Goal: Ask a question

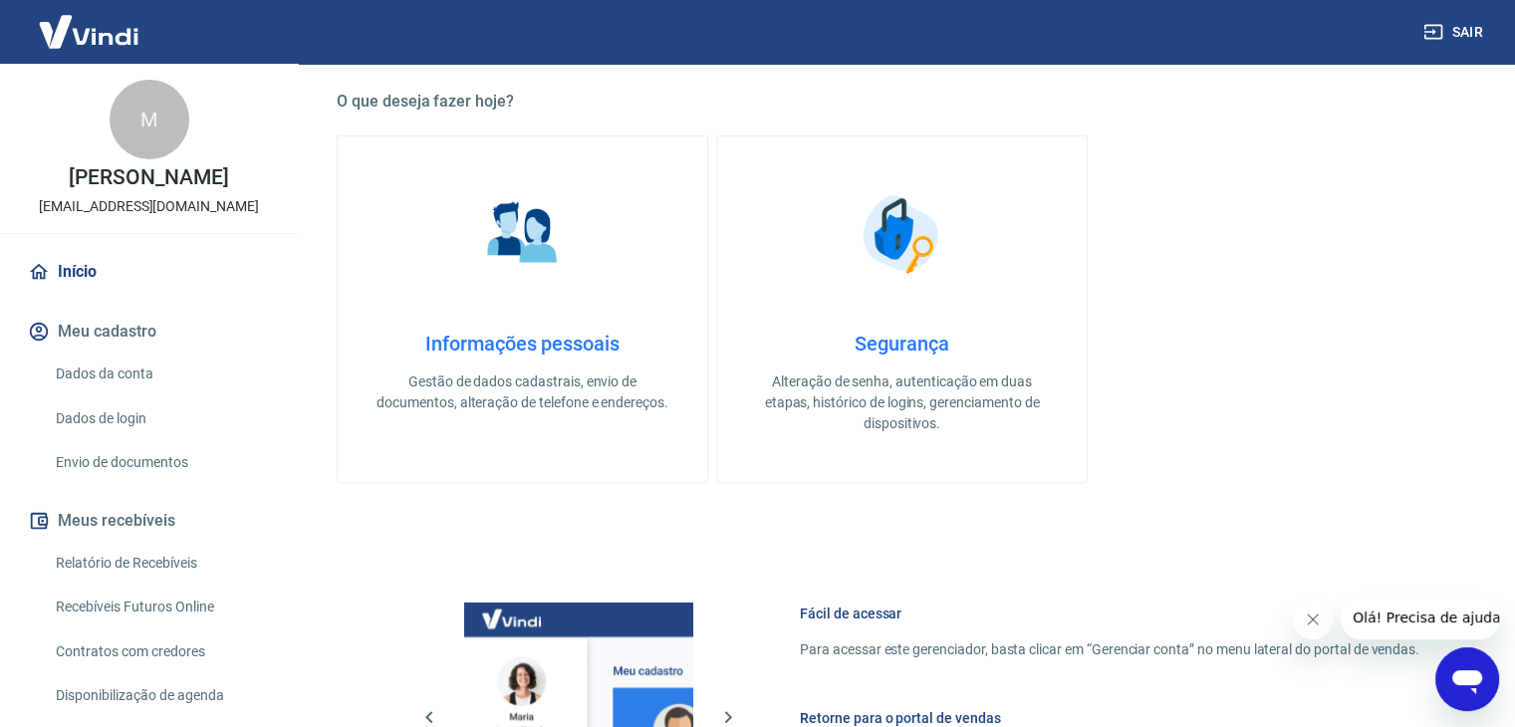
scroll to position [554, 0]
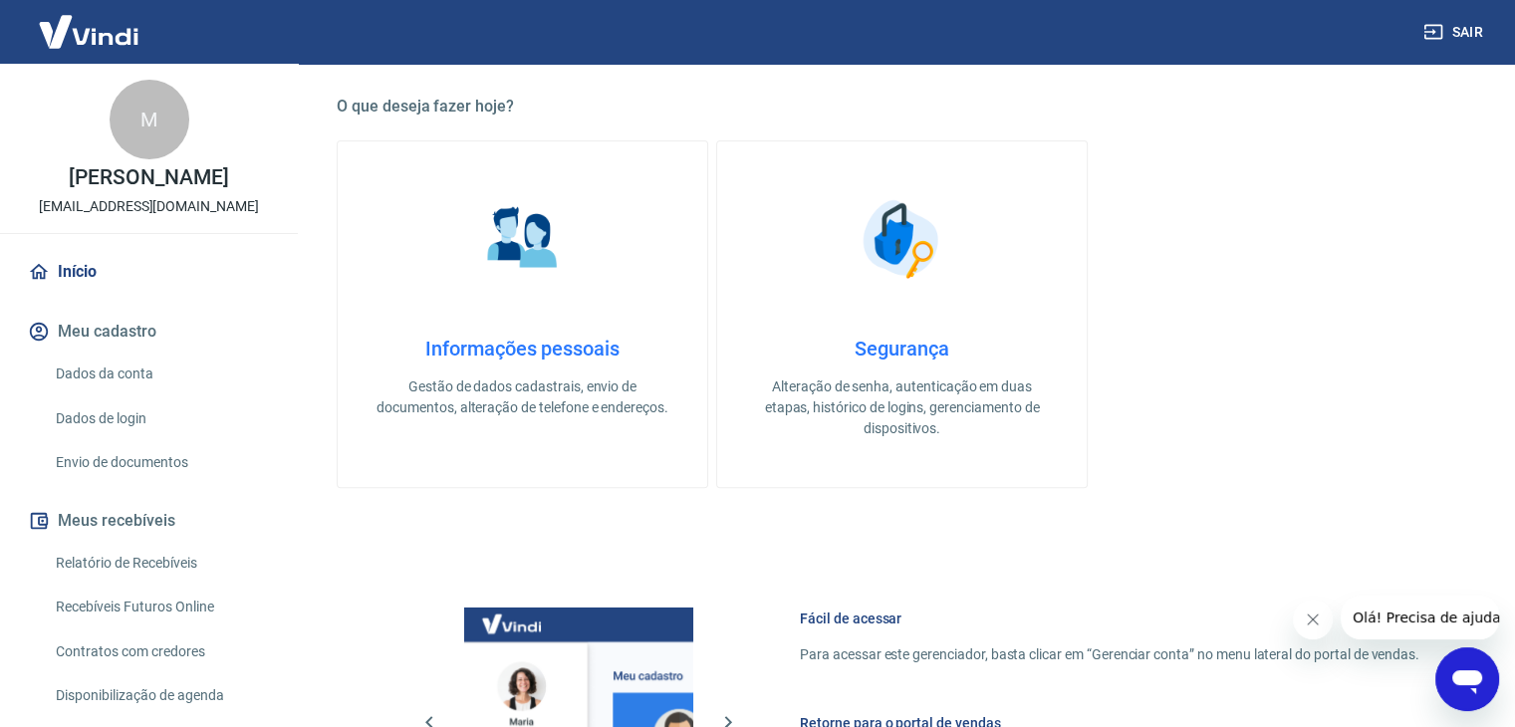
click at [509, 299] on link "Informações pessoais Gestão de dados cadastrais, envio de documentos, alteração…" at bounding box center [522, 314] width 371 height 348
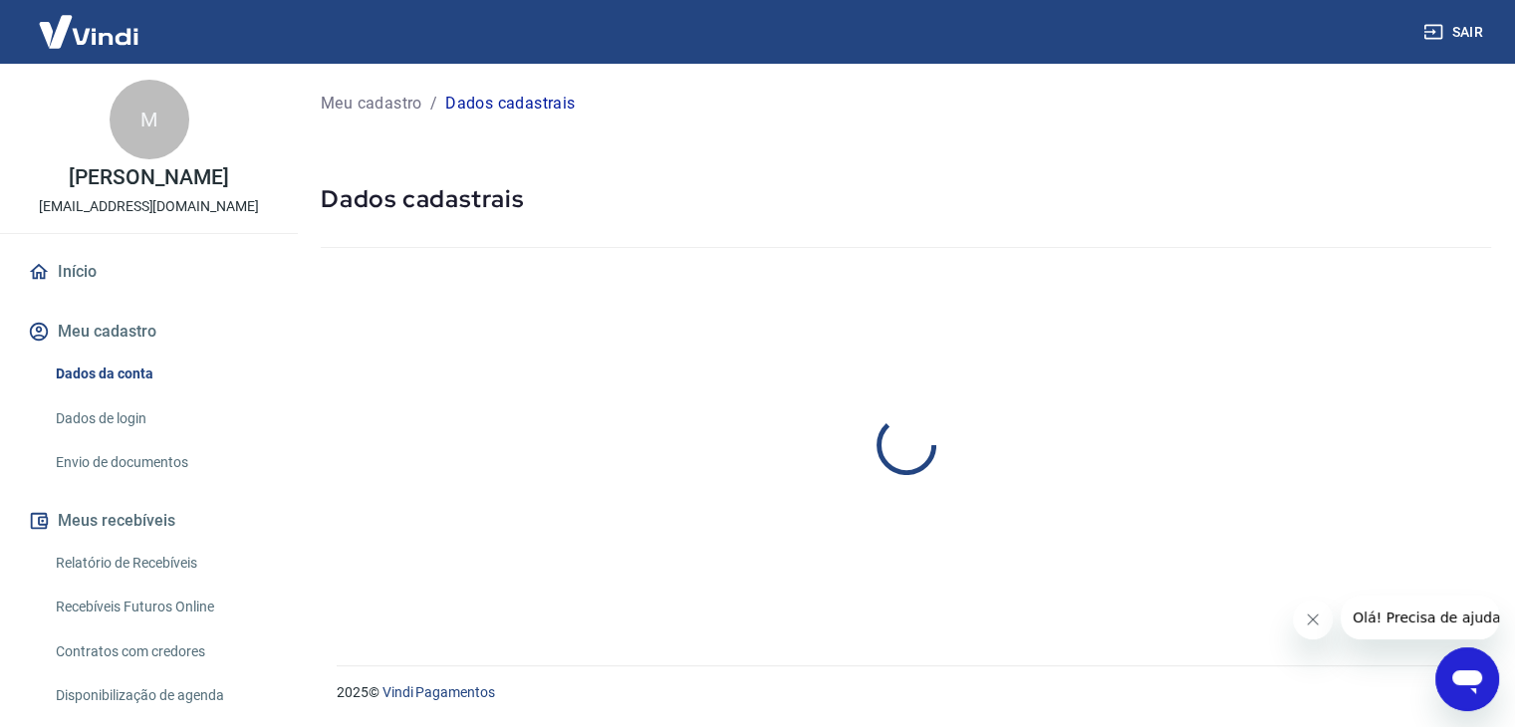
select select "GO"
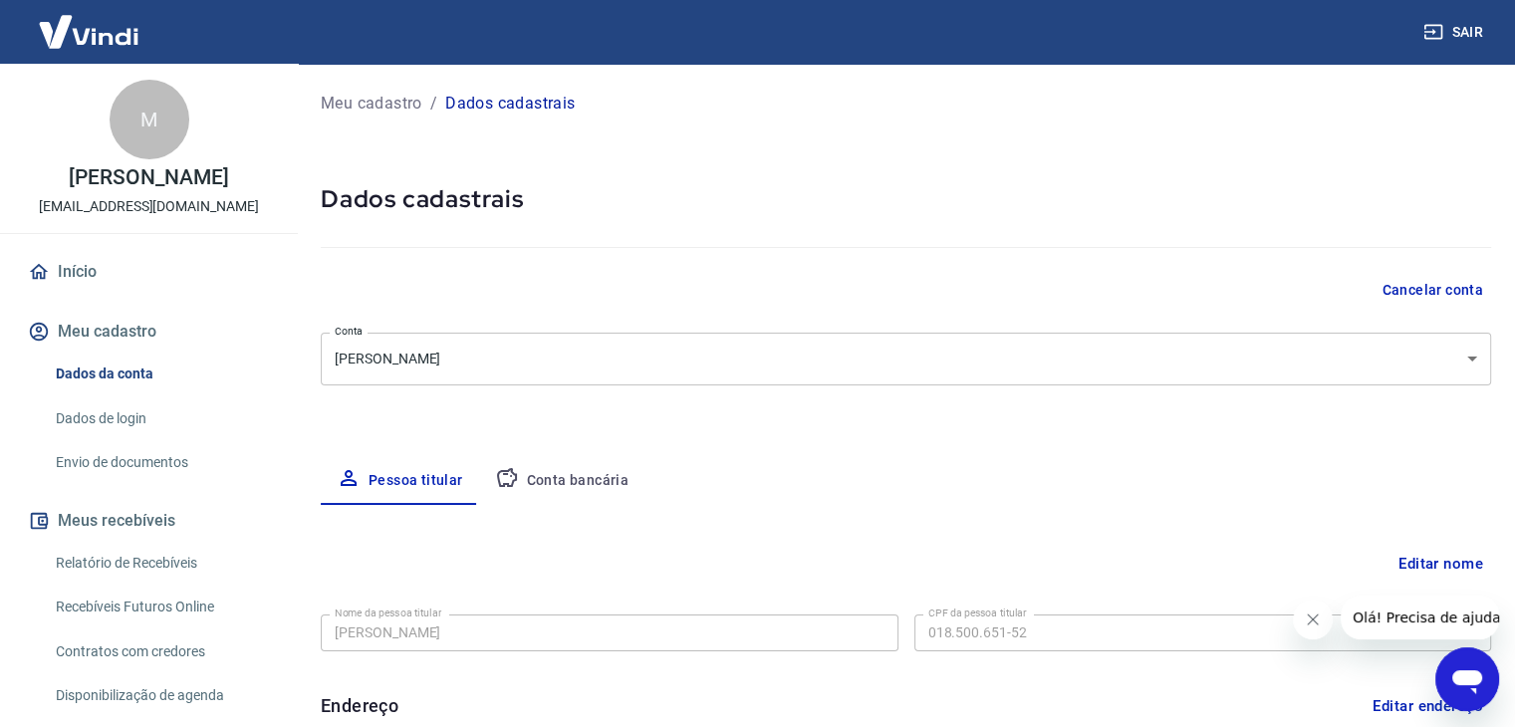
scroll to position [299, 0]
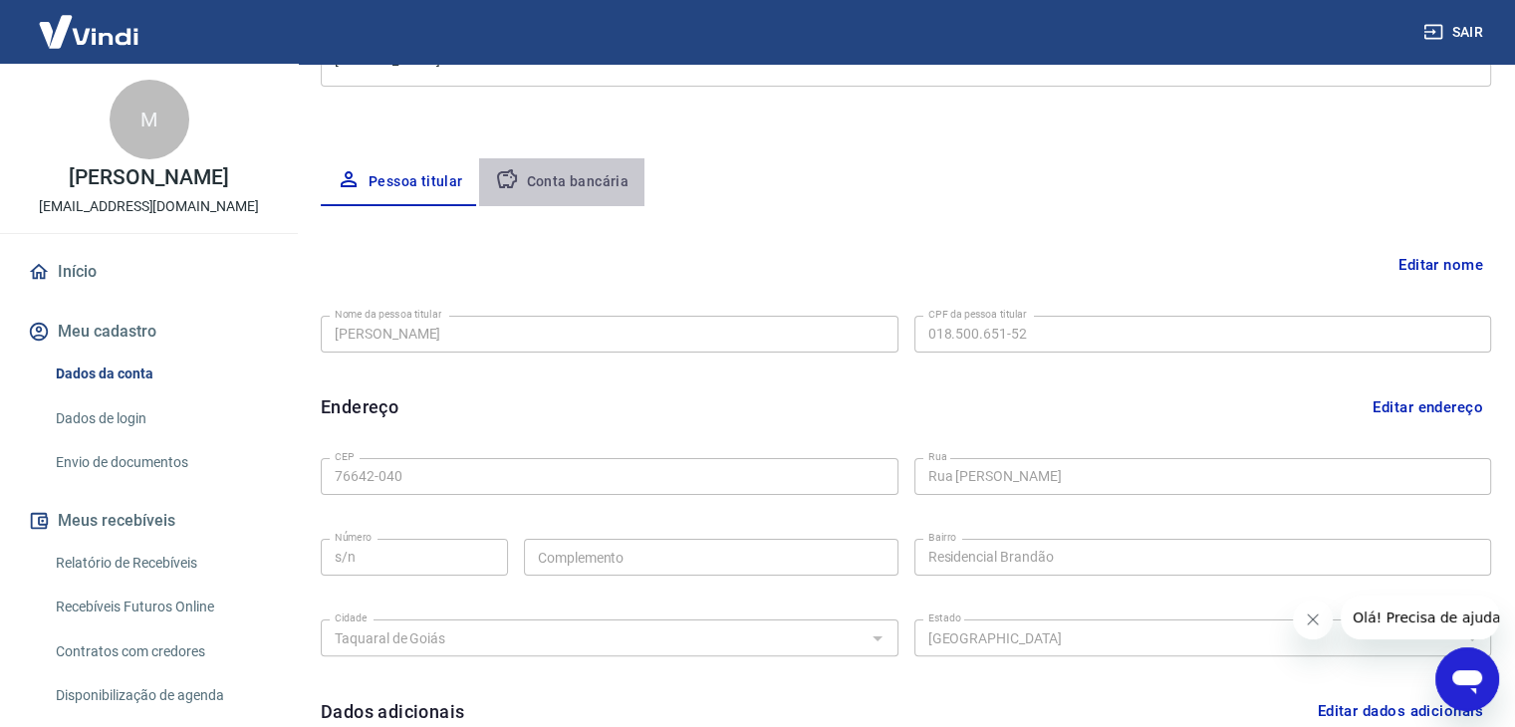
click at [599, 184] on button "Conta bancária" at bounding box center [562, 182] width 166 height 48
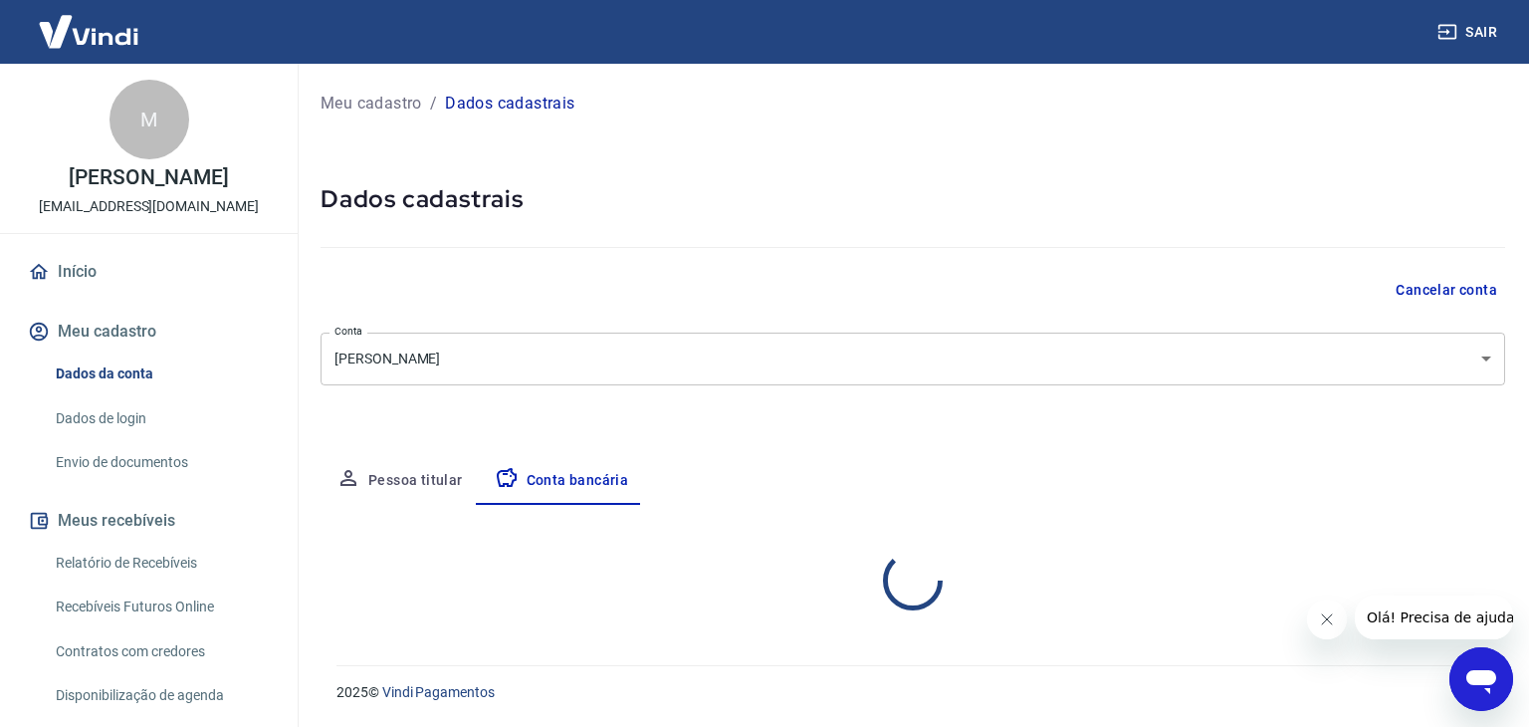
select select "1"
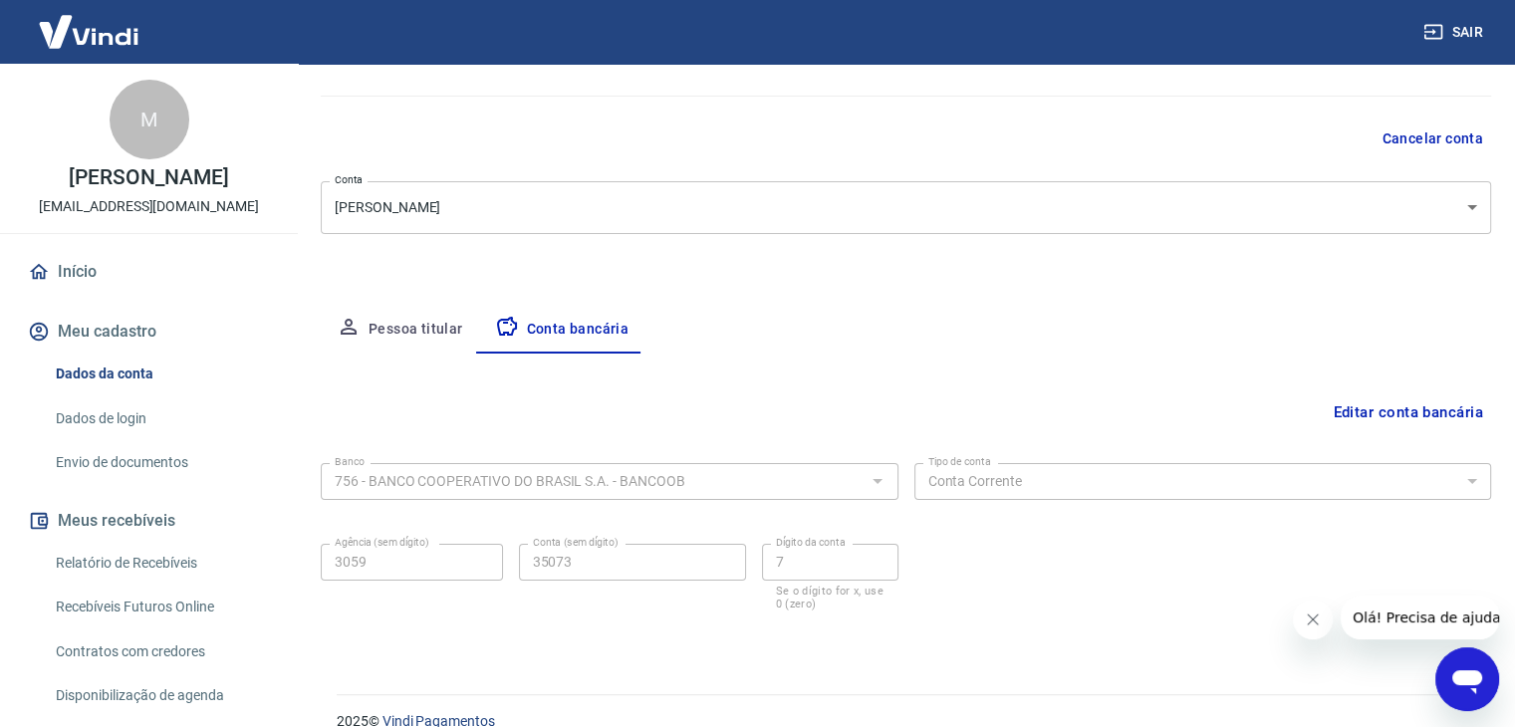
scroll to position [179, 0]
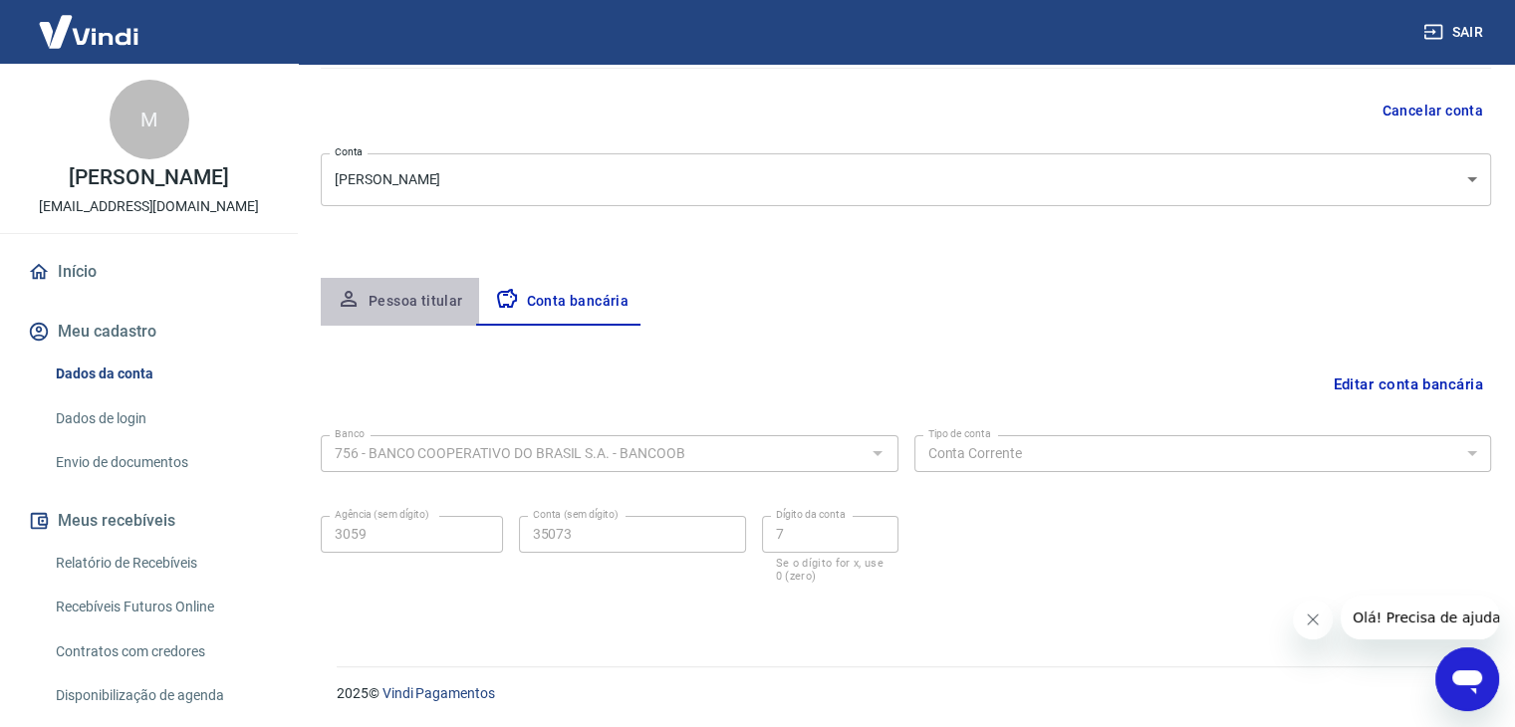
click at [406, 310] on button "Pessoa titular" at bounding box center [400, 302] width 158 height 48
select select "GO"
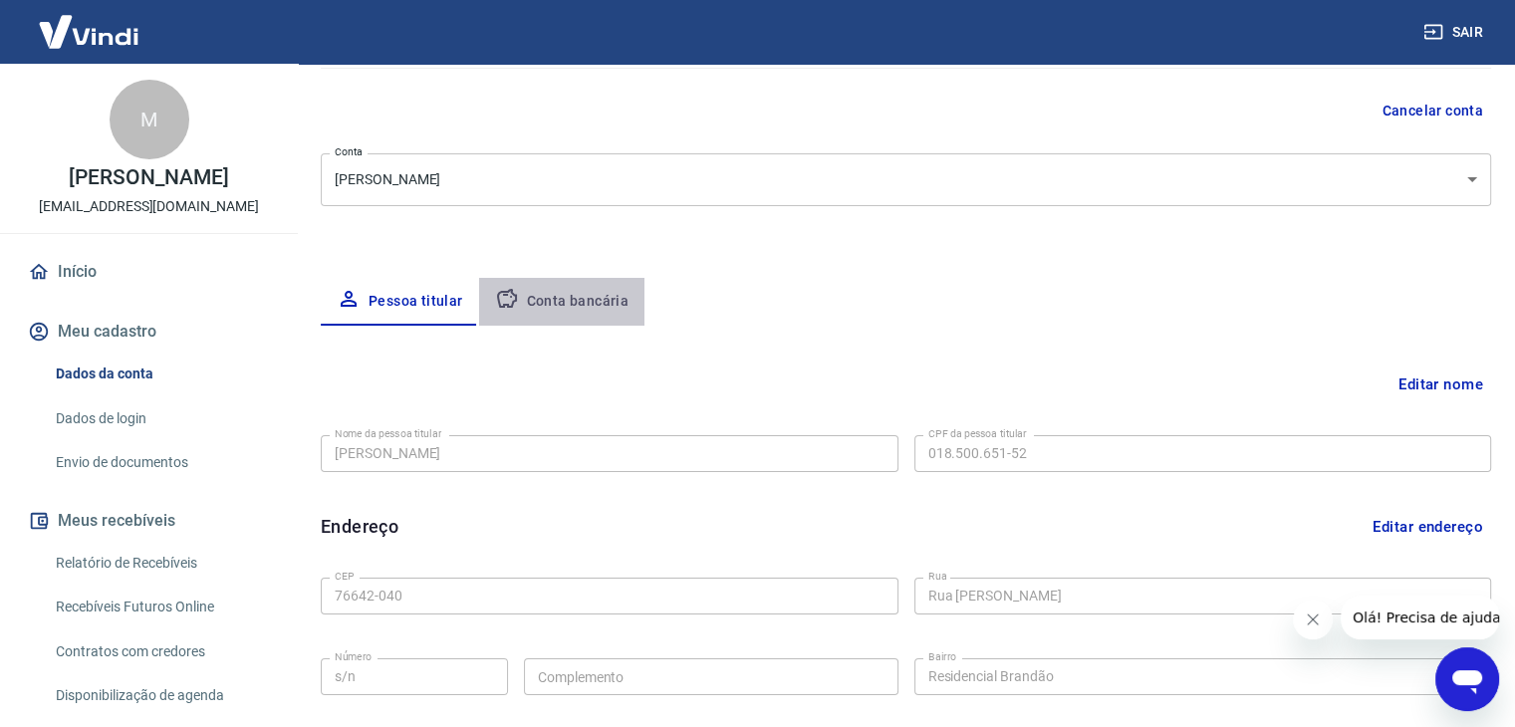
click at [587, 311] on button "Conta bancária" at bounding box center [562, 302] width 166 height 48
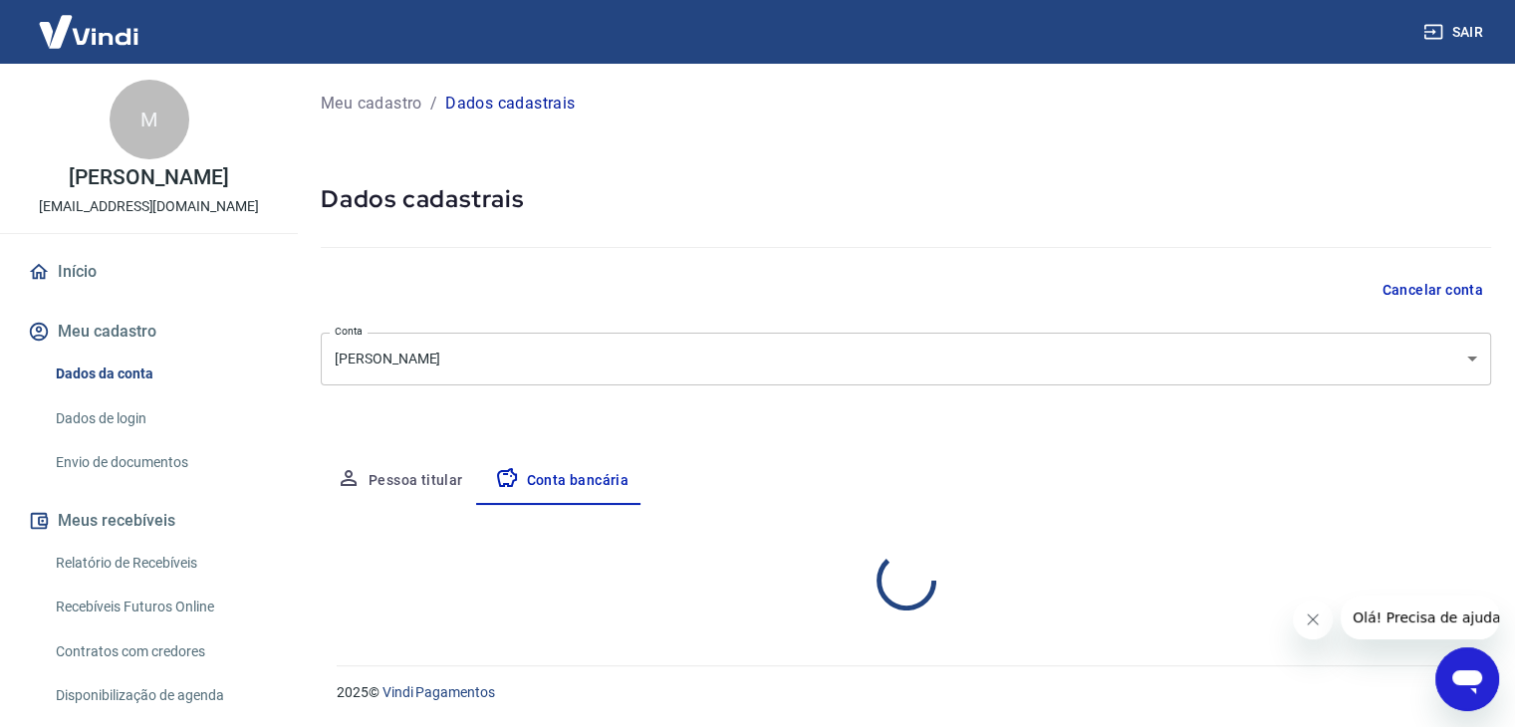
select select "1"
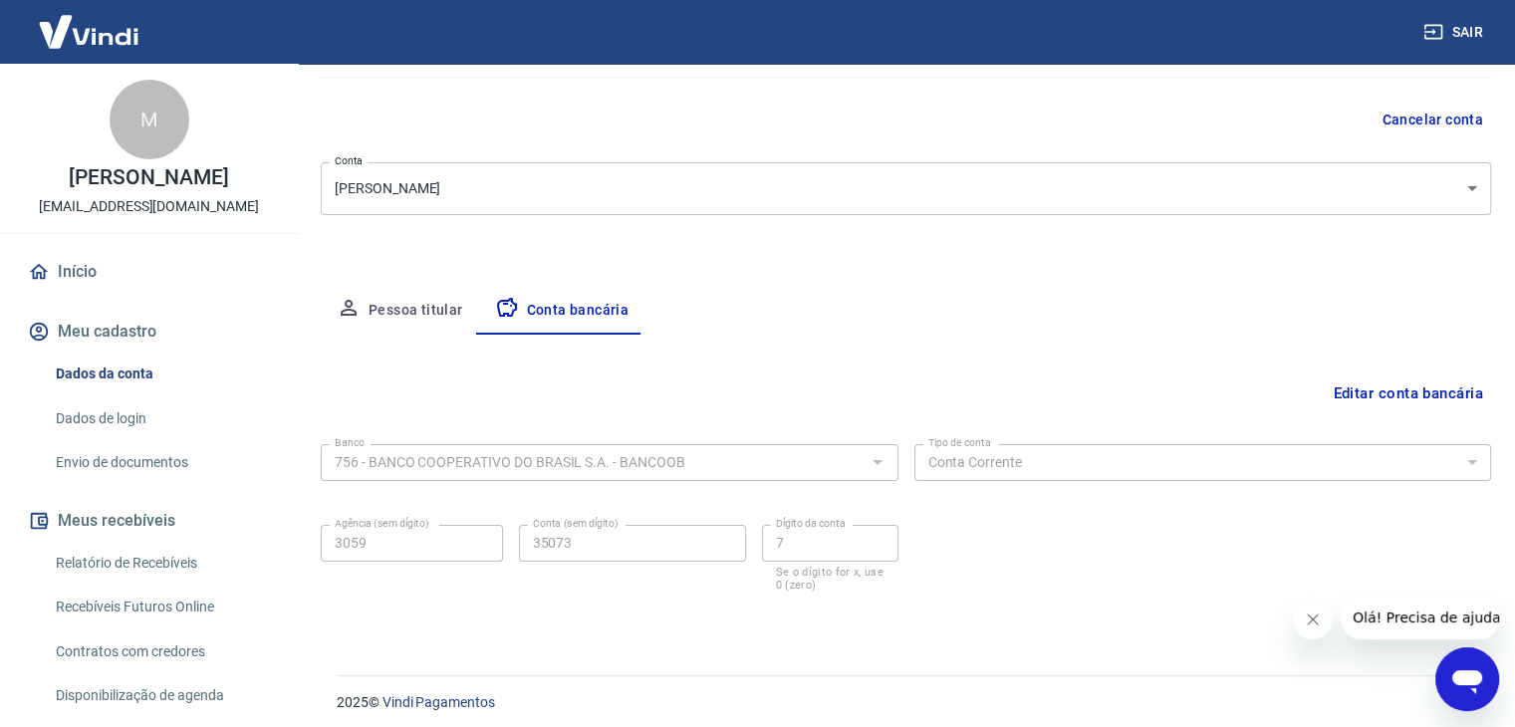
scroll to position [179, 0]
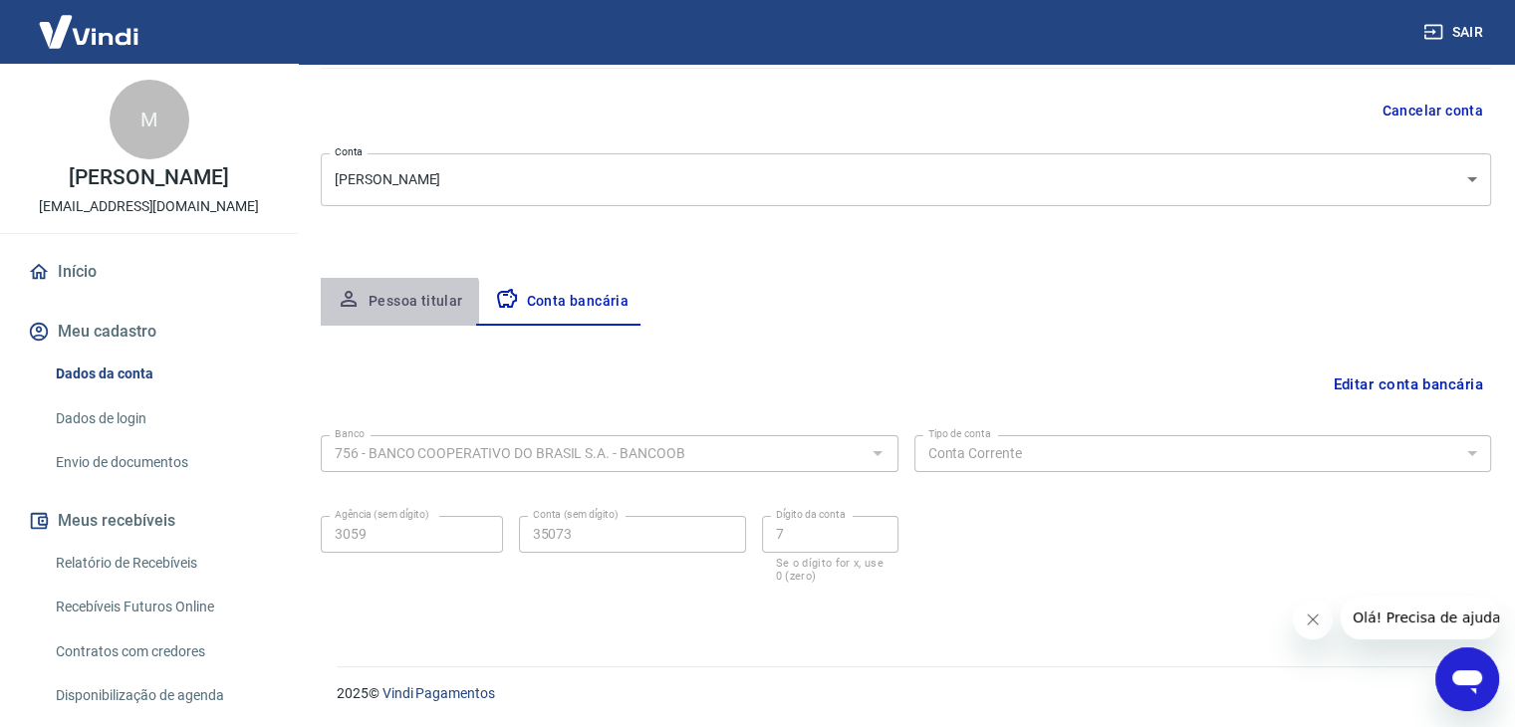
click at [394, 304] on button "Pessoa titular" at bounding box center [400, 302] width 158 height 48
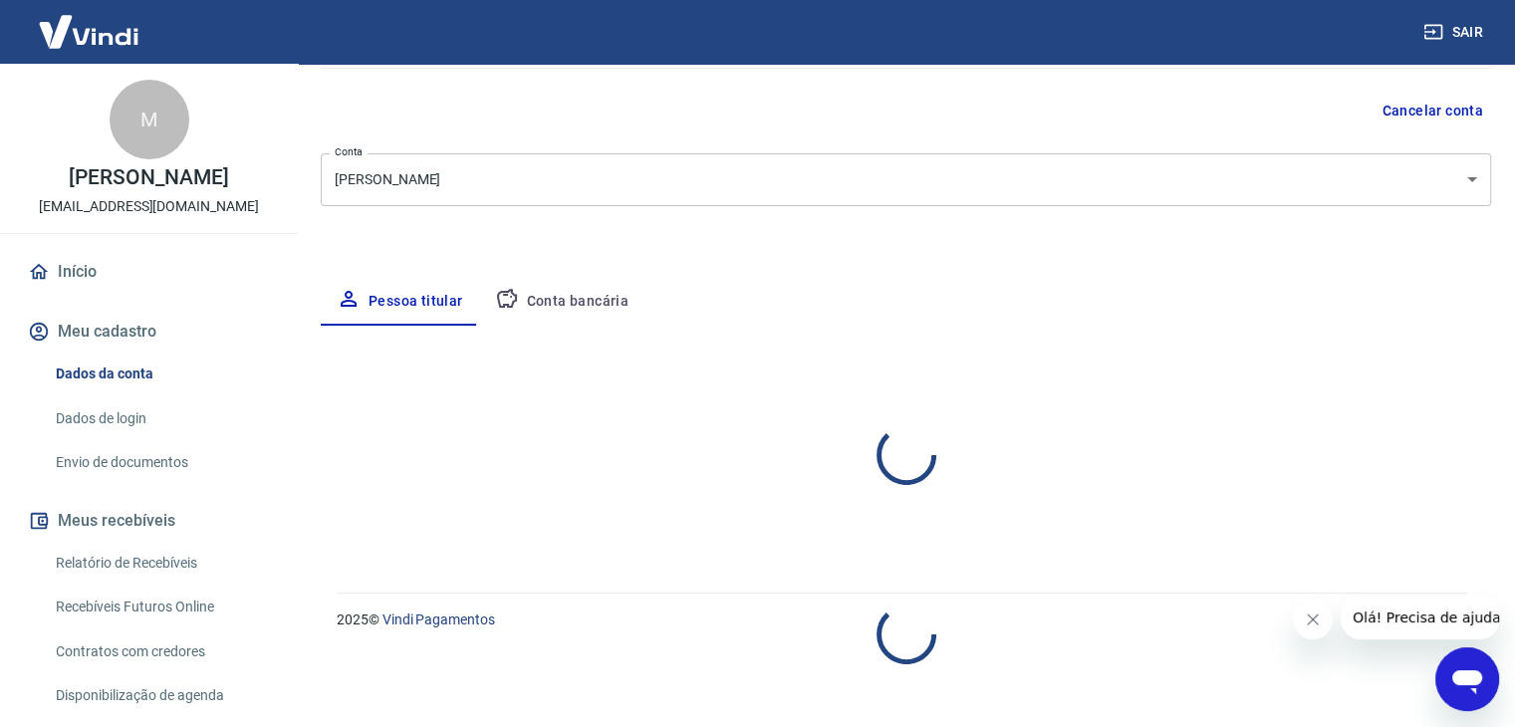
click at [394, 304] on button "Pessoa titular" at bounding box center [400, 302] width 158 height 48
select select "GO"
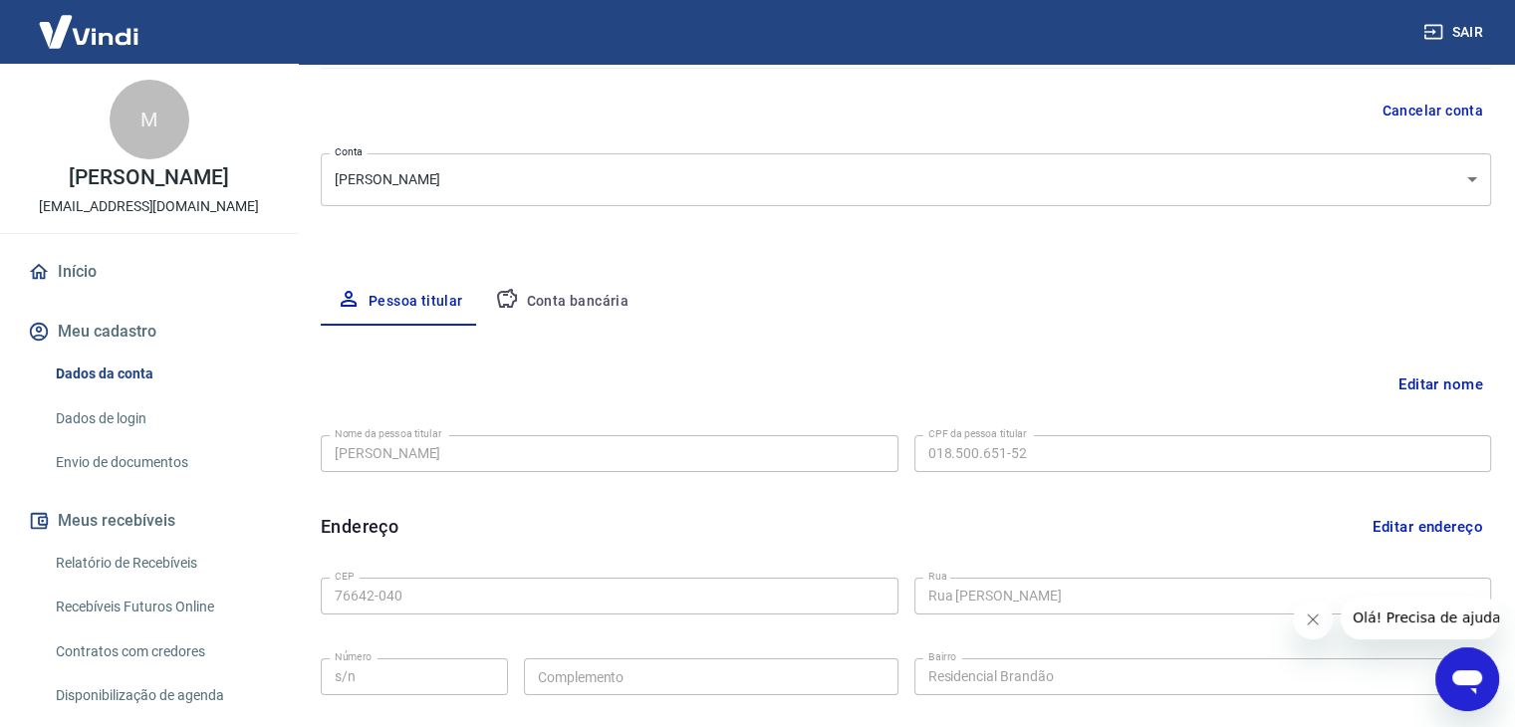
click at [321, 278] on button "Pessoa titular" at bounding box center [400, 302] width 158 height 48
click at [1440, 382] on button "Editar nome" at bounding box center [1440, 384] width 101 height 38
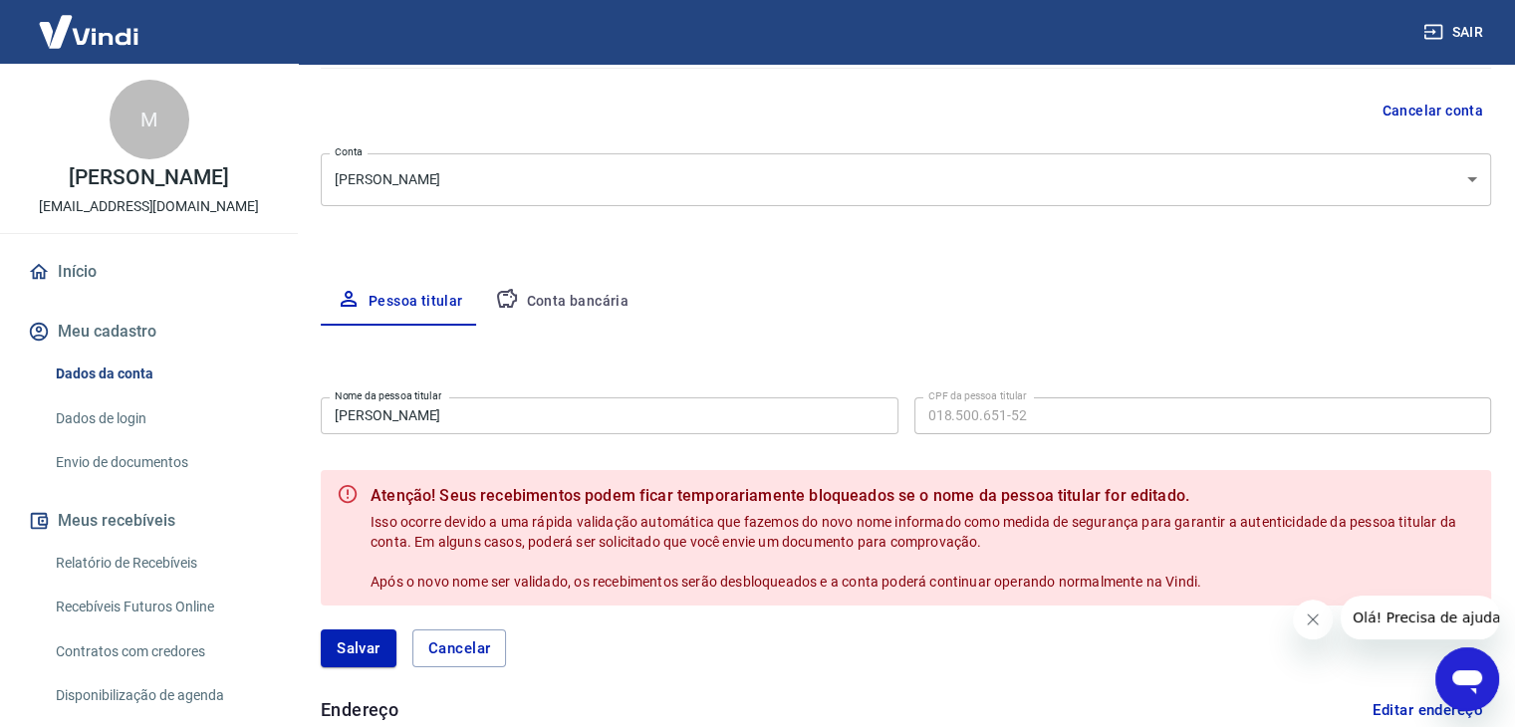
click at [467, 416] on input "[PERSON_NAME]" at bounding box center [610, 415] width 578 height 37
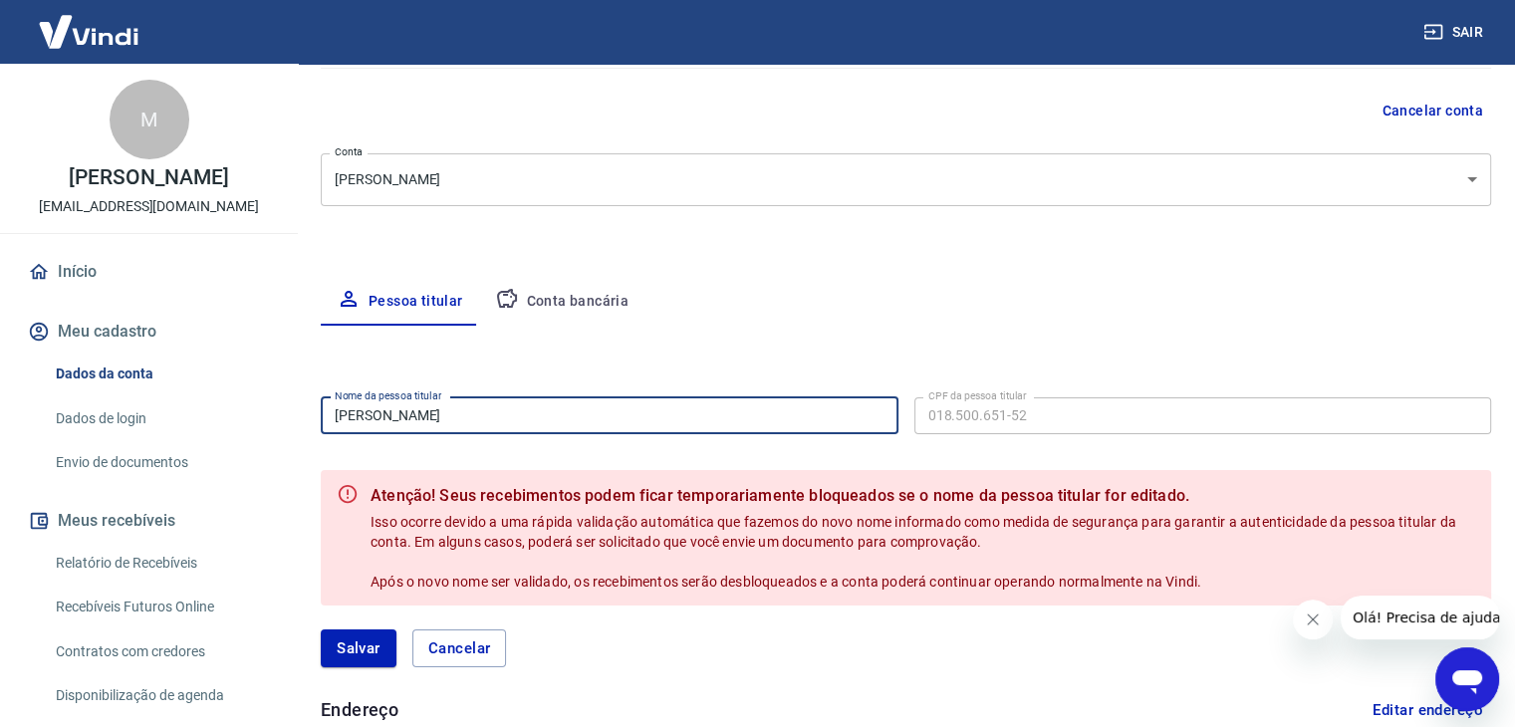
drag, startPoint x: 475, startPoint y: 407, endPoint x: 271, endPoint y: 412, distance: 204.2
click at [272, 412] on div "Sair M [PERSON_NAME] dias [EMAIL_ADDRESS][DOMAIN_NAME] Início Meu cadastro Dado…" at bounding box center [757, 184] width 1515 height 727
type input "c"
type input "CHERRY MODA INTIMA"
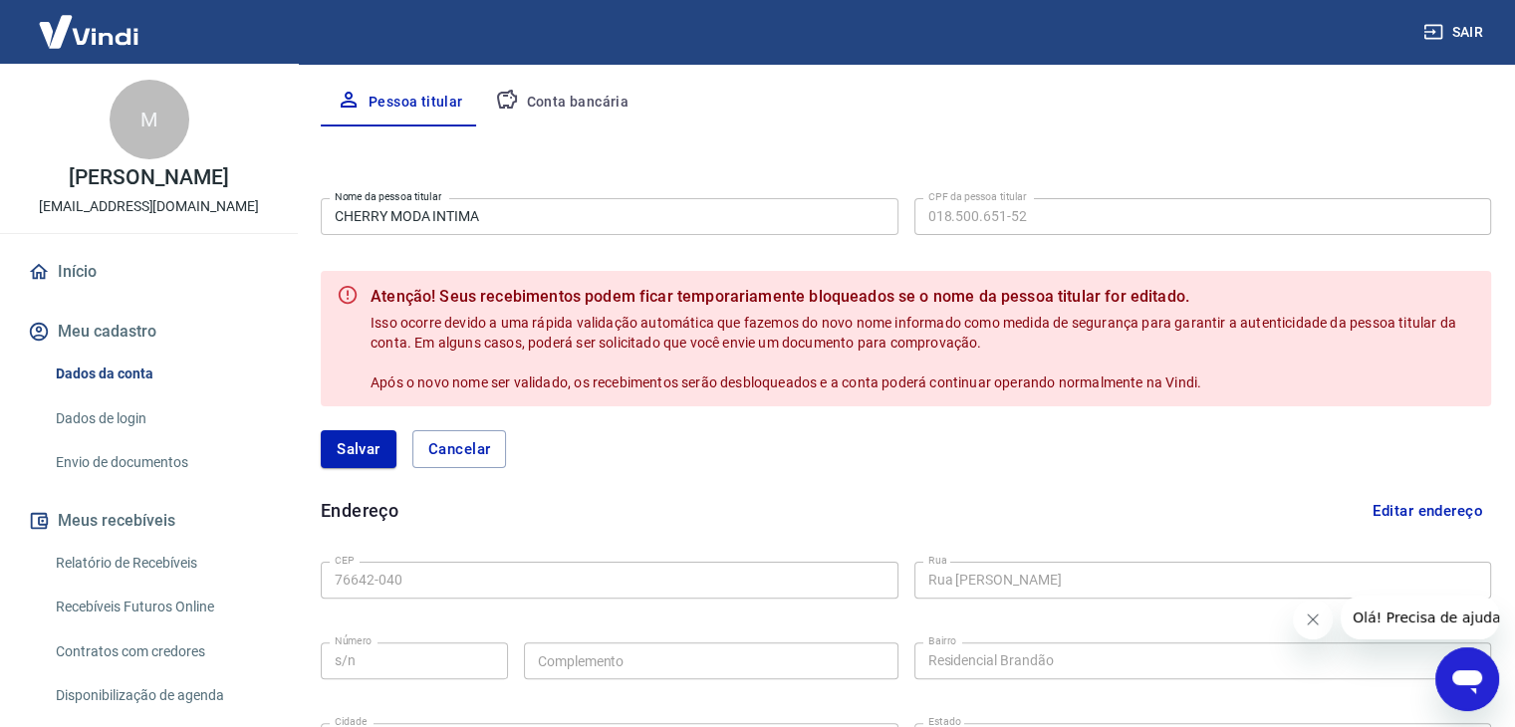
scroll to position [279, 0]
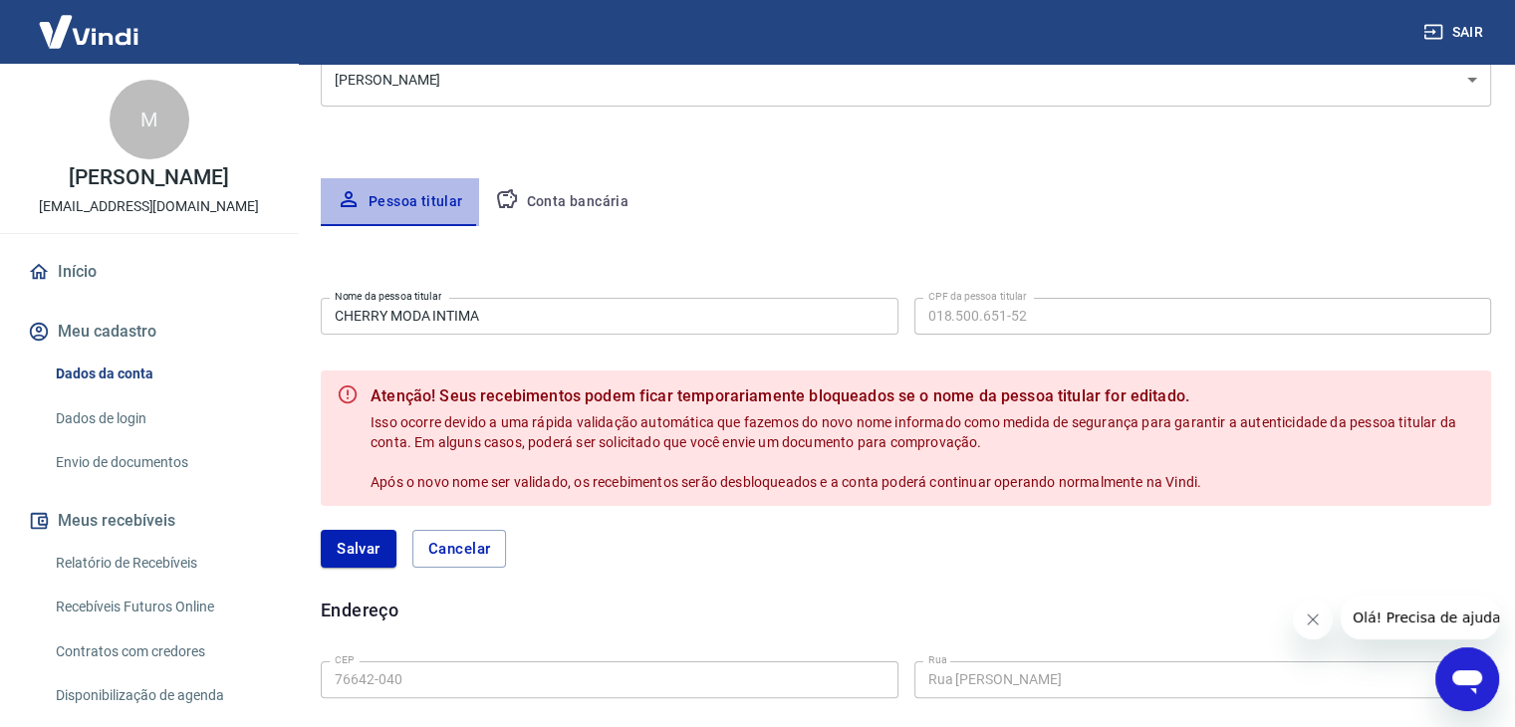
click at [407, 199] on button "Pessoa titular" at bounding box center [400, 202] width 158 height 48
drag, startPoint x: 406, startPoint y: 199, endPoint x: 936, endPoint y: 238, distance: 531.2
click at [936, 238] on div "Editar nome Nome da pessoa titular CHERRY MODA INTIMA Nome da pessoa titular CP…" at bounding box center [906, 648] width 1170 height 844
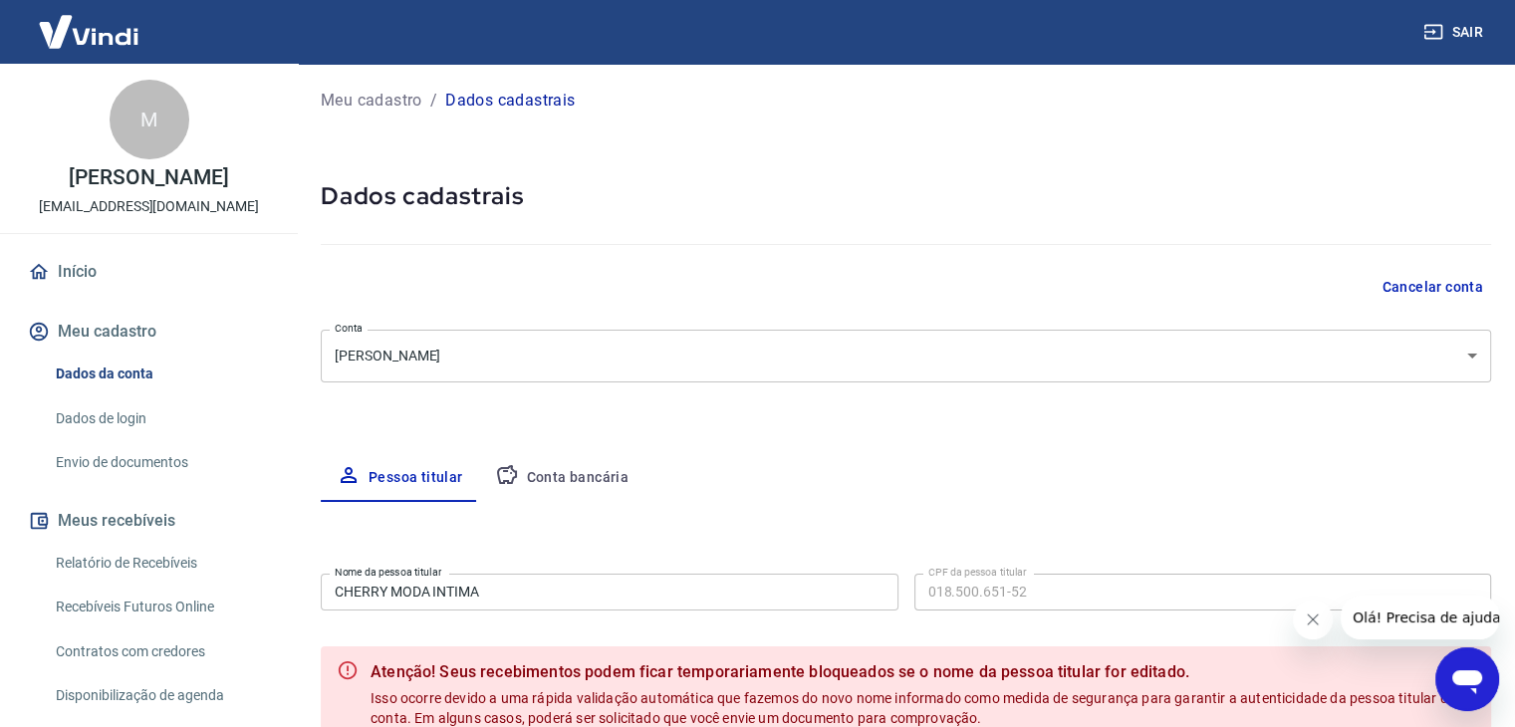
scroll to position [0, 0]
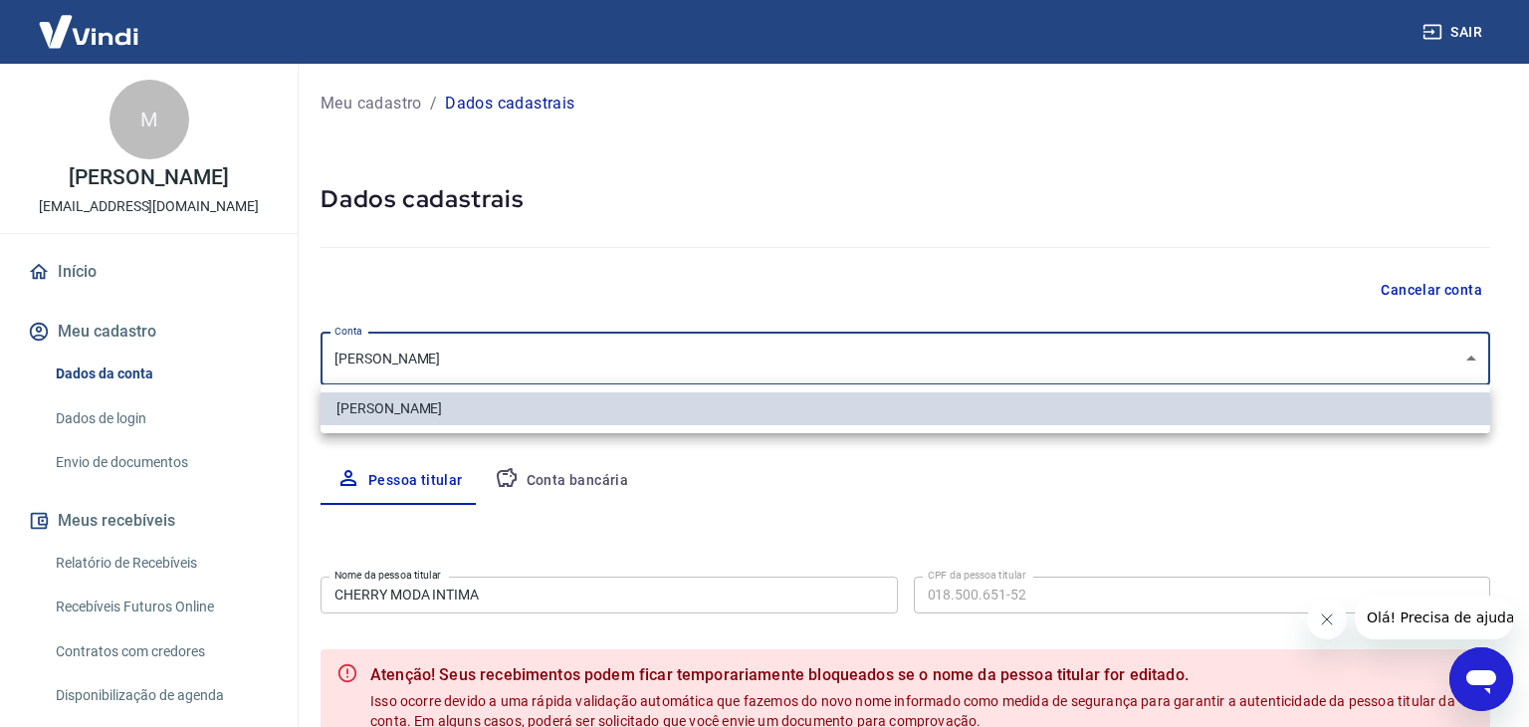
click at [535, 359] on body "Sair M [PERSON_NAME] dias [EMAIL_ADDRESS][DOMAIN_NAME] Início Meu cadastro Dado…" at bounding box center [764, 363] width 1529 height 727
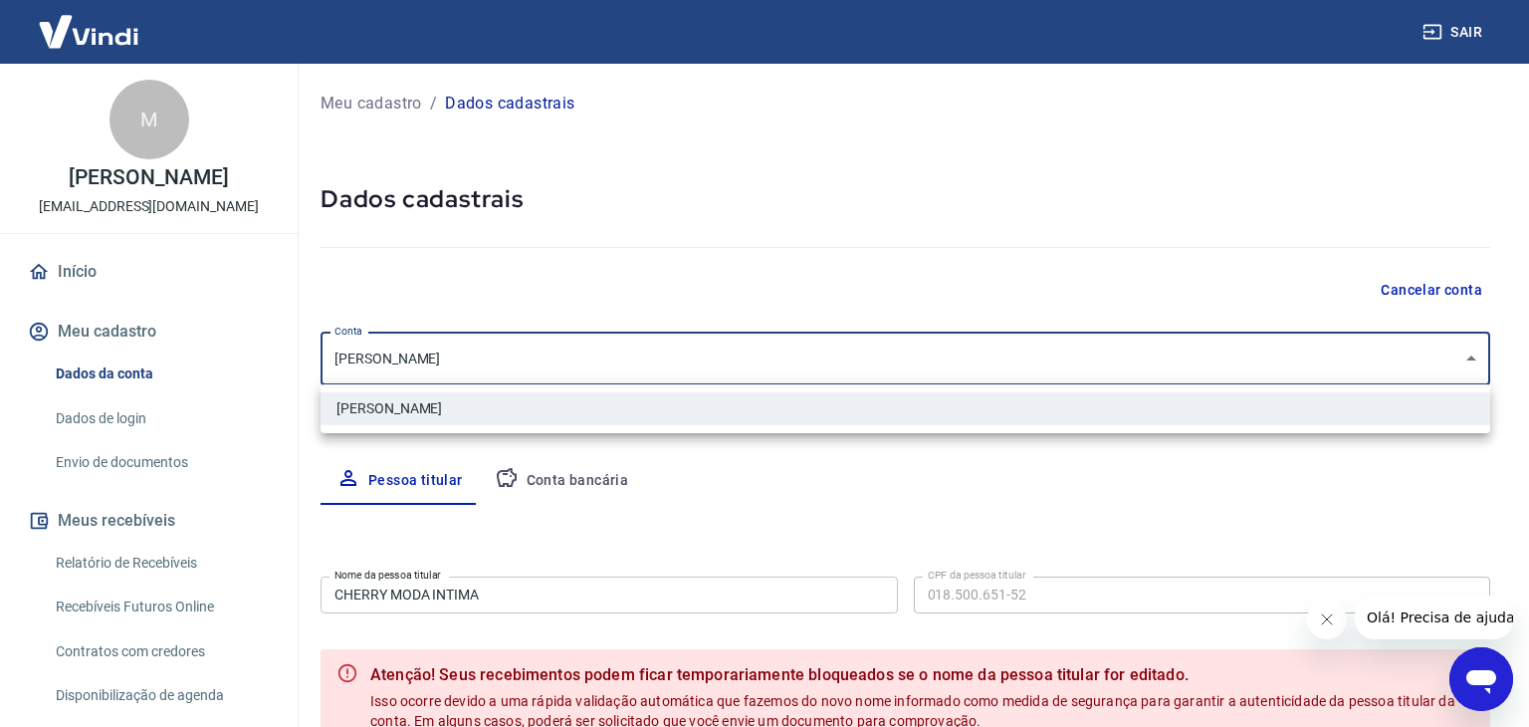
click at [535, 359] on div at bounding box center [764, 363] width 1529 height 727
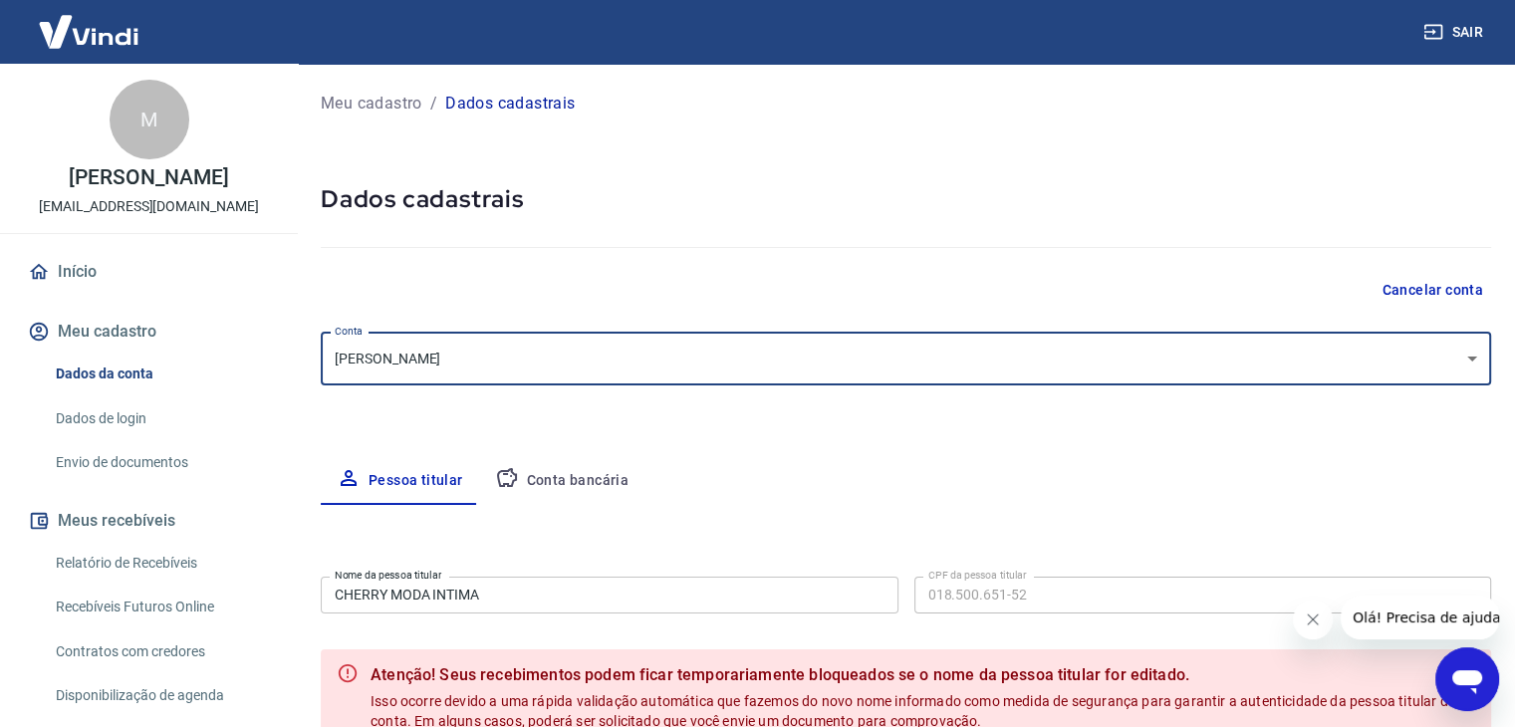
click at [1415, 289] on button "Cancelar conta" at bounding box center [1431, 290] width 117 height 37
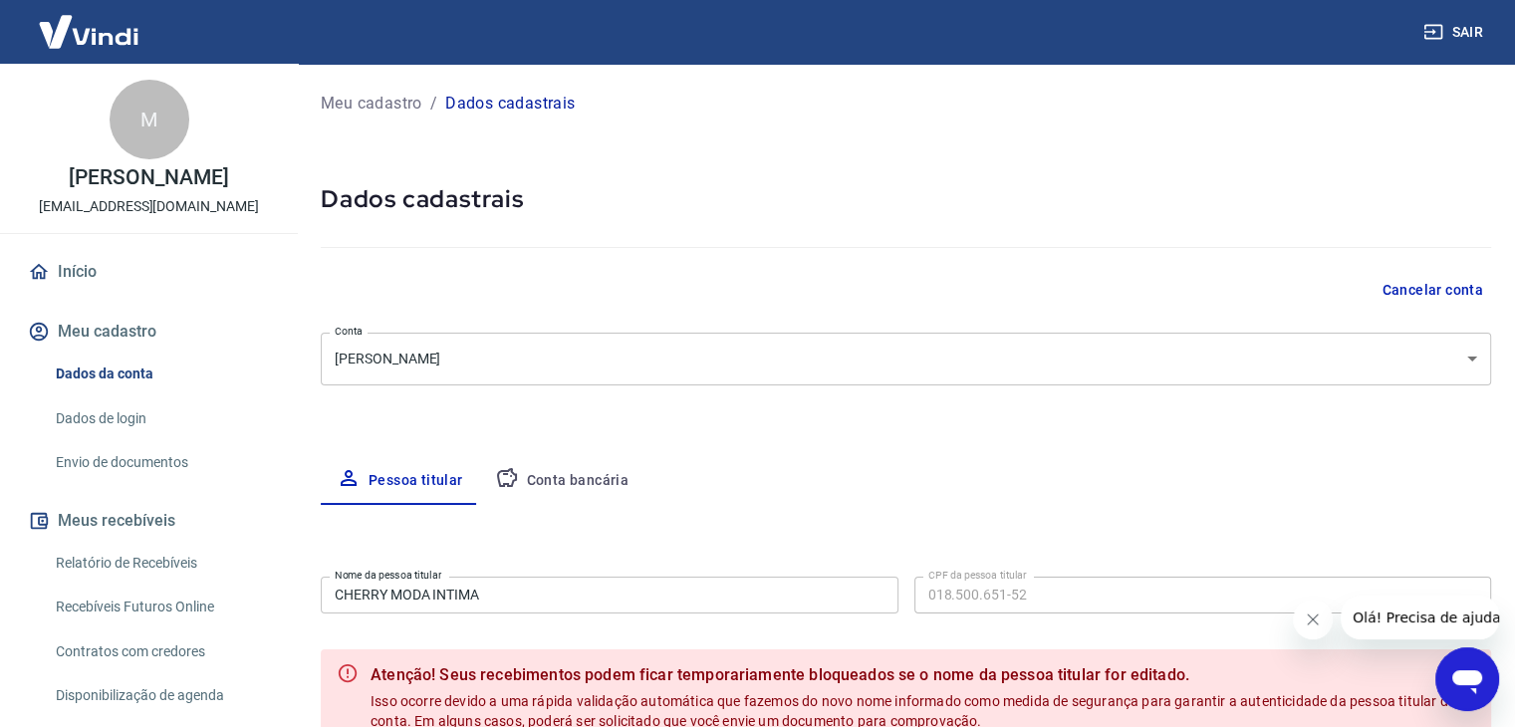
click at [1477, 692] on icon "Abrir janela de mensagens" at bounding box center [1467, 679] width 36 height 36
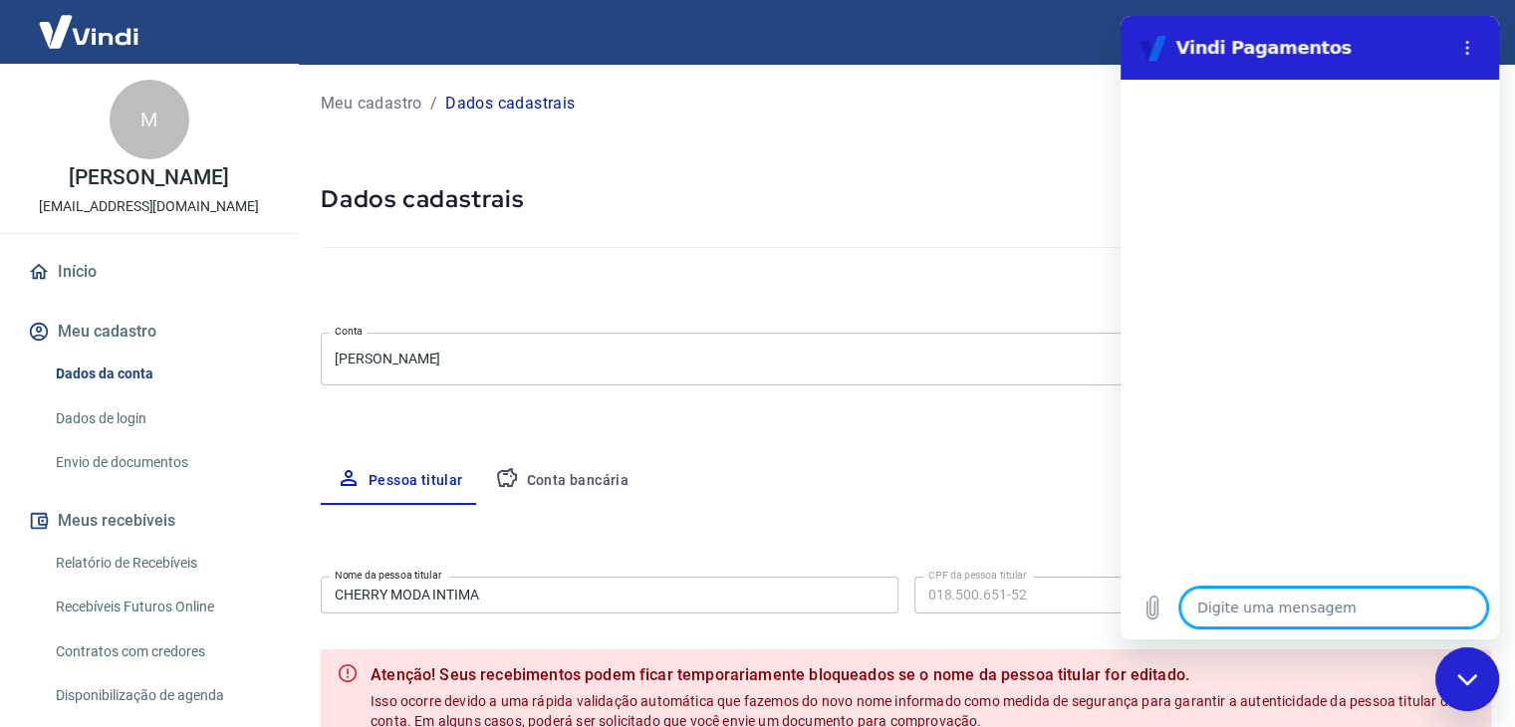
click at [1280, 602] on textarea at bounding box center [1333, 607] width 307 height 40
type textarea "B"
type textarea "x"
type textarea "BO"
type textarea "x"
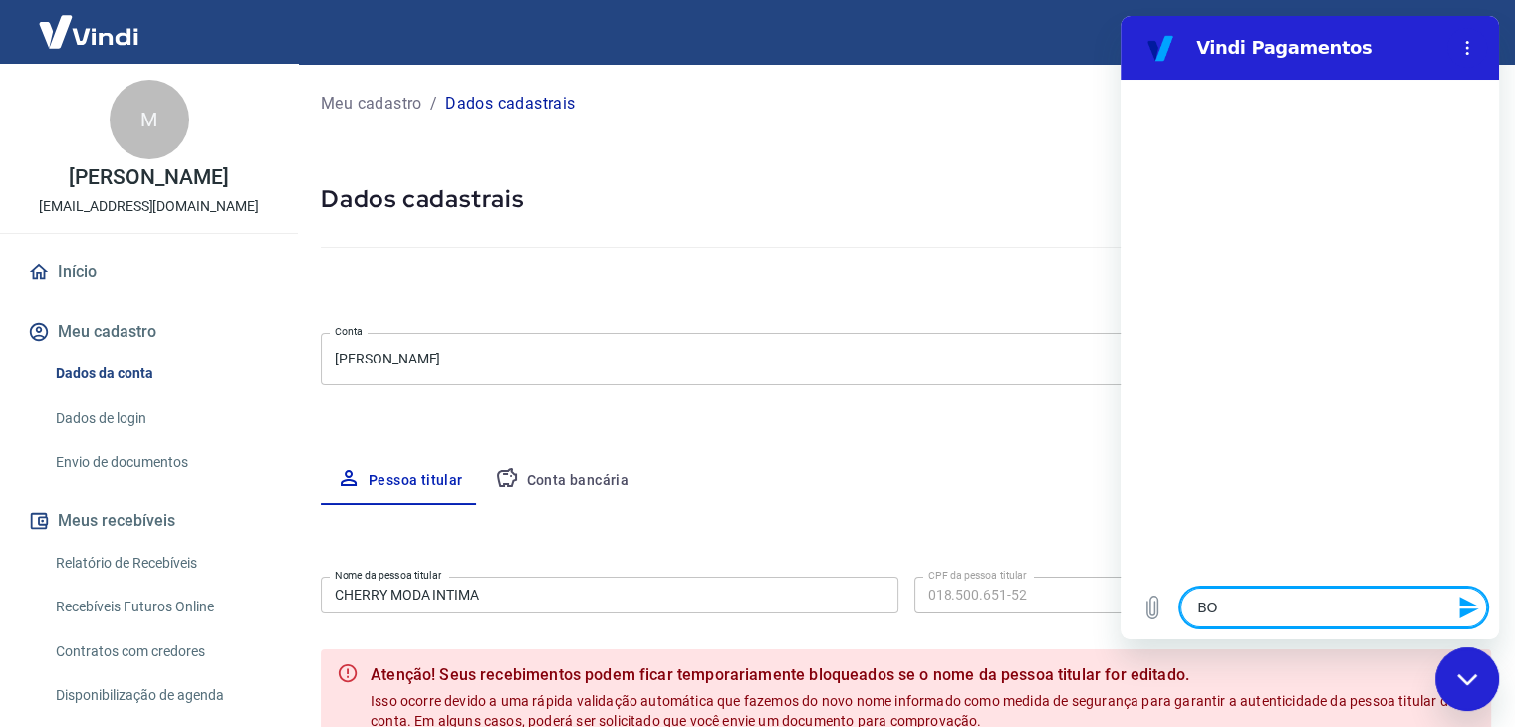
type textarea "BOA"
type textarea "x"
type textarea "BOA"
type textarea "x"
type textarea "BOA T"
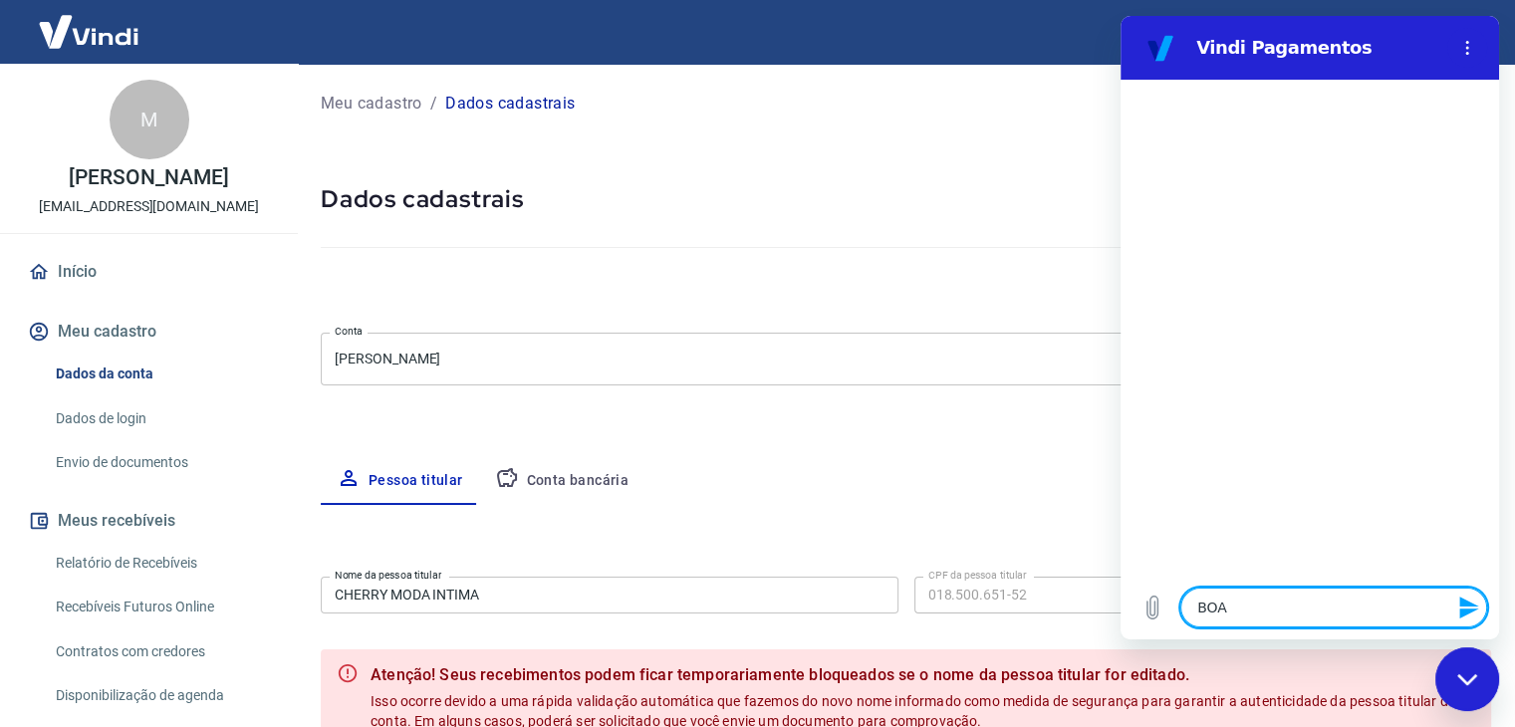
type textarea "x"
type textarea "BOA TA"
type textarea "x"
type textarea "BOA TAR"
type textarea "x"
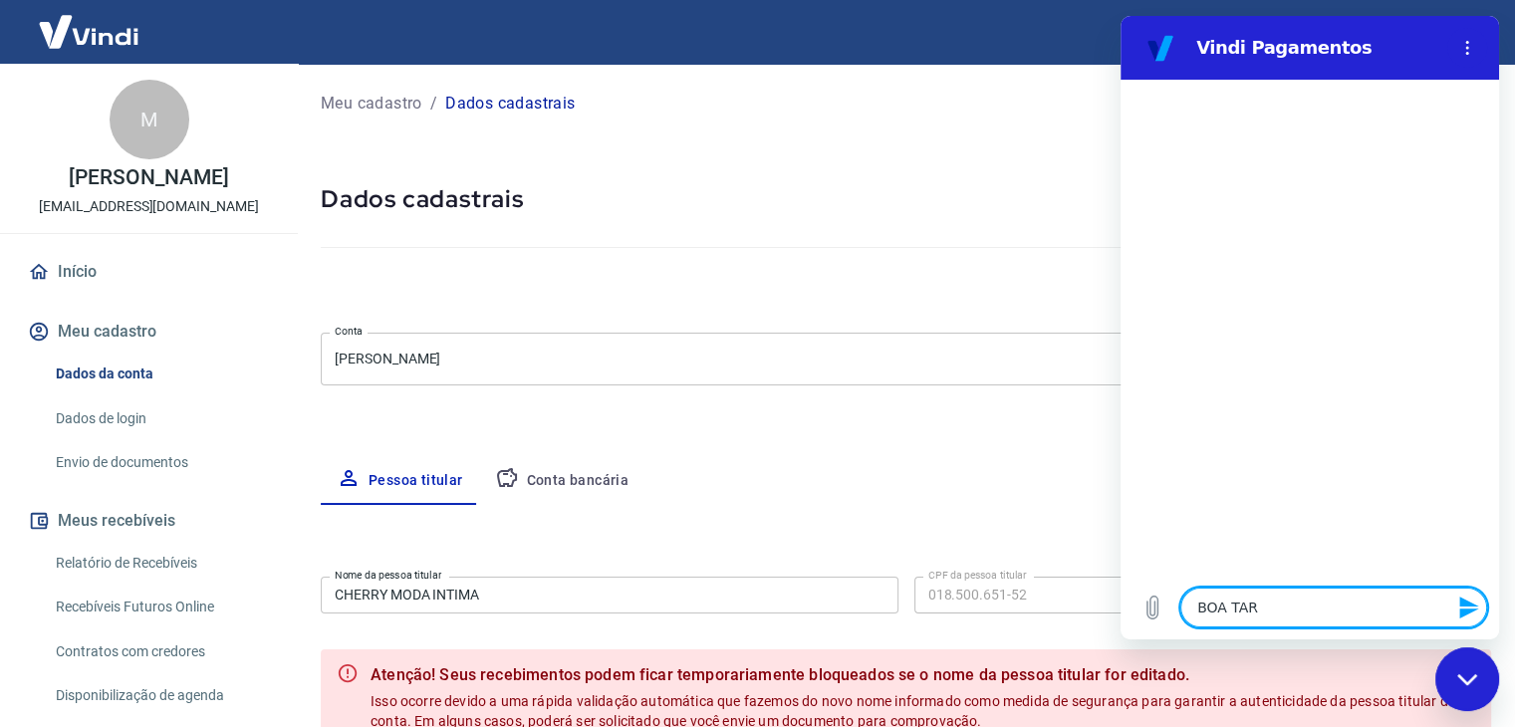
type textarea "BOA TARD"
type textarea "x"
type textarea "BOA TARDE"
type textarea "x"
type textarea "BOA TARDE"
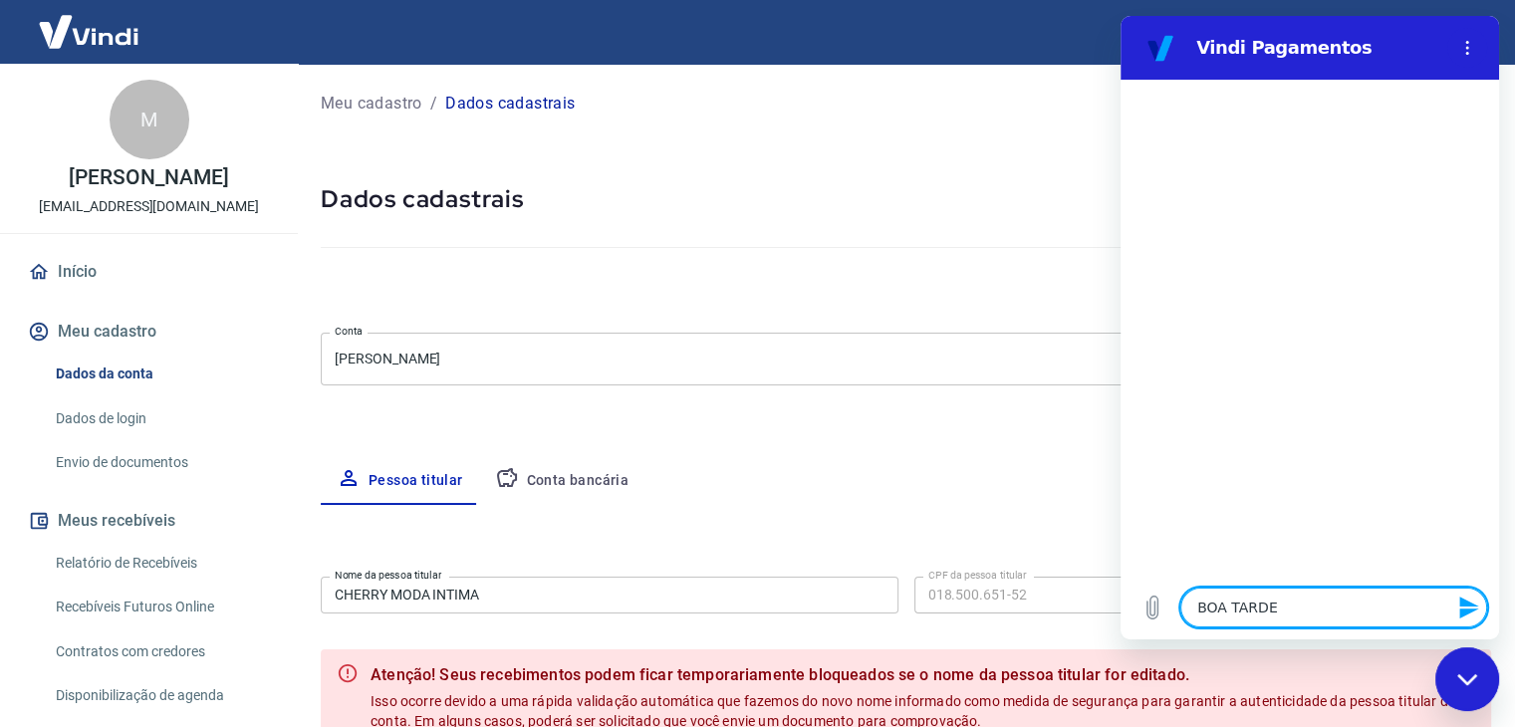
type textarea "x"
type textarea "P"
type textarea "x"
type textarea "PR"
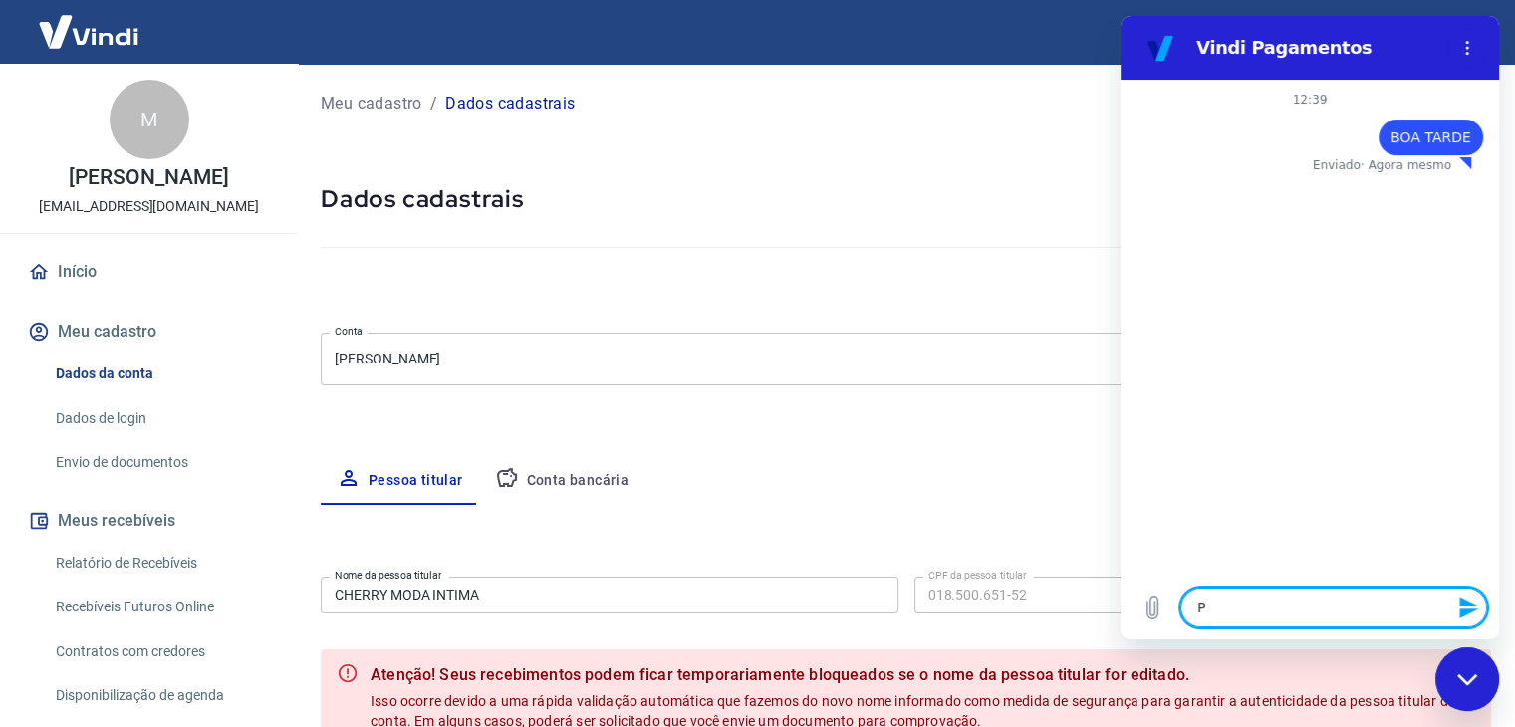
type textarea "x"
type textarea "PRE"
type textarea "x"
type textarea "PREC"
type textarea "x"
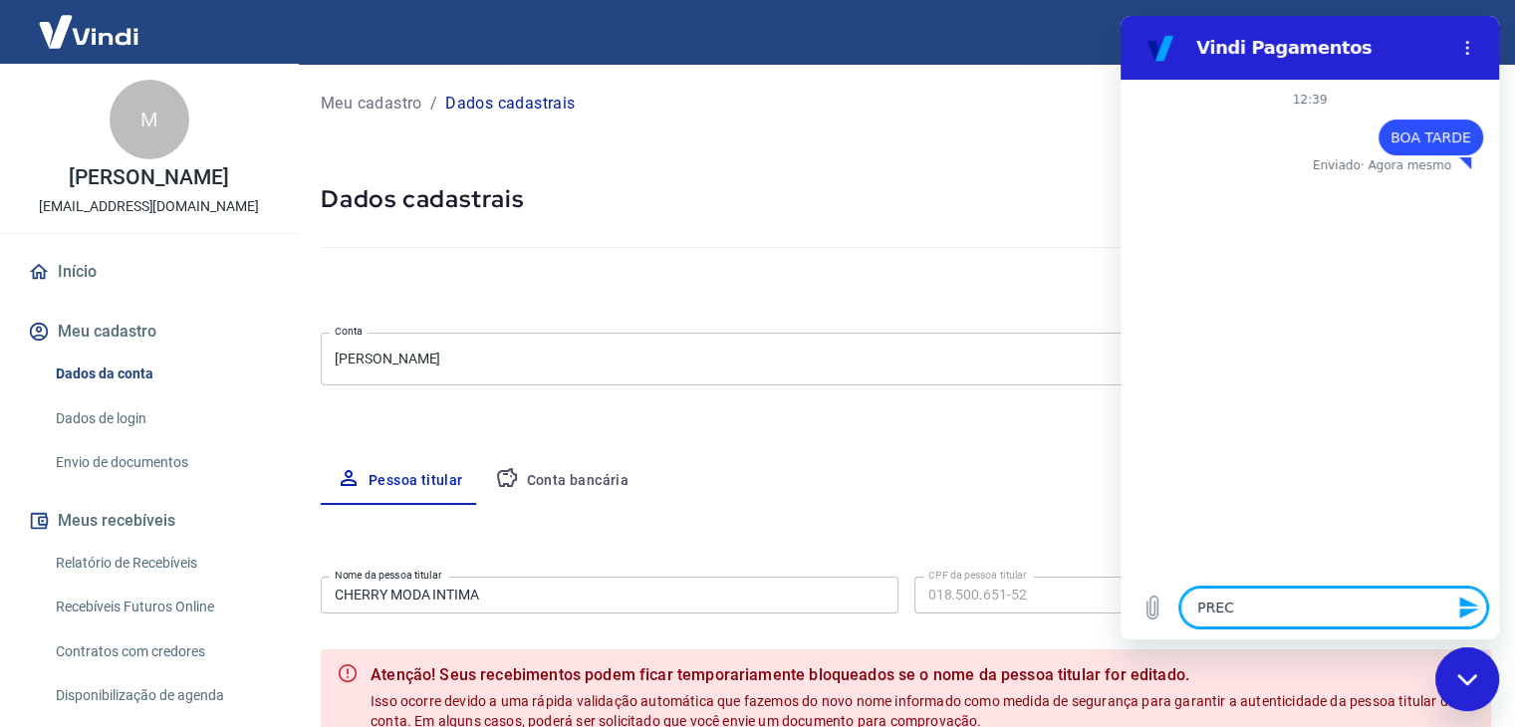
type textarea "PRECI"
type textarea "x"
type textarea "PRECIS"
type textarea "x"
type textarea "PRECISO"
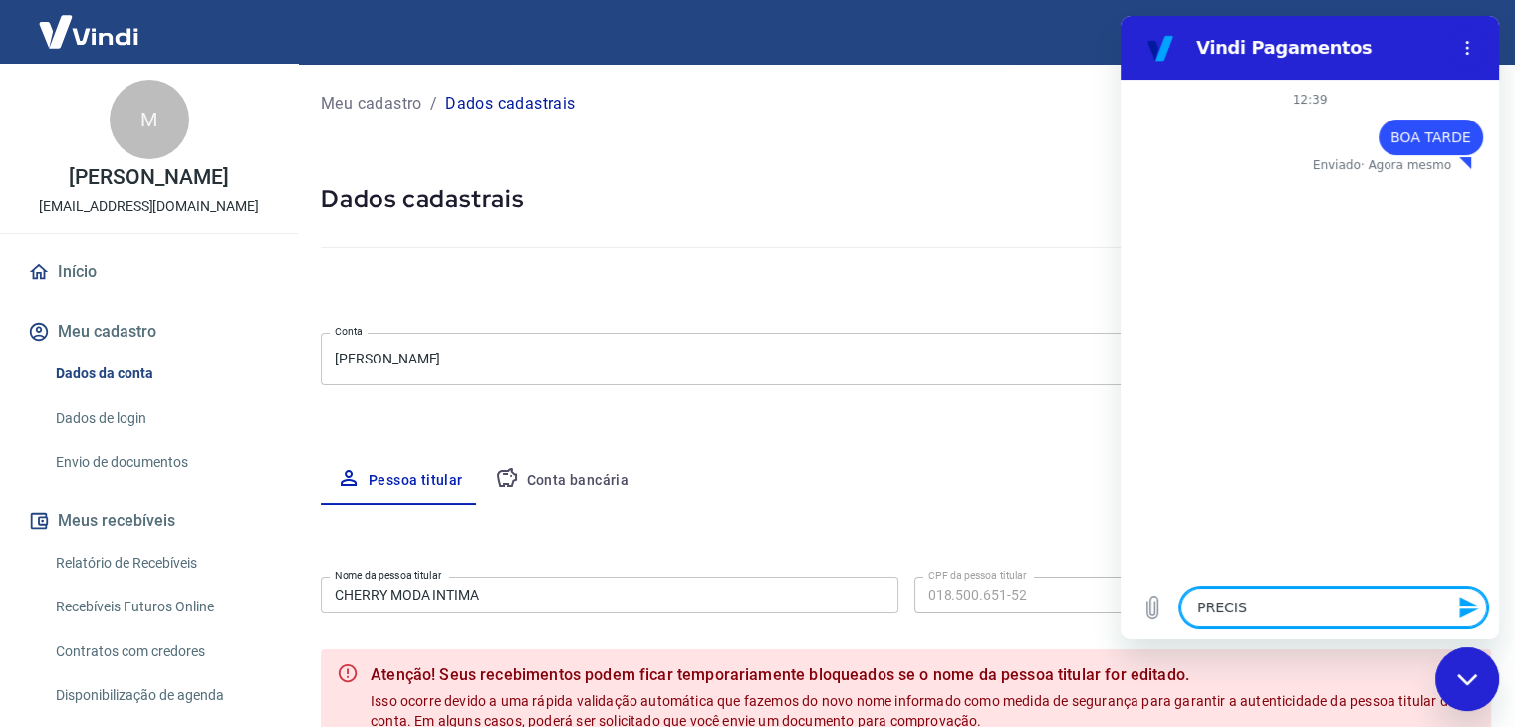
type textarea "x"
type textarea "PRECISO"
type textarea "x"
type textarea "PRECISO T"
type textarea "x"
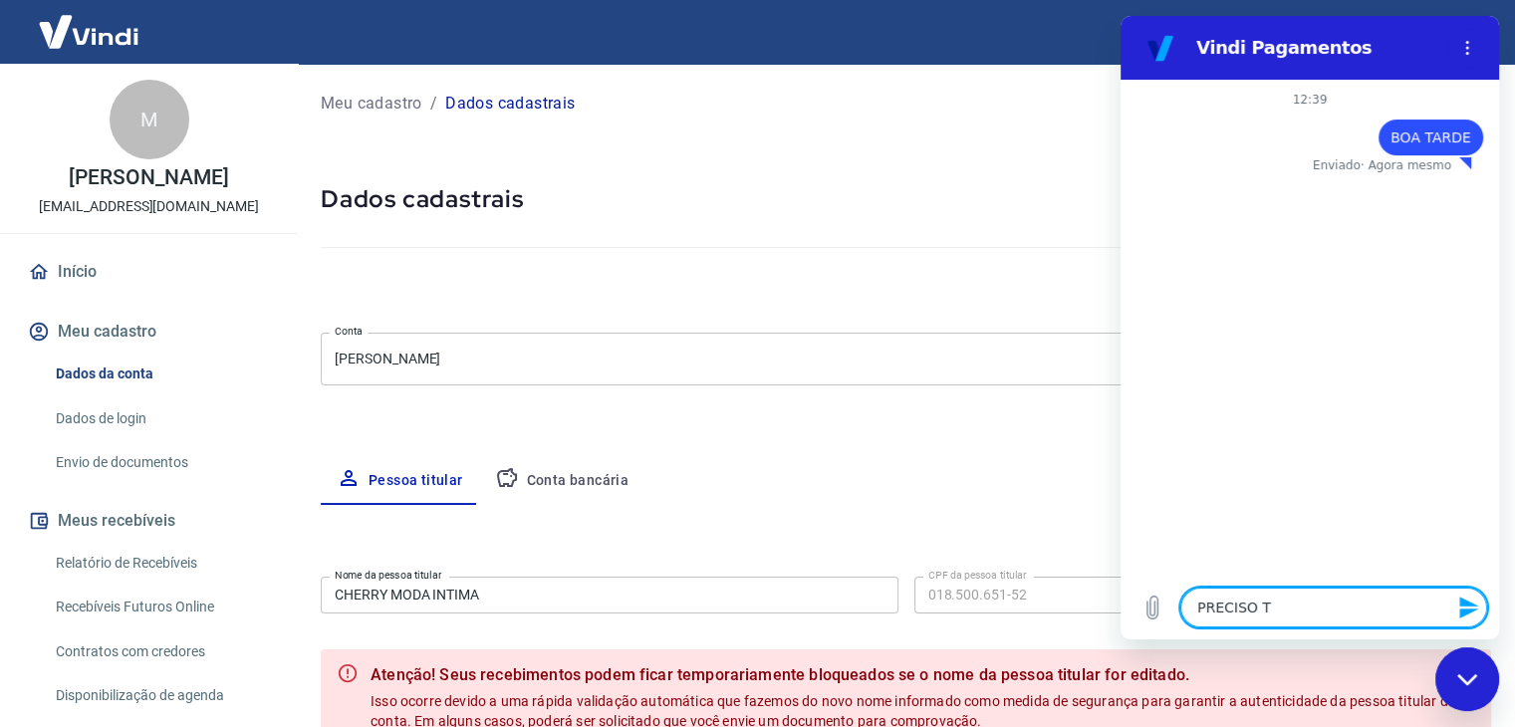
type textarea "PRECISO TR"
type textarea "x"
type textarea "PRECISO TRO"
type textarea "x"
type textarea "PRECISO TROC"
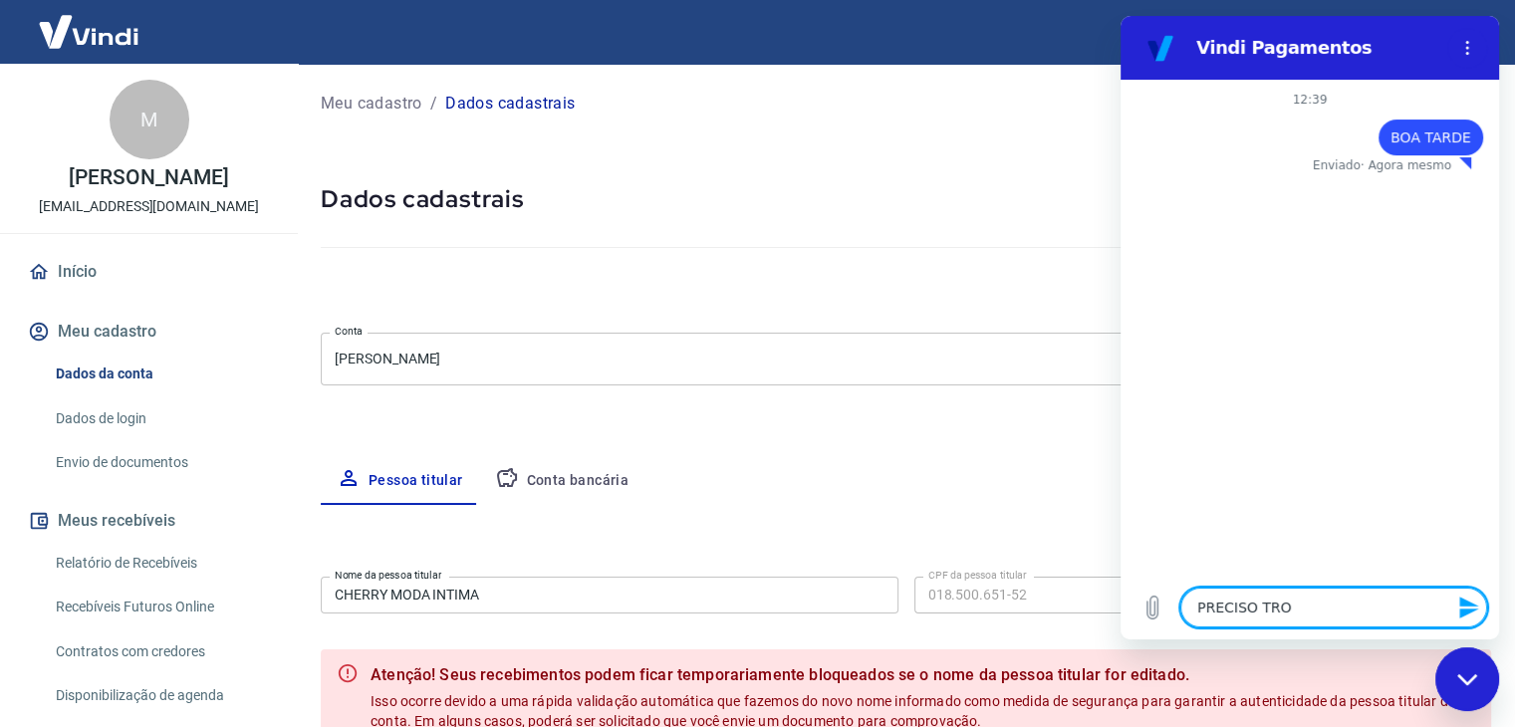
type textarea "x"
type textarea "PRECISO TROCA"
type textarea "x"
type textarea "PRECISO TROCAR"
type textarea "x"
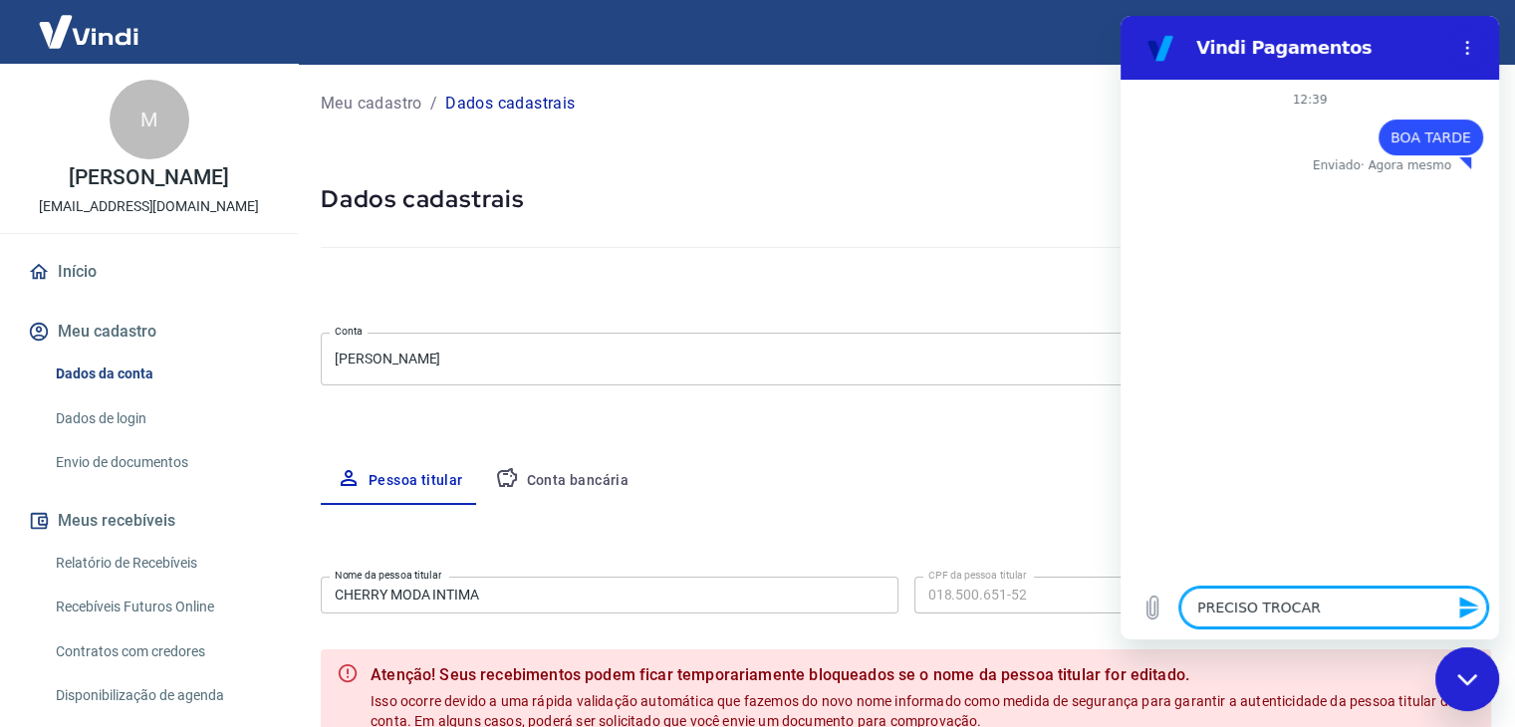
type textarea "PRECISO TROCAR"
type textarea "x"
type textarea "PRECISO TROCAR A"
type textarea "x"
type textarea "PRECISO TROCAR A"
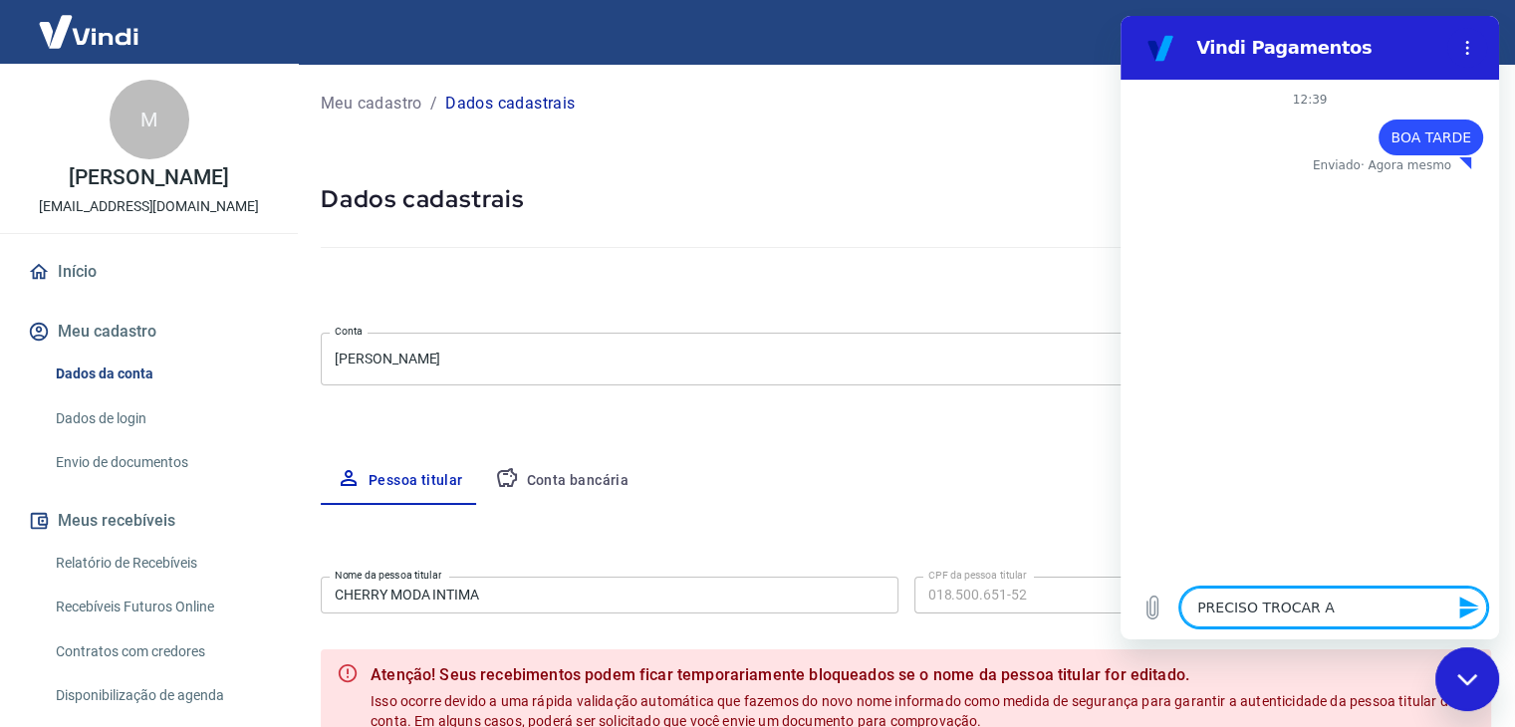
type textarea "x"
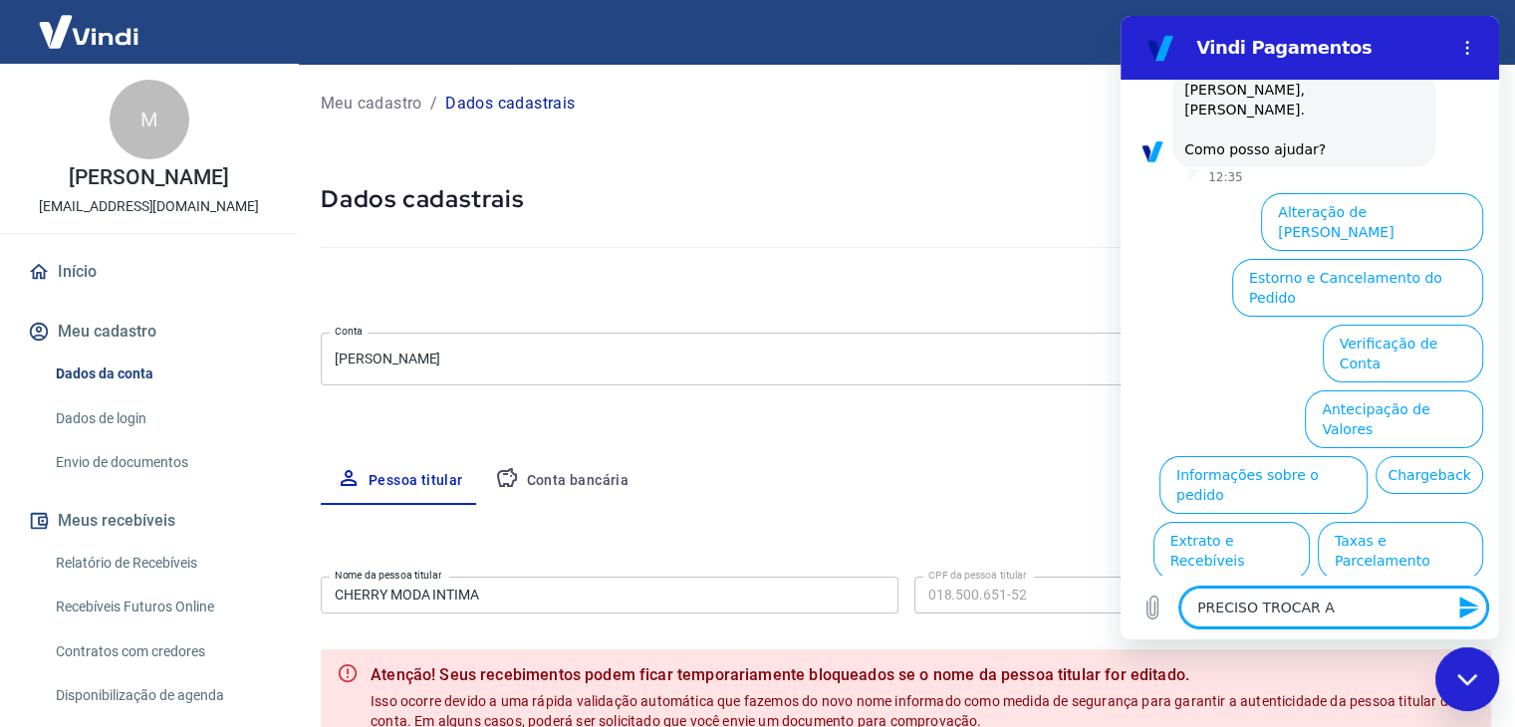
scroll to position [117, 0]
type textarea "PRECISO TROCAR A T"
type textarea "x"
type textarea "PRECISO TROCAR A TI"
type textarea "x"
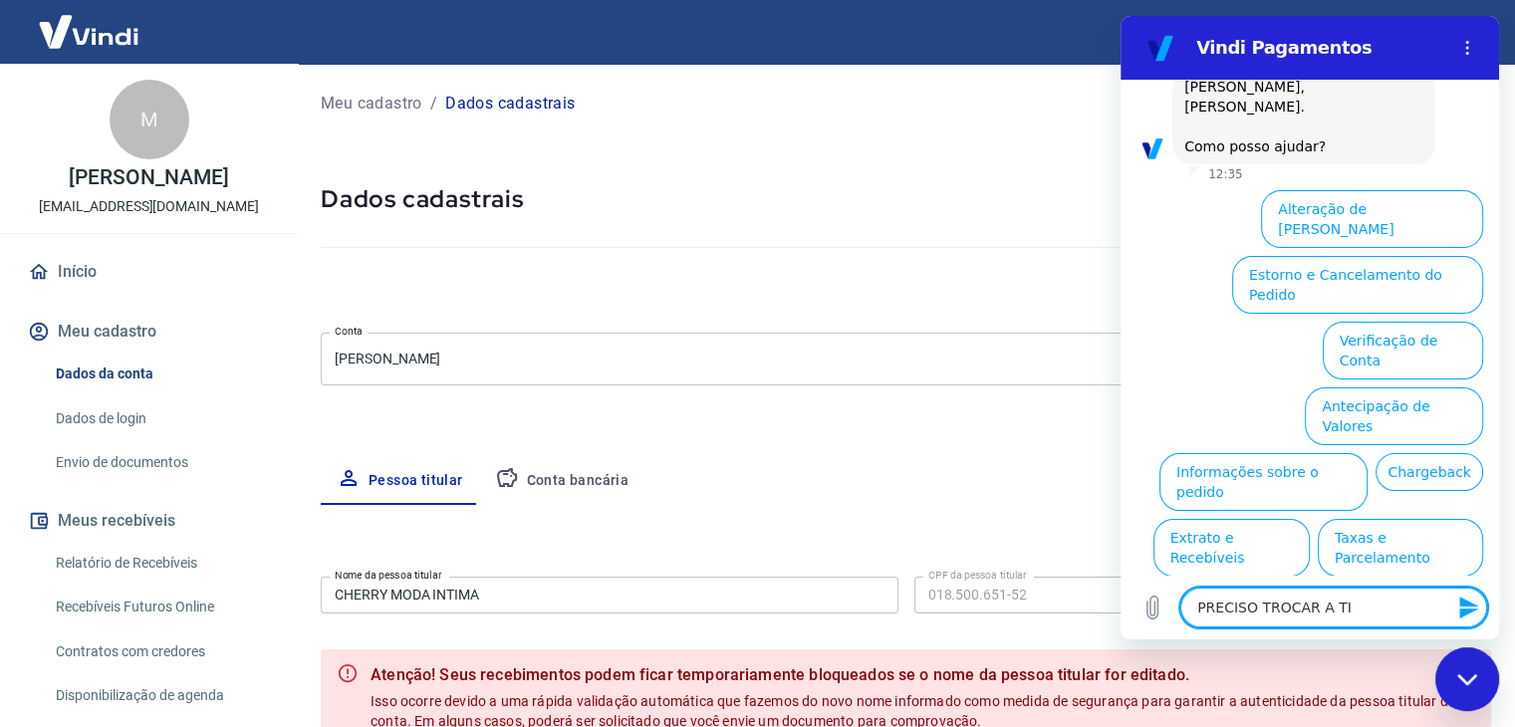
type textarea "PRECISO TROCAR A TIT"
type textarea "x"
type textarea "PRECISO TROCAR A TITU"
type textarea "x"
type textarea "PRECISO TROCAR A TITUL"
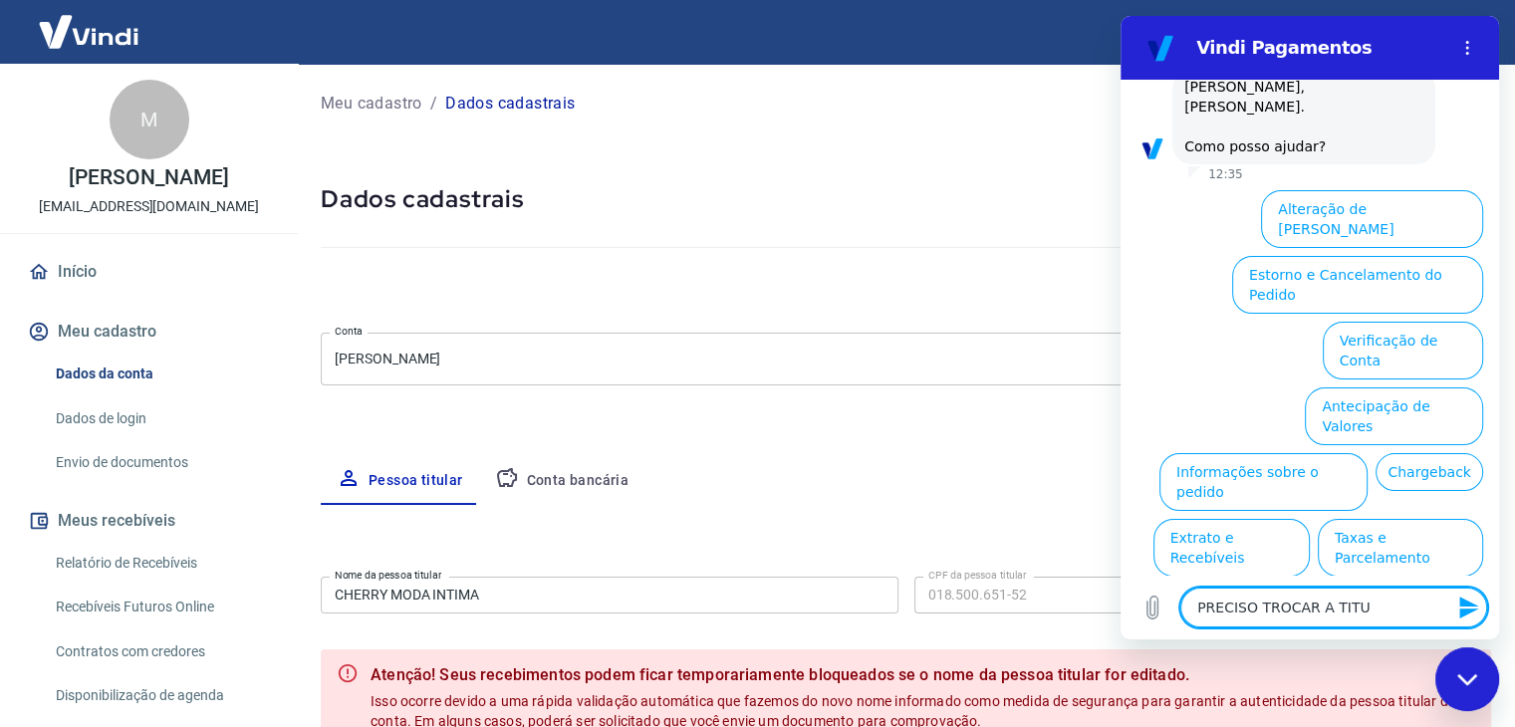
type textarea "x"
type textarea "PRECISO TROCAR A TITULA"
type textarea "x"
type textarea "PRECISO TROCAR A TITULAR"
type textarea "x"
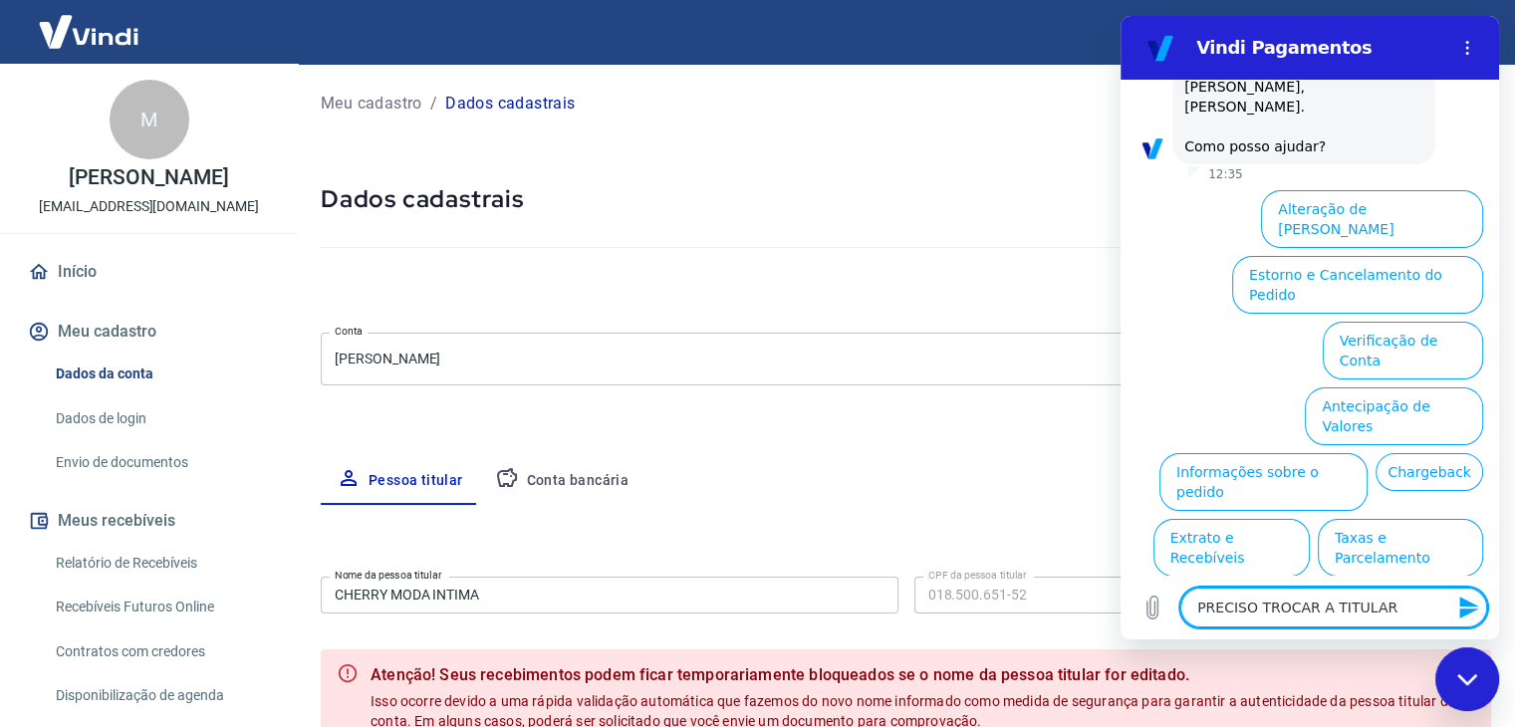
type textarea "PRECISO TROCAR A TITULARI"
type textarea "x"
type textarea "PRECISO TROCAR A TITULARID"
type textarea "x"
type textarea "PRECISO TROCAR A TITULARIDA"
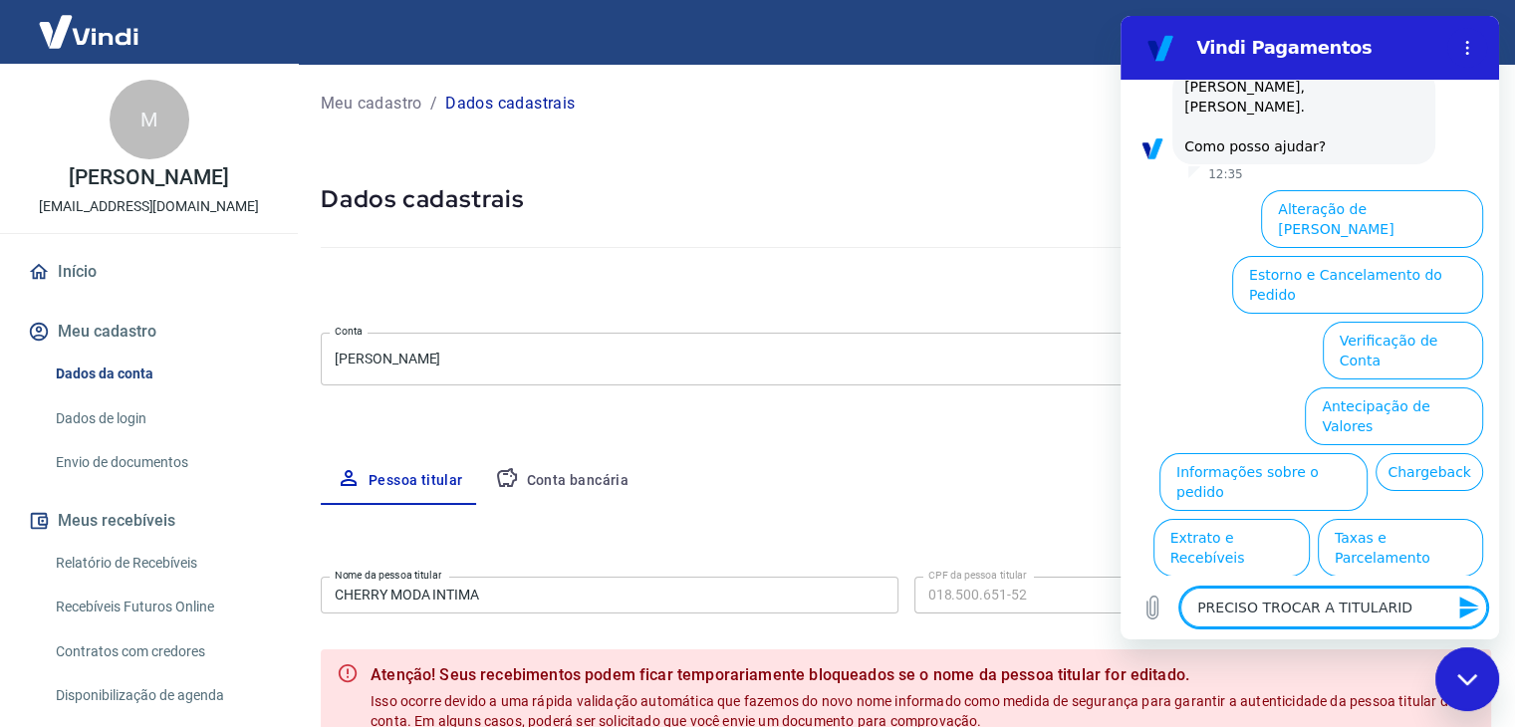
type textarea "x"
type textarea "PRECISO TROCAR A TITULARIDAD"
type textarea "x"
type textarea "PRECISO TROCAR A TITULARIDADE"
type textarea "x"
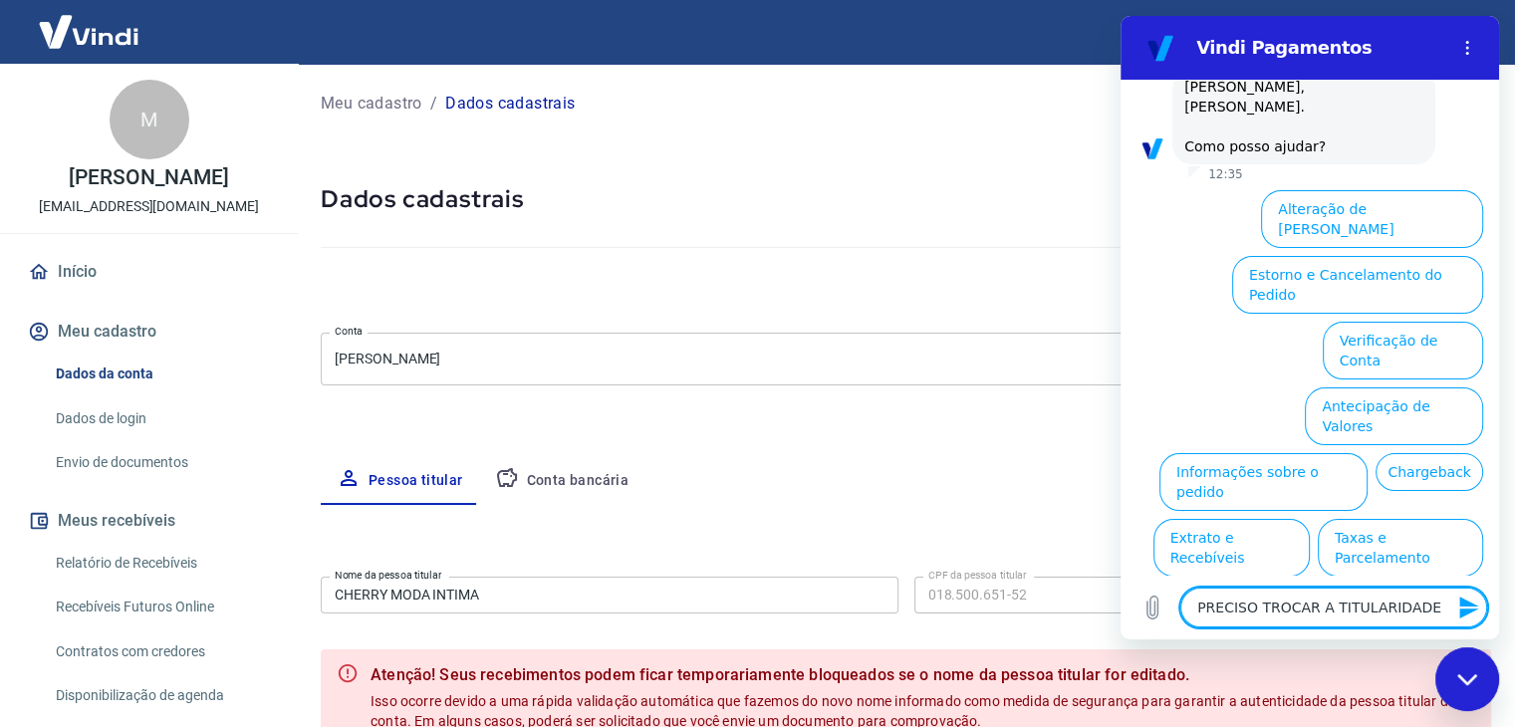
type textarea "PRECISO TROCAR A TITULARIDADE"
type textarea "x"
type textarea "PRECISO TROCAR A TITULARIDADE D"
type textarea "x"
type textarea "PRECISO TROCAR A TITULARIDADE DA"
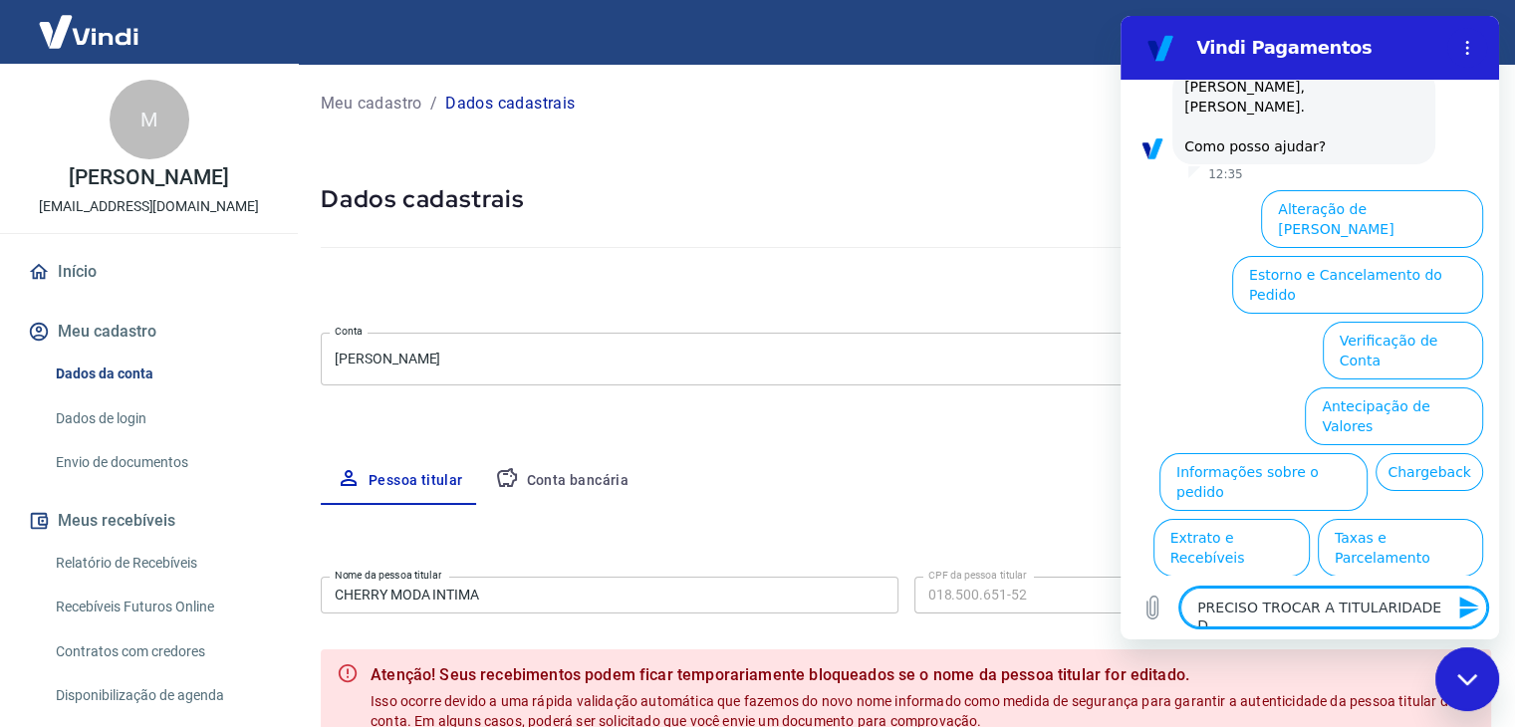
type textarea "x"
type textarea "PRECISO TROCAR A TITULARIDADE DA"
type textarea "x"
type textarea "PRECISO TROCAR A TITULARIDADE DA C"
type textarea "x"
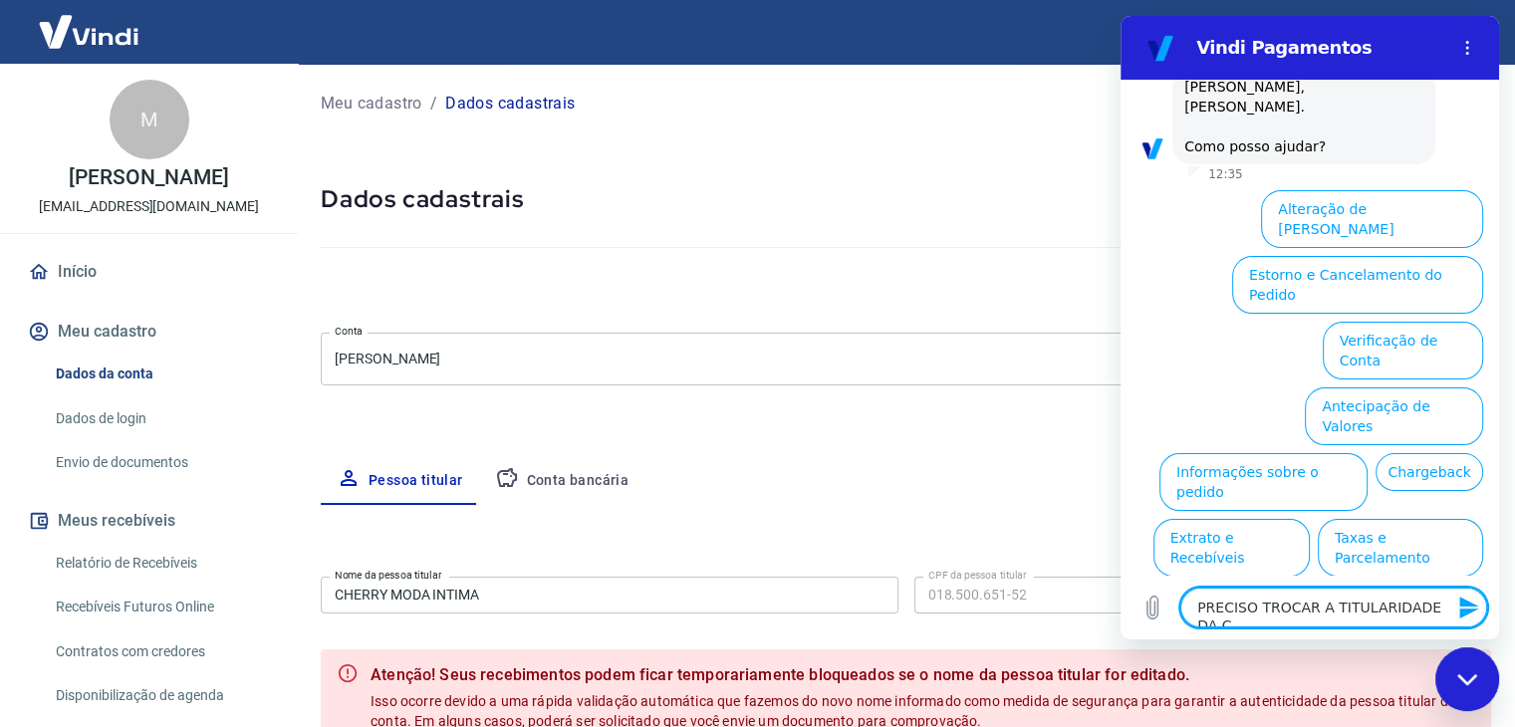
type textarea "PRECISO TROCAR A TITULARIDADE DA CO"
type textarea "x"
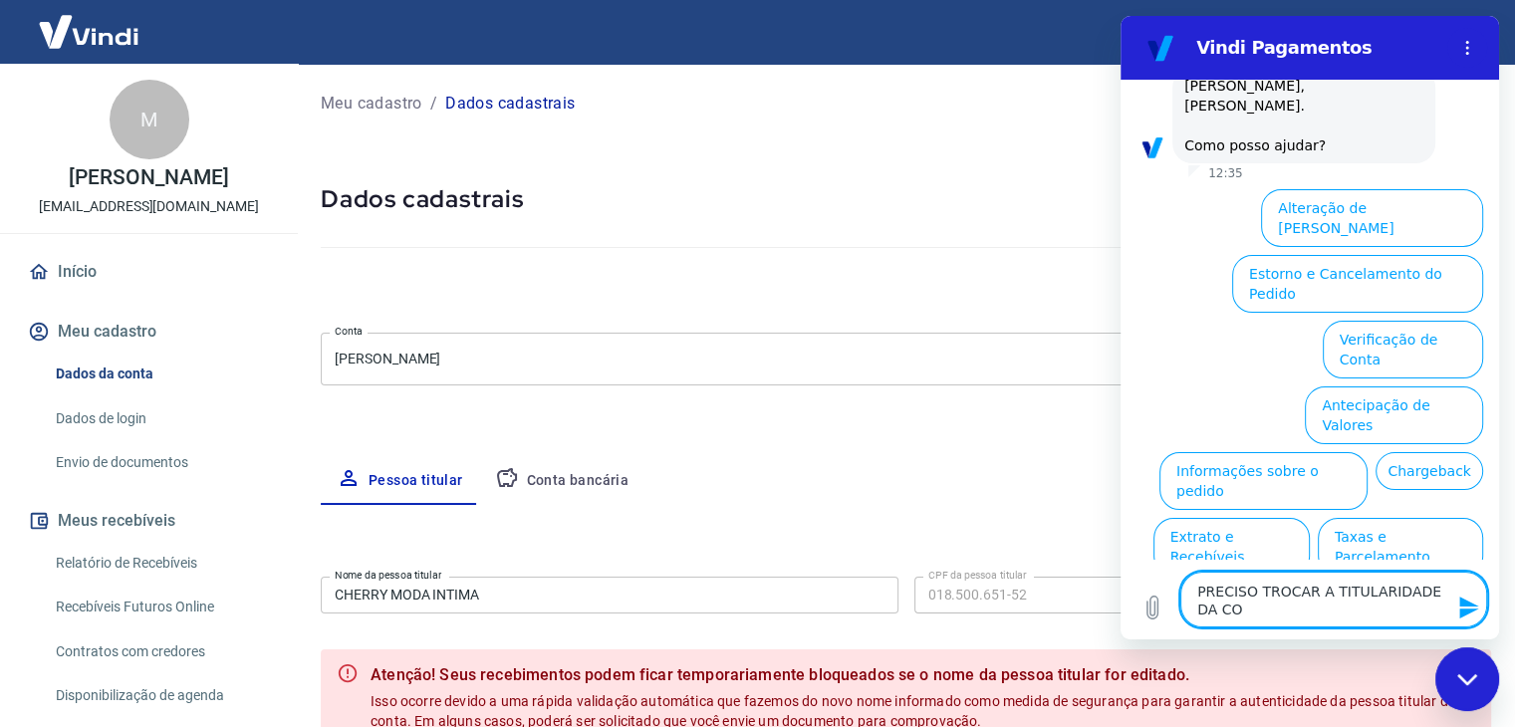
type textarea "PRECISO TROCAR A TITULARIDADE DA CON"
type textarea "x"
type textarea "PRECISO TROCAR A TITULARIDADE DA CONT"
type textarea "x"
type textarea "PRECISO TROCAR A TITULARIDADE DA CONTA"
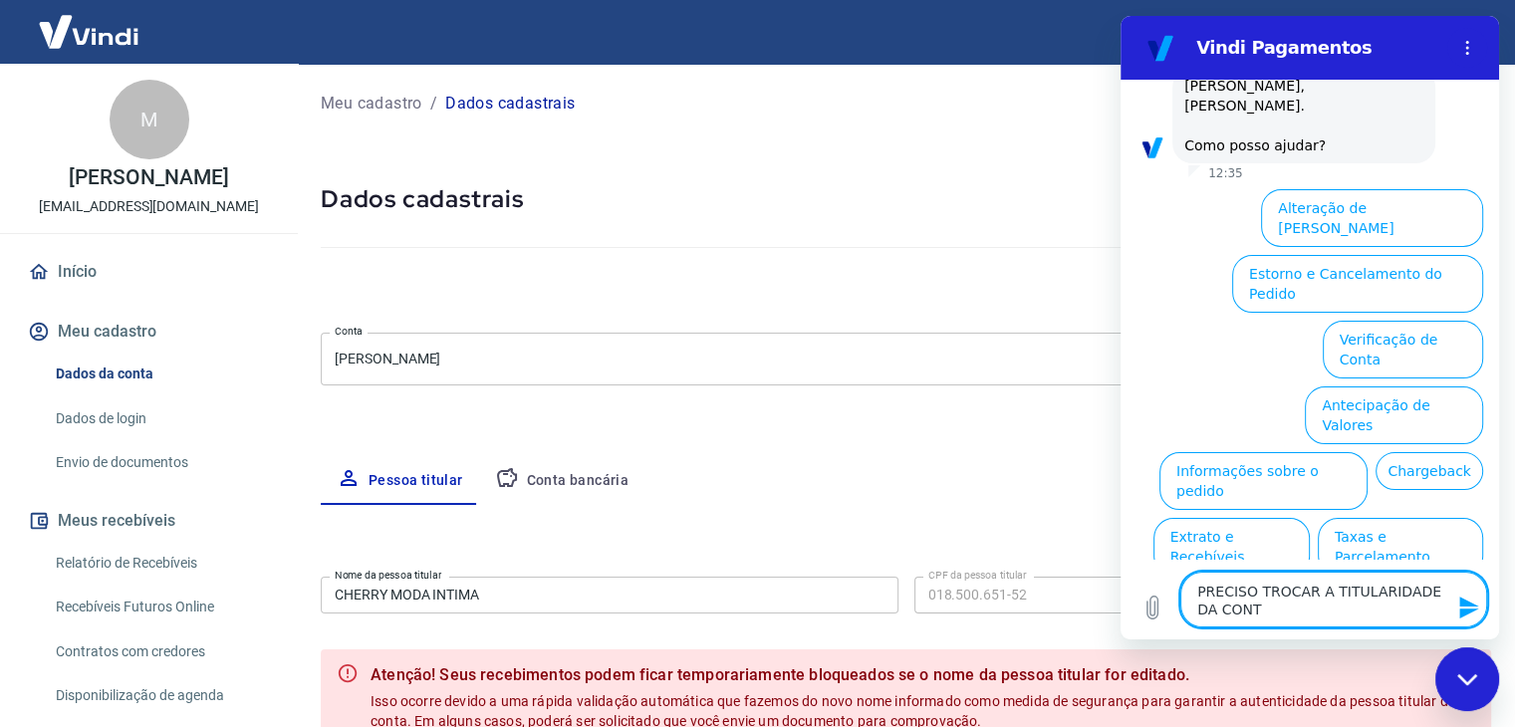
type textarea "x"
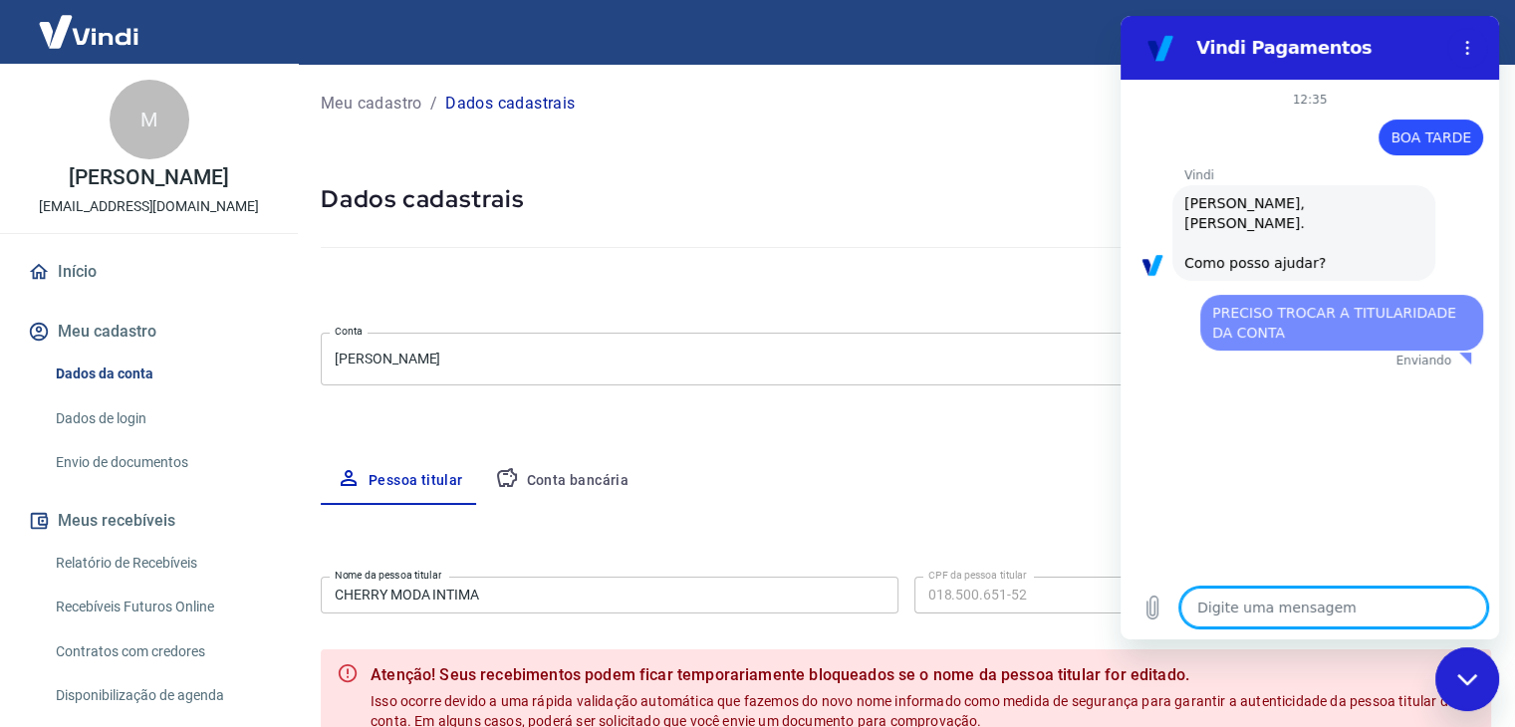
scroll to position [0, 0]
type textarea "x"
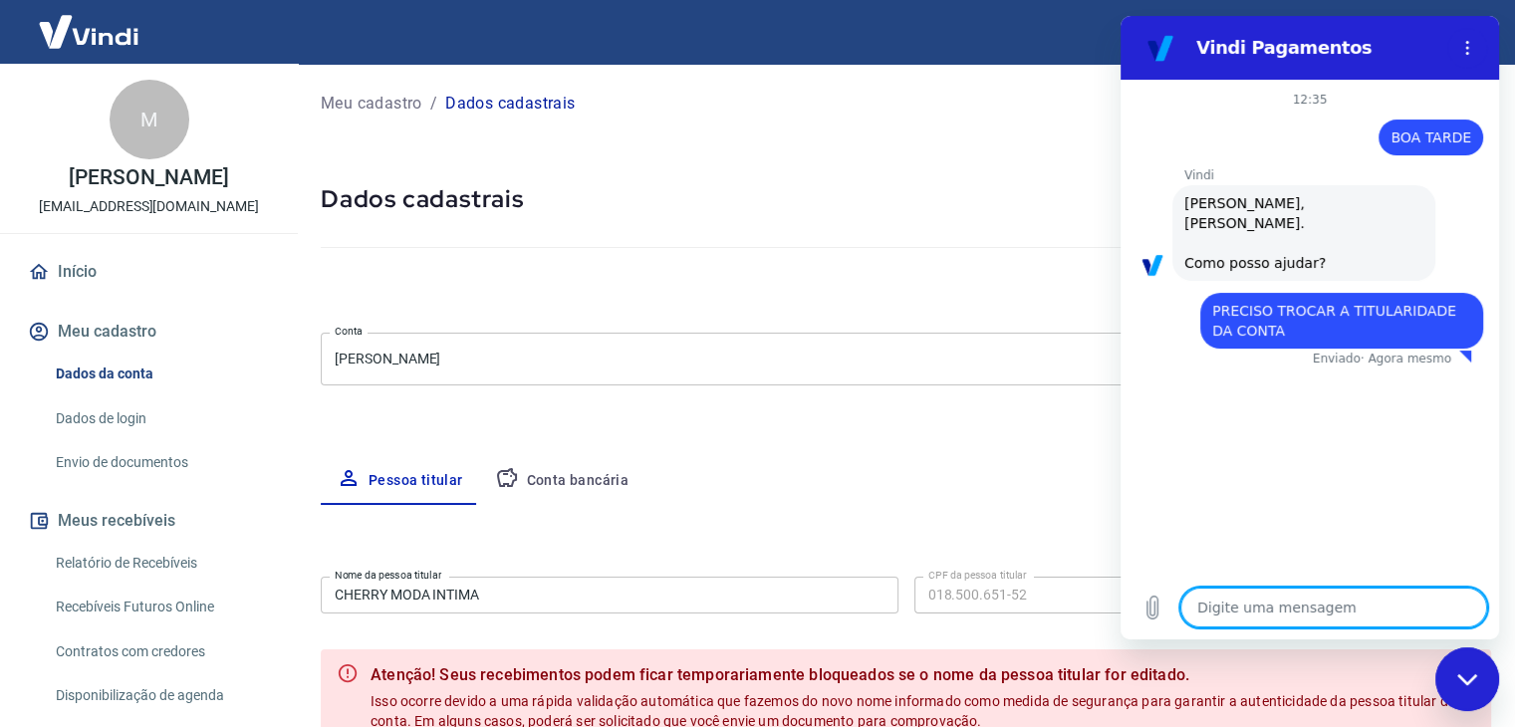
type textarea "I"
type textarea "x"
type textarea "IR"
type textarea "x"
type textarea "IRE"
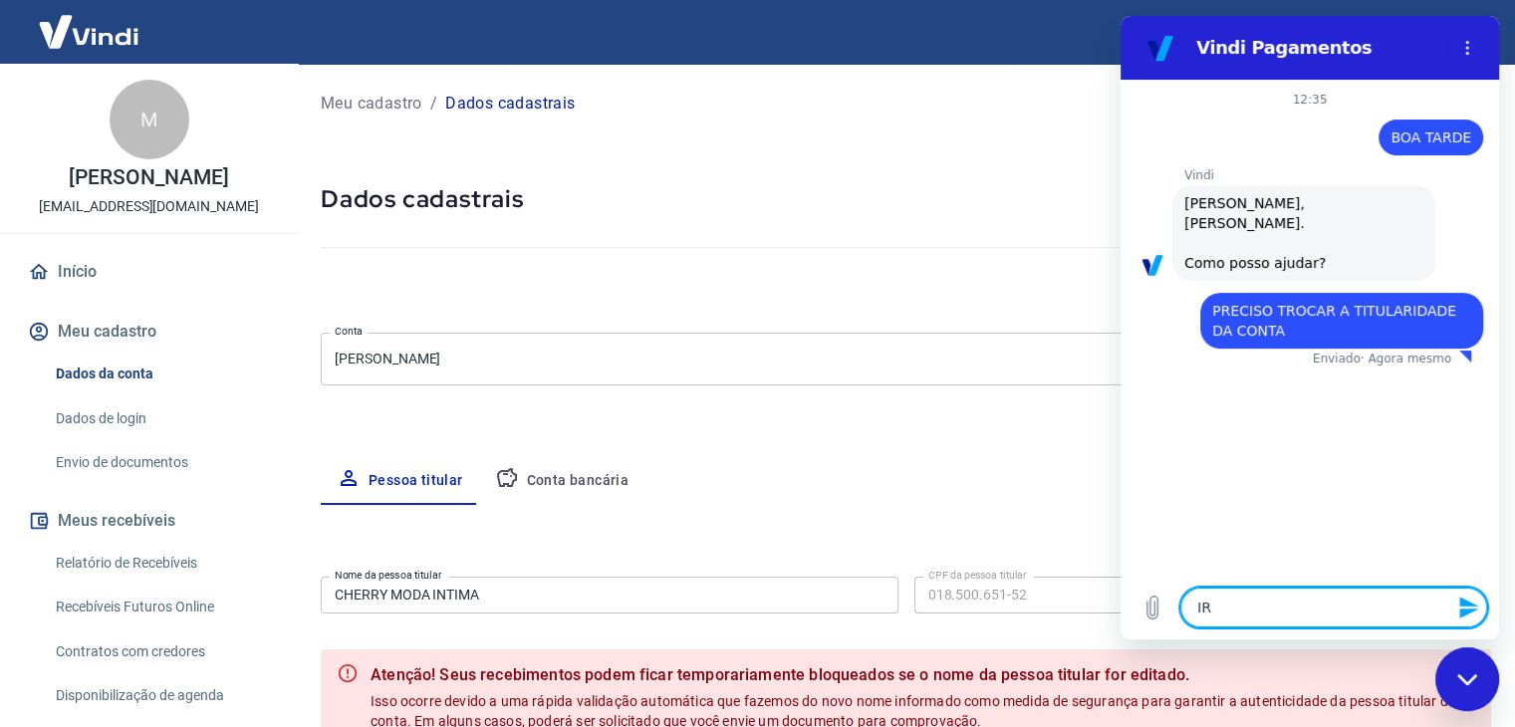
type textarea "x"
type textarea "IREI"
type textarea "x"
type textarea "IREI"
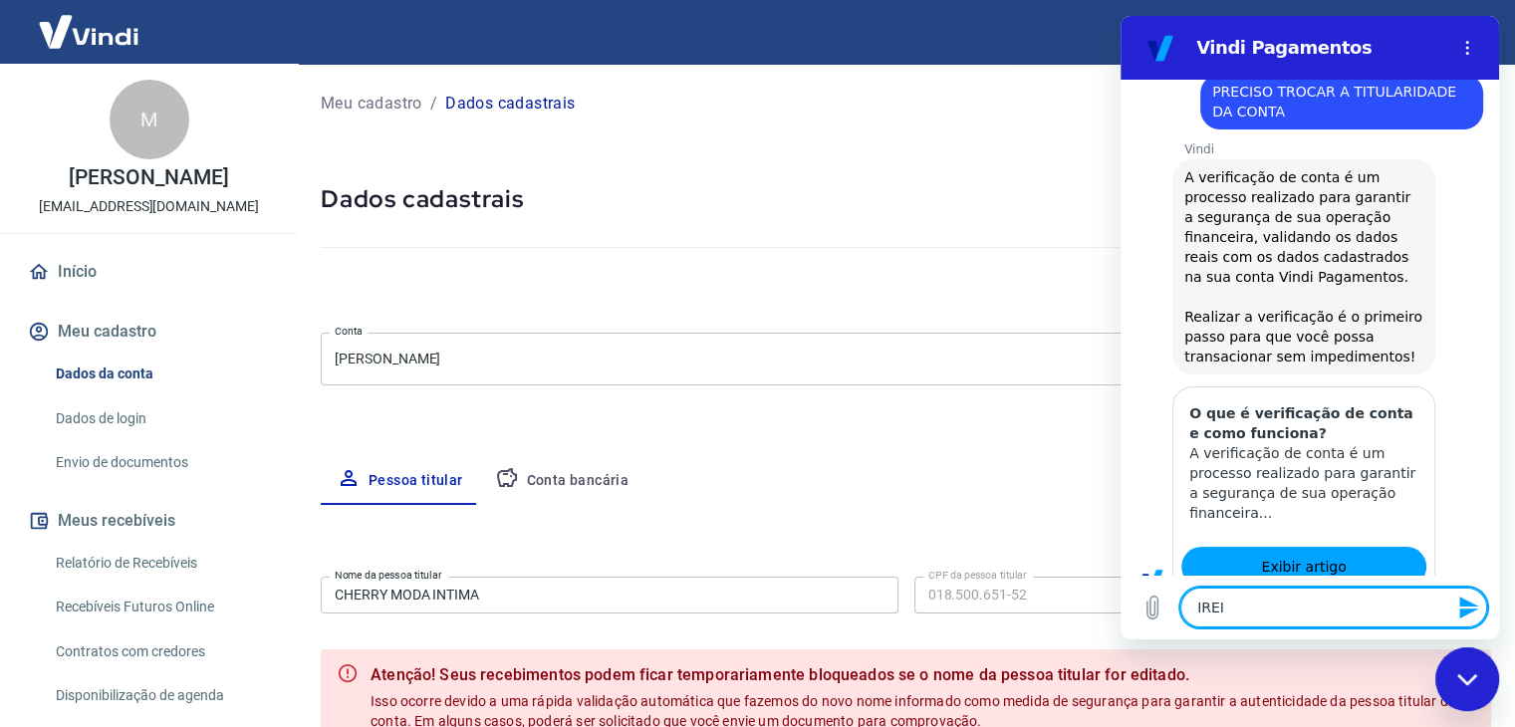
type textarea "x"
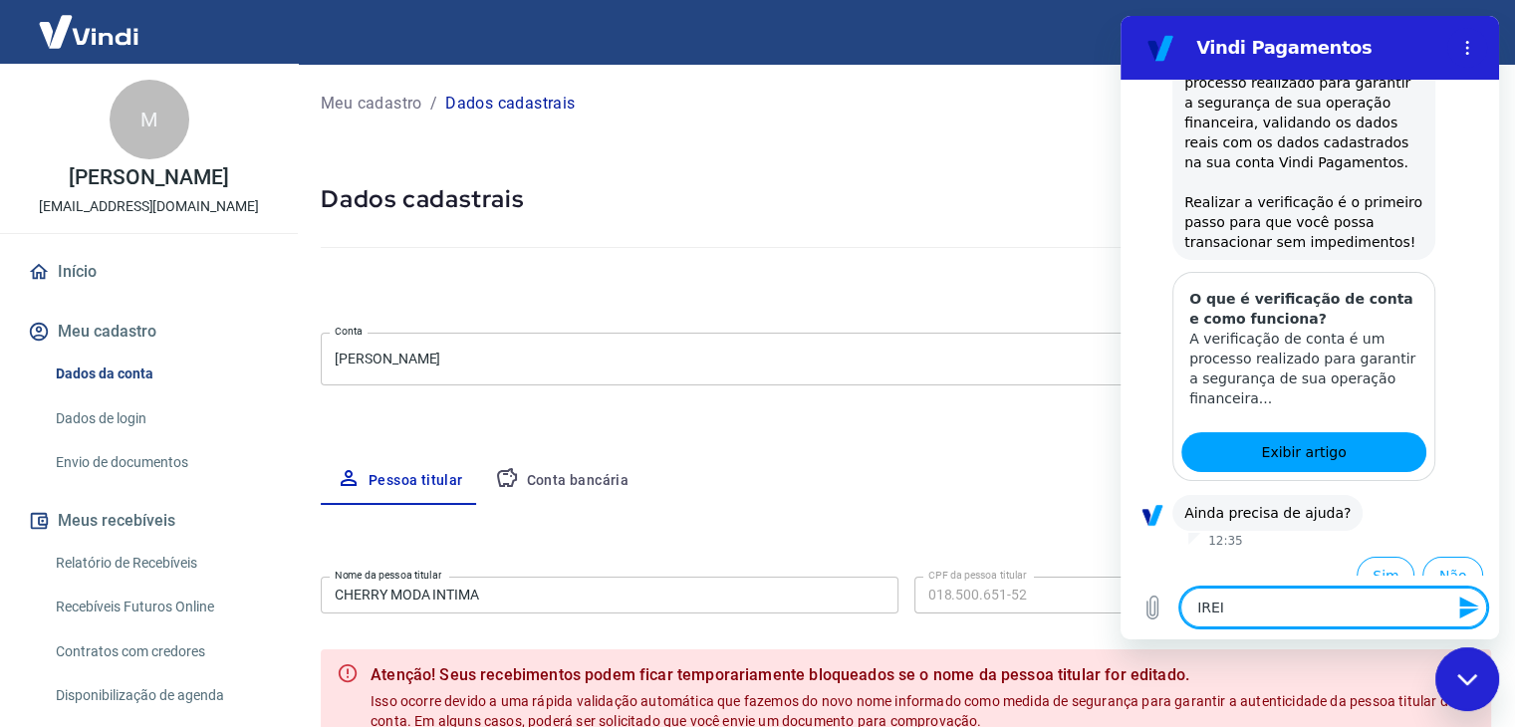
type textarea "IREI"
type textarea "x"
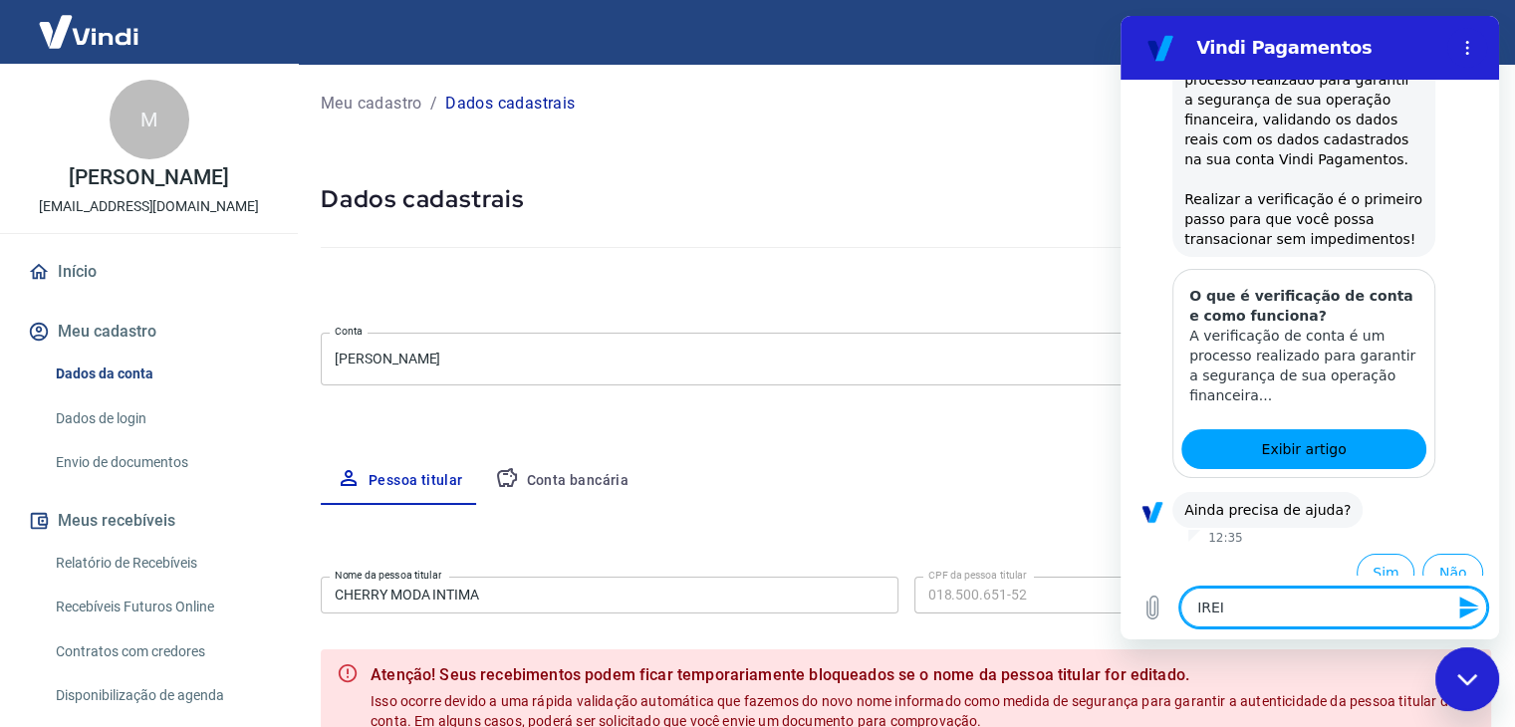
type textarea "IRE"
type textarea "x"
type textarea "IR"
type textarea "x"
type textarea "I"
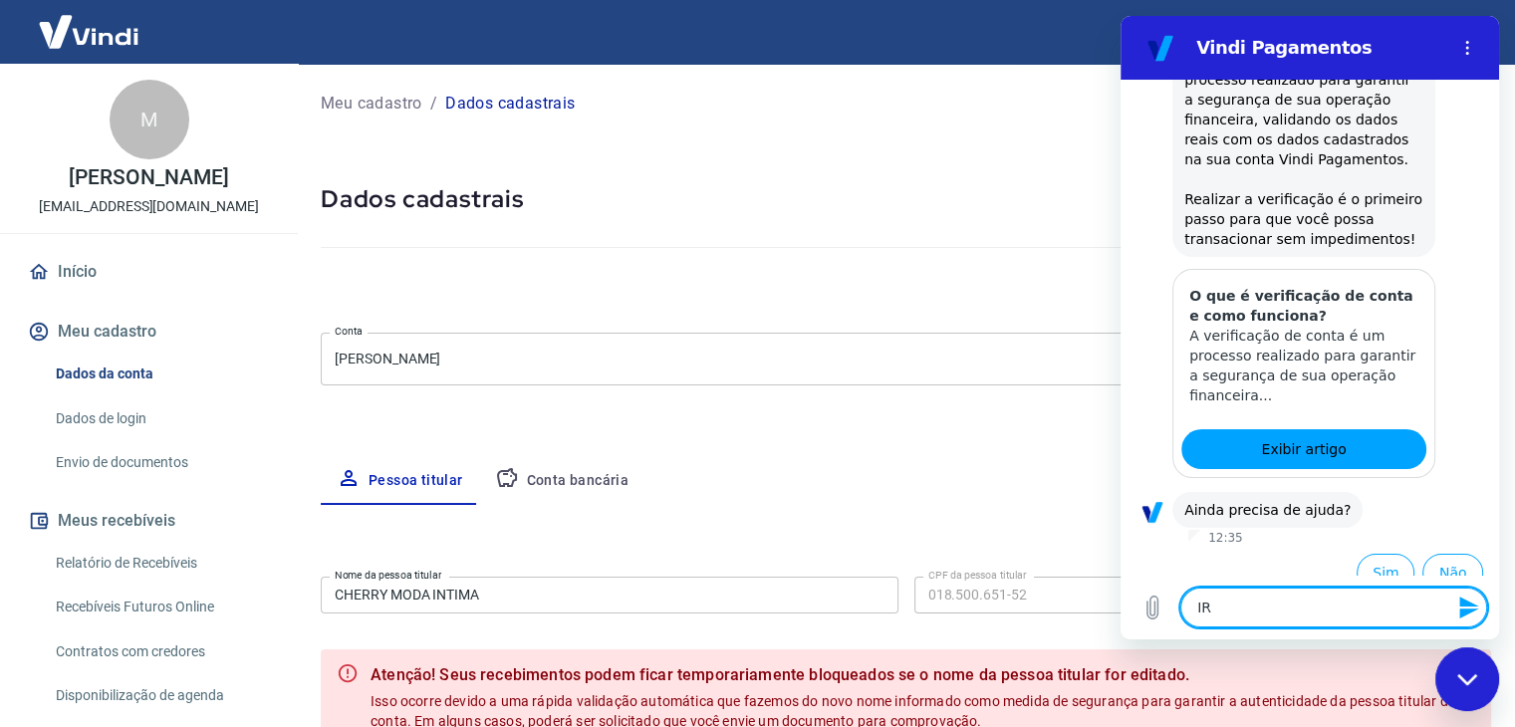
type textarea "x"
type textarea "C"
type textarea "x"
type textarea "CO"
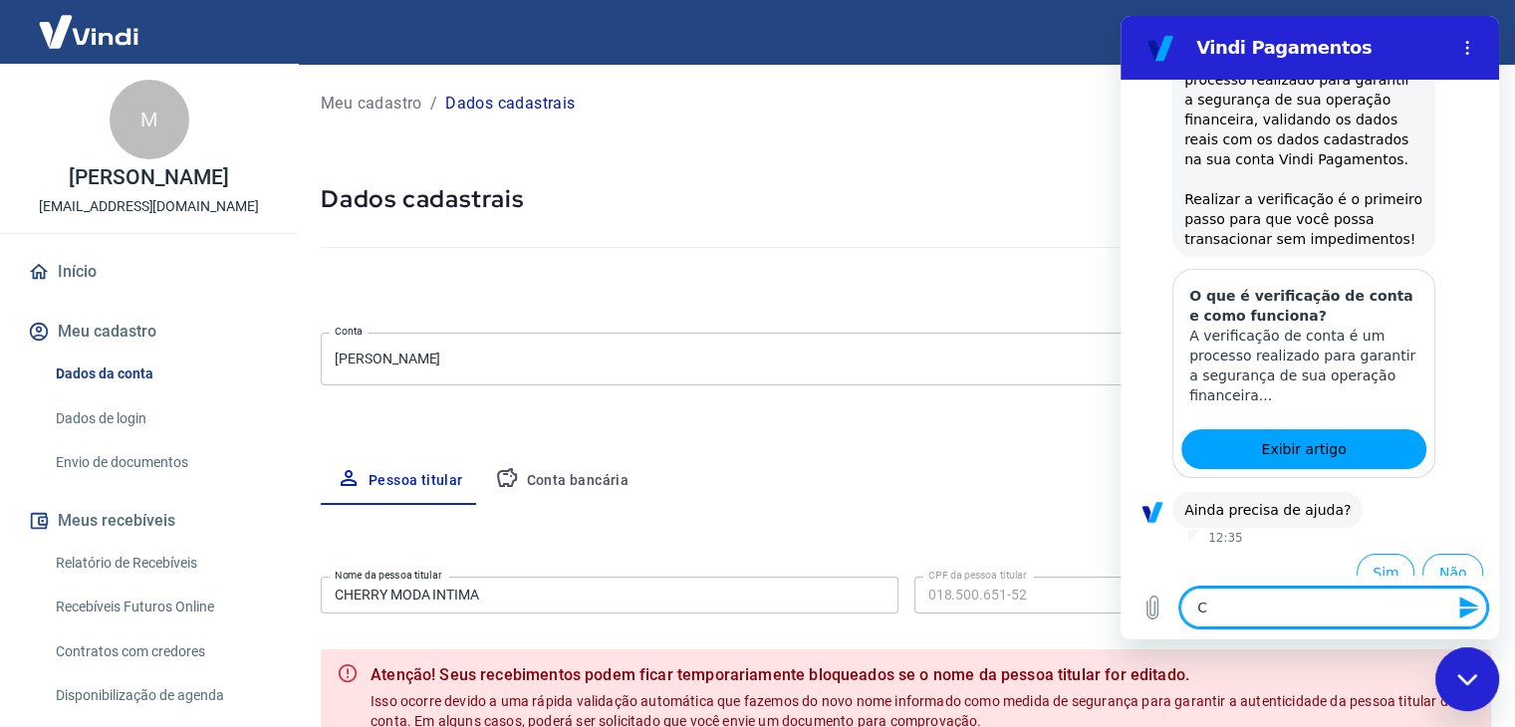
type textarea "x"
type textarea "COL"
type textarea "x"
type textarea "COLO"
type textarea "x"
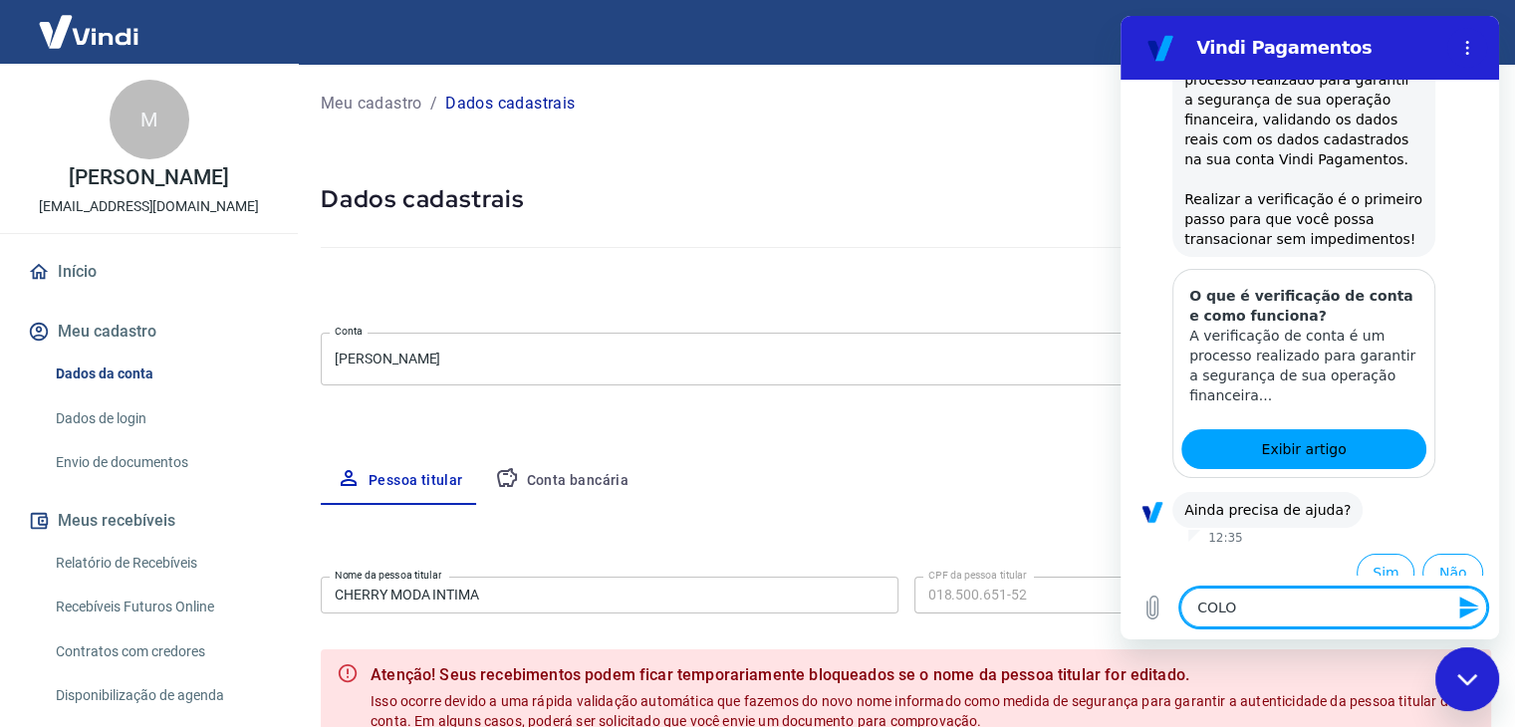
type textarea "COLOQ"
type textarea "x"
type textarea "COLOQU"
type textarea "x"
type textarea "COLOQUE"
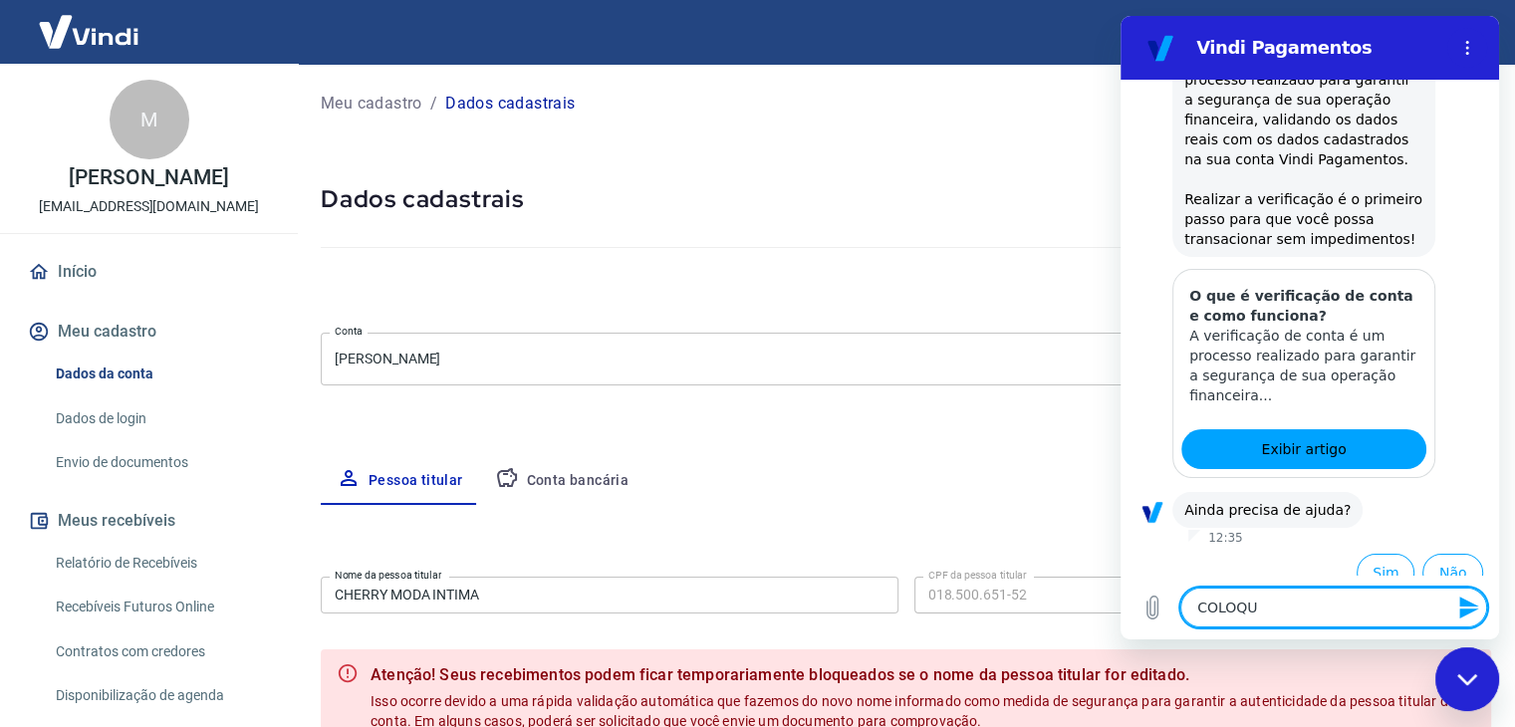
type textarea "x"
type textarea "COLOQUEI"
type textarea "x"
type textarea "COLOQUEI"
type textarea "x"
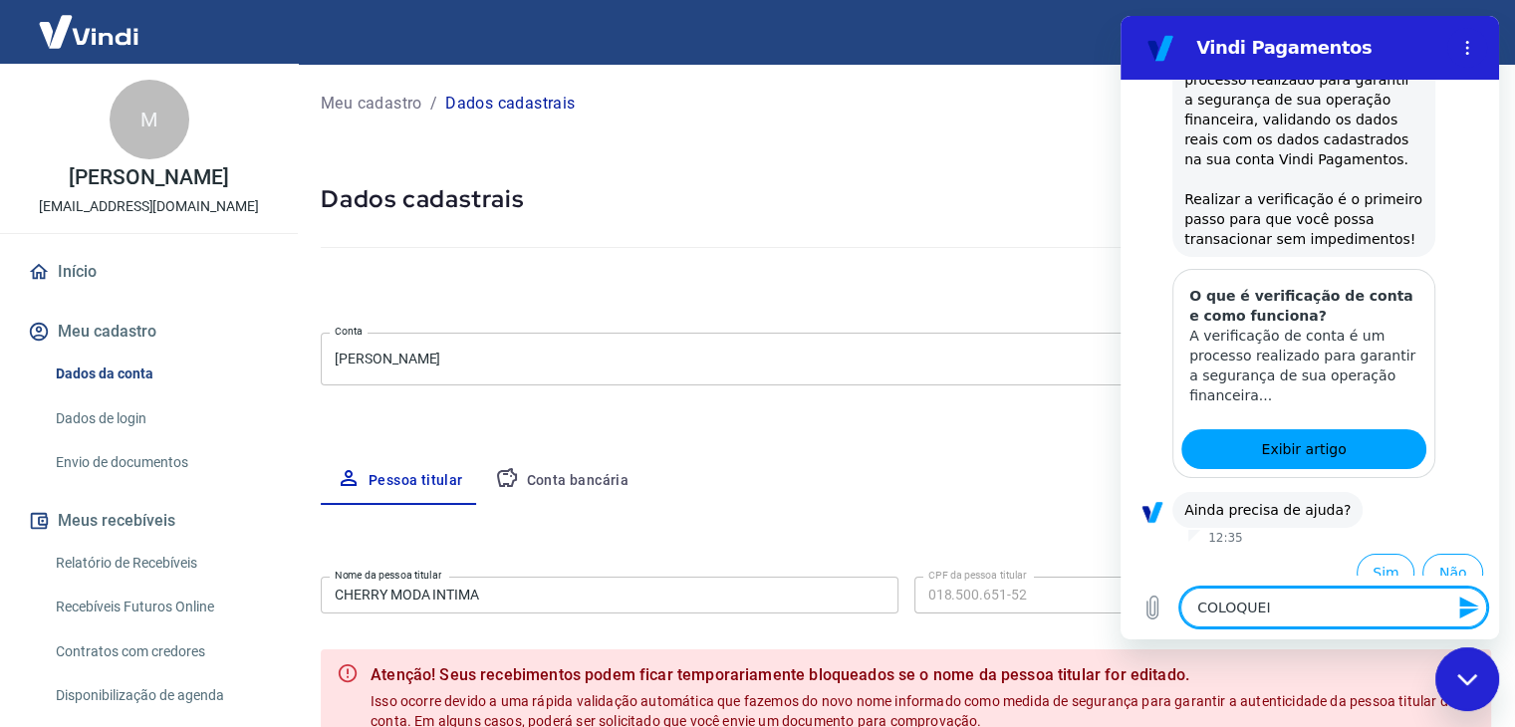
type textarea "COLOQUEI J"
type textarea "x"
type textarea "COLOQUEI JU"
type textarea "x"
type textarea "COLOQUEI JUR"
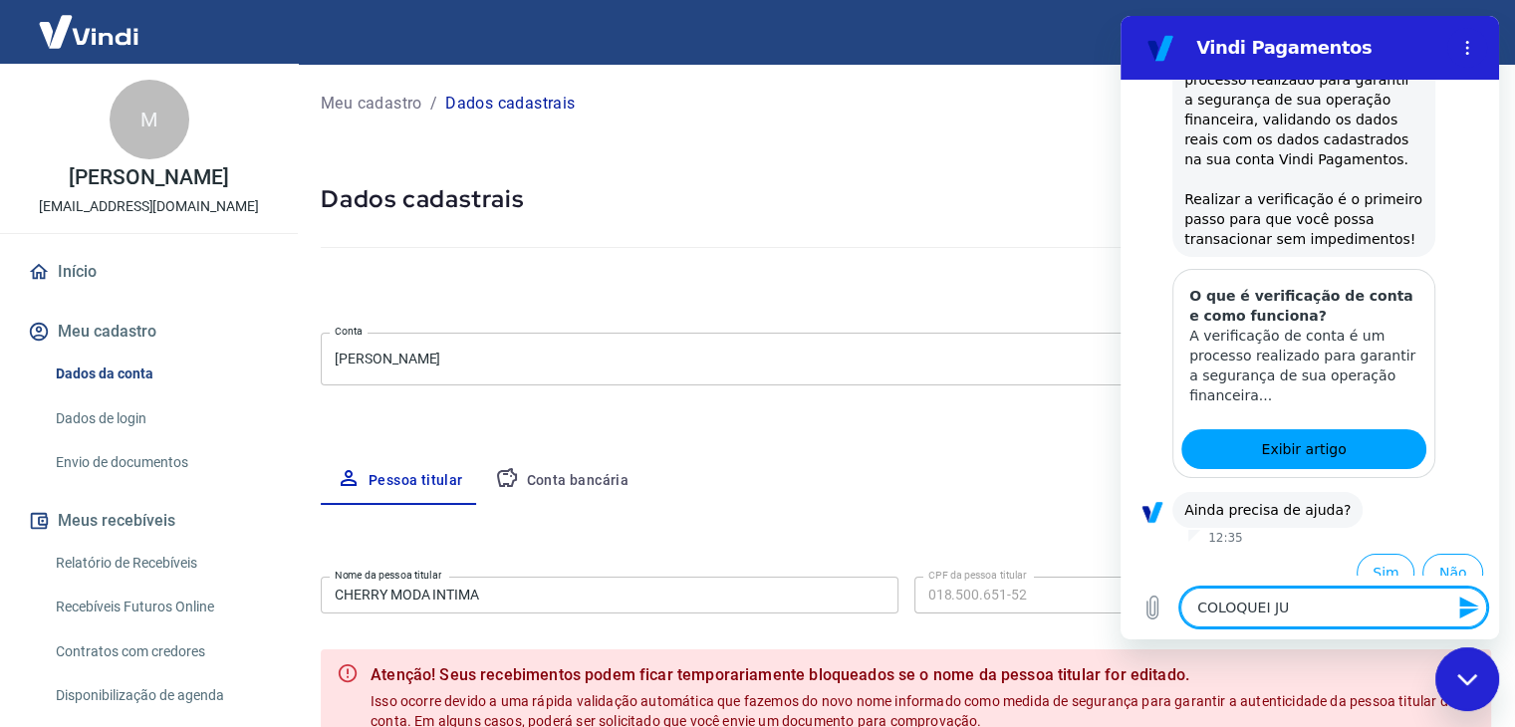
type textarea "x"
type textarea "COLOQUEI JURI"
type textarea "x"
type textarea "COLOQUEI JURID"
type textarea "x"
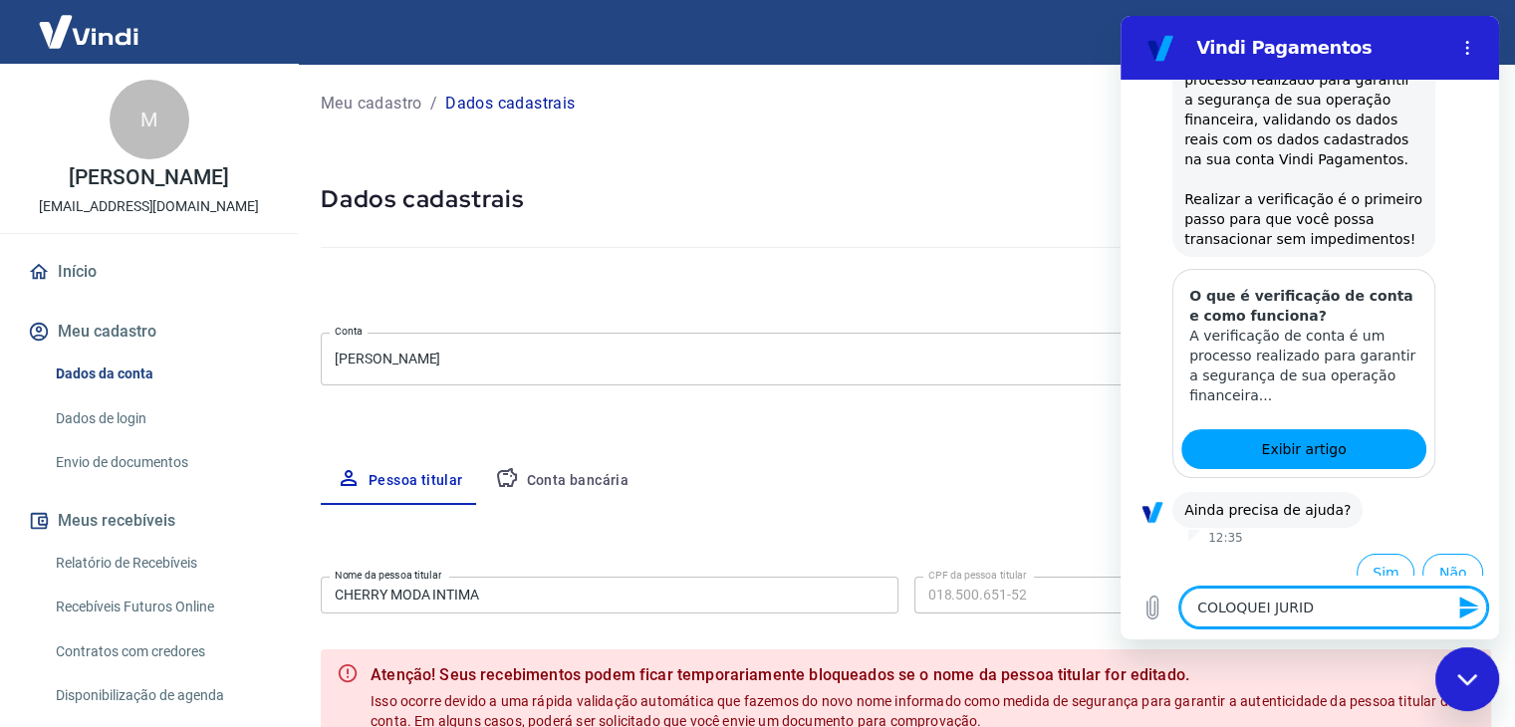
type textarea "COLOQUEI JURIDI"
type textarea "x"
type textarea "COLOQUEI JURIDIC"
type textarea "x"
type textarea "COLOQUEI JURIDICA"
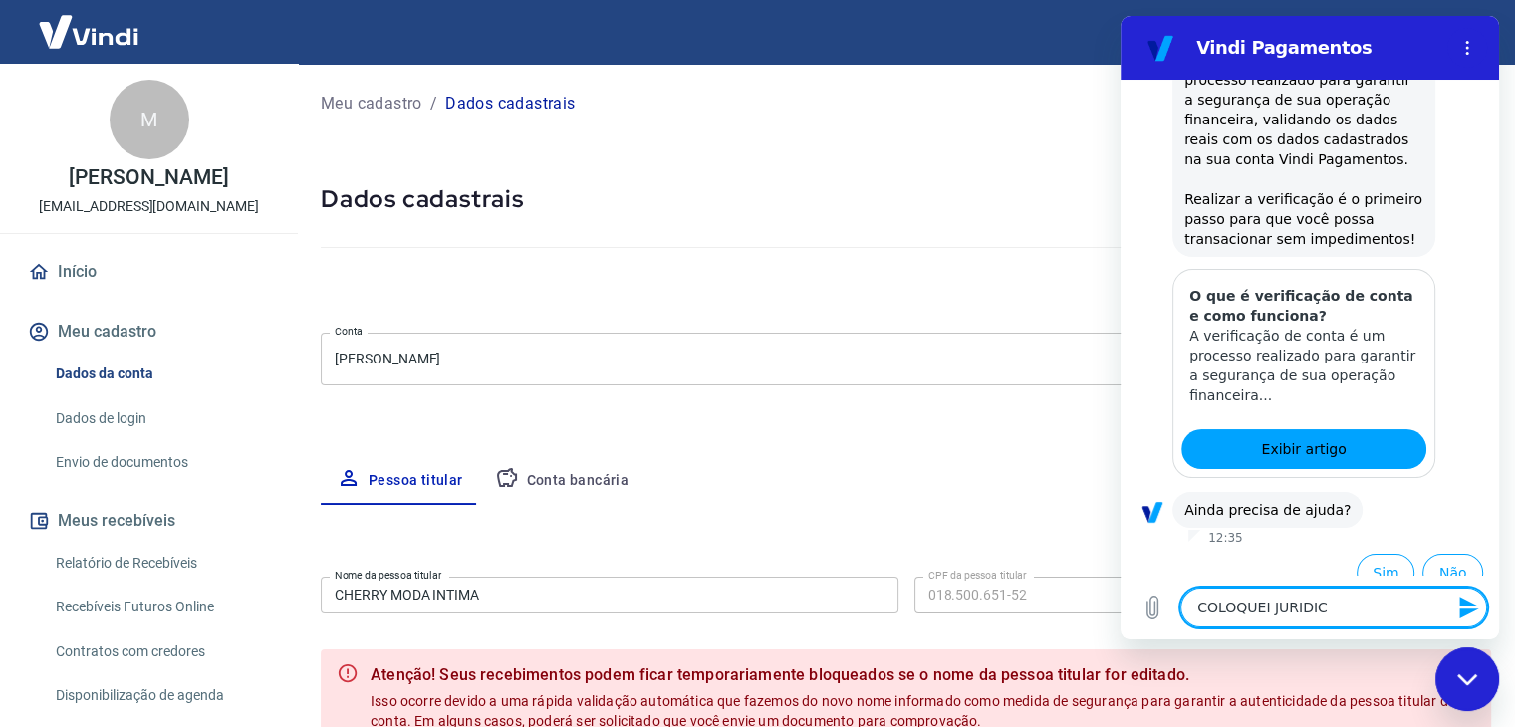
type textarea "x"
type textarea "COLOQUEI JURIDICA"
type textarea "x"
type textarea "COLOQUEI JURIDICA E"
type textarea "x"
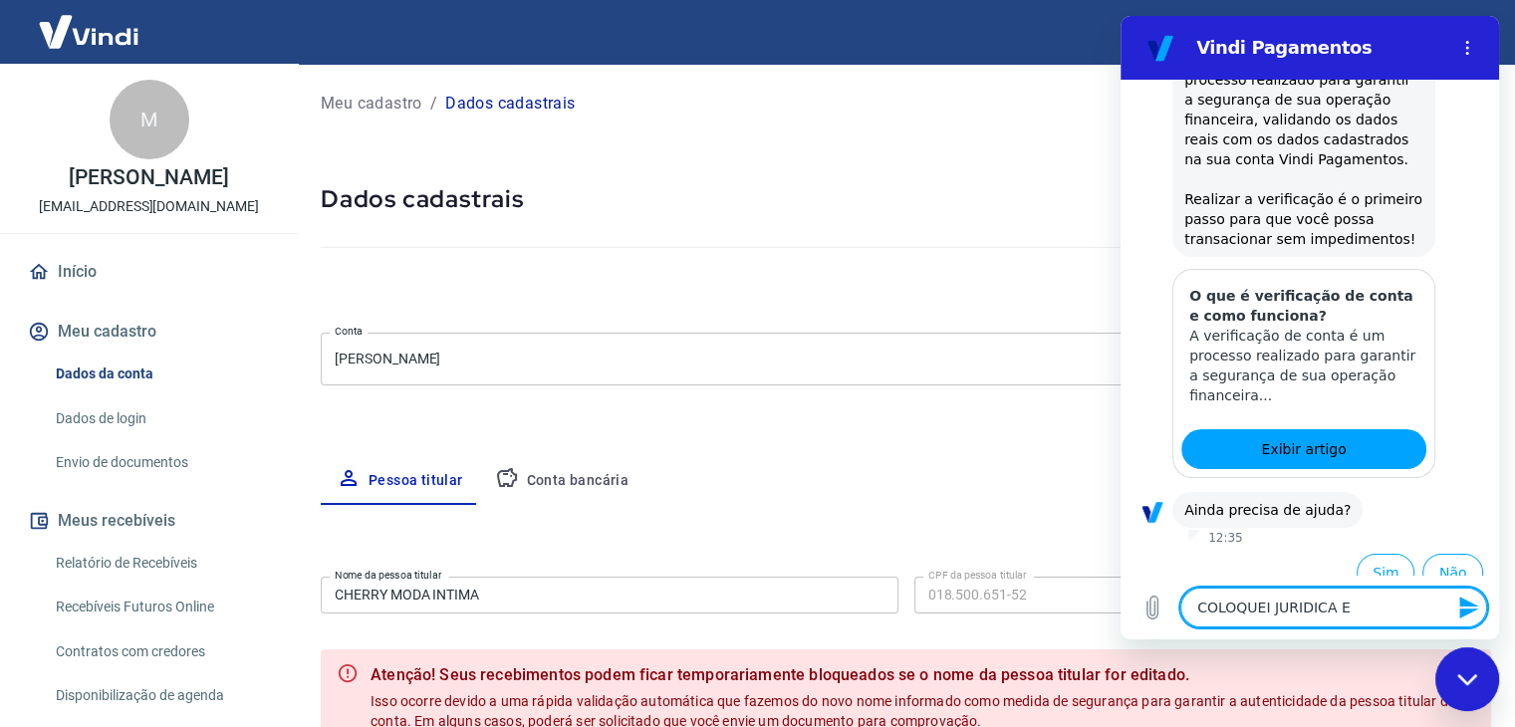
type textarea "COLOQUEI JURIDICA E"
type textarea "x"
type textarea "COLOQUEI JURIDICA E P"
type textarea "x"
type textarea "COLOQUEI JURIDICA E PR"
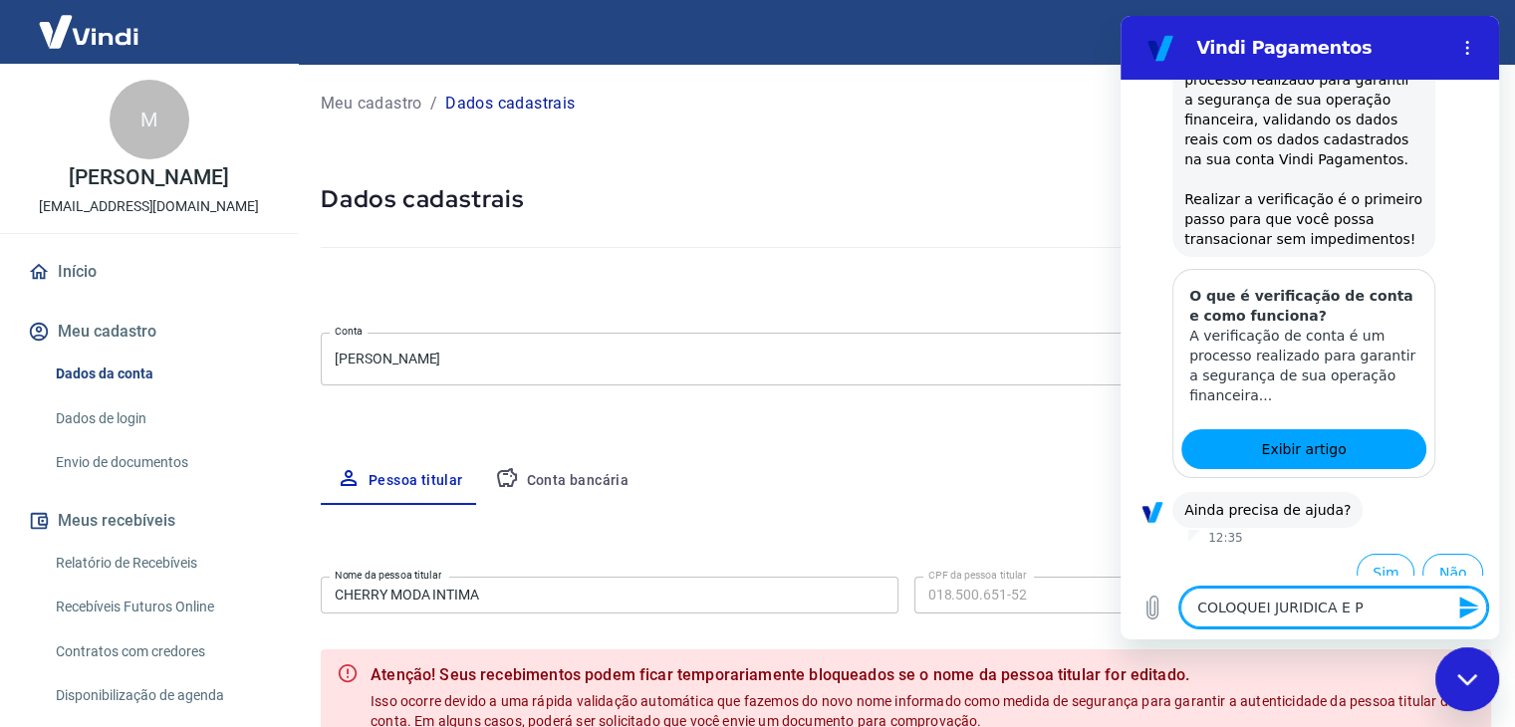
type textarea "x"
type textarea "COLOQUEI JURIDICA E PRE"
type textarea "x"
type textarea "COLOQUEI JURIDICA E PREC"
type textarea "x"
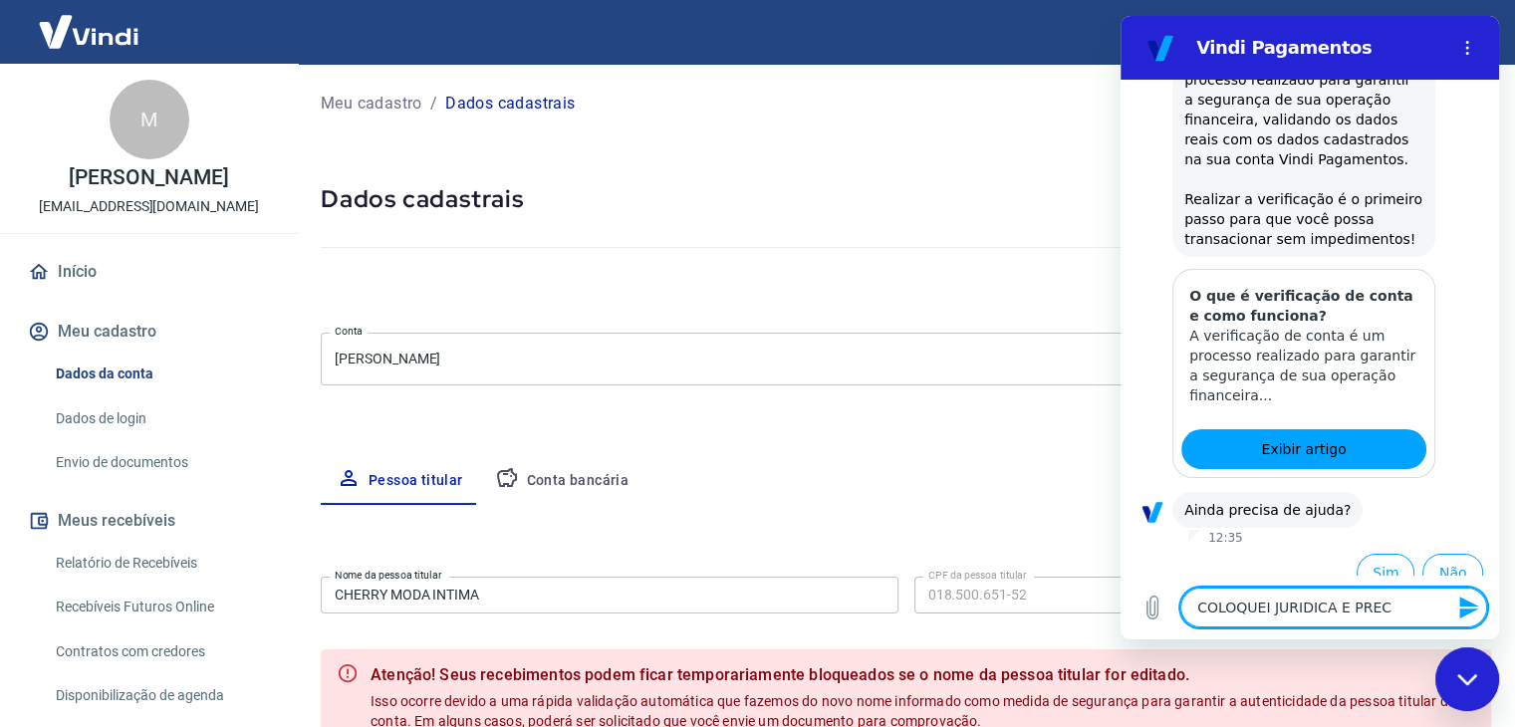
type textarea "COLOQUEI JURIDICA E PRECI"
type textarea "x"
type textarea "COLOQUEI JURIDICA E PRECIS"
type textarea "x"
type textarea "COLOQUEI JURIDICA E PRECISO"
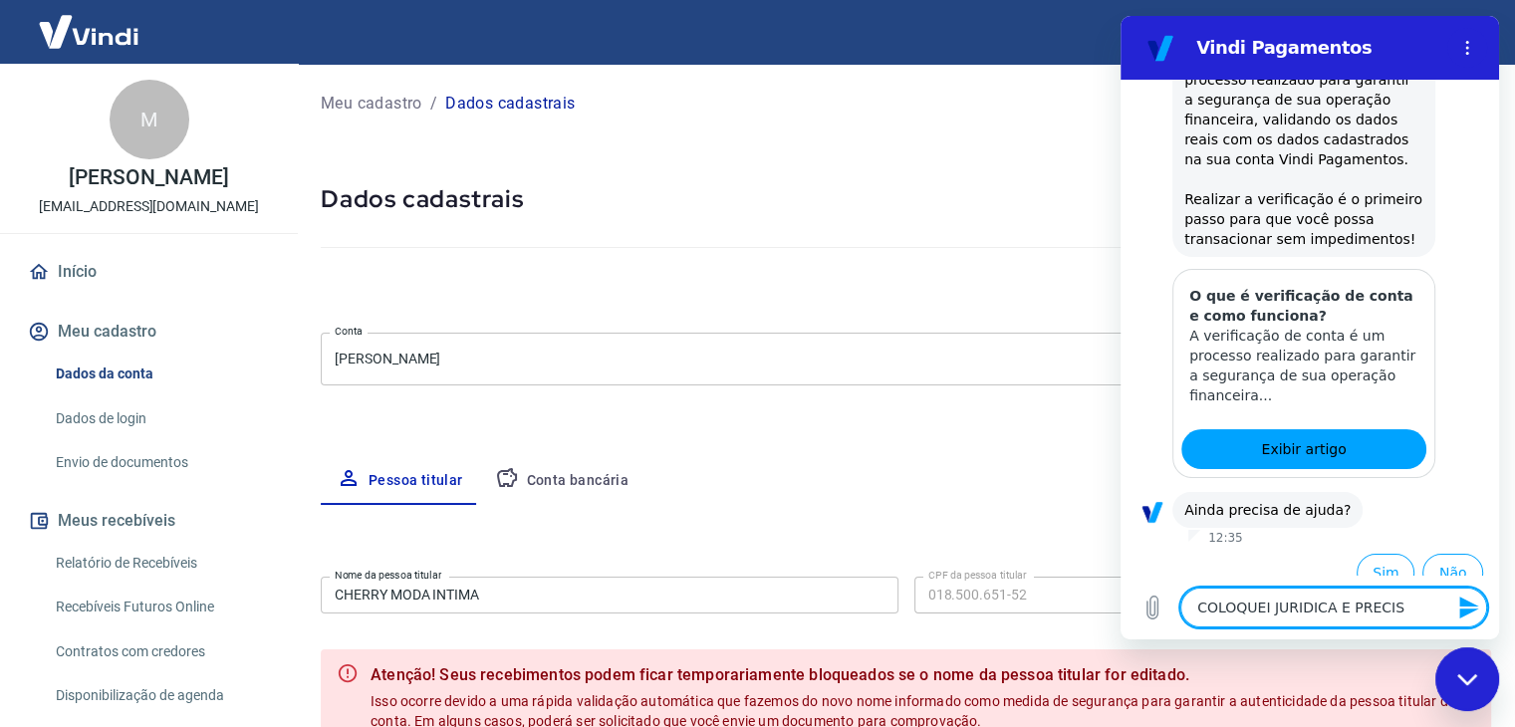
type textarea "x"
type textarea "COLOQUEI JURIDICA E PRECISO"
type textarea "x"
type textarea "COLOQUEI JURIDICA E PRECISO T"
type textarea "x"
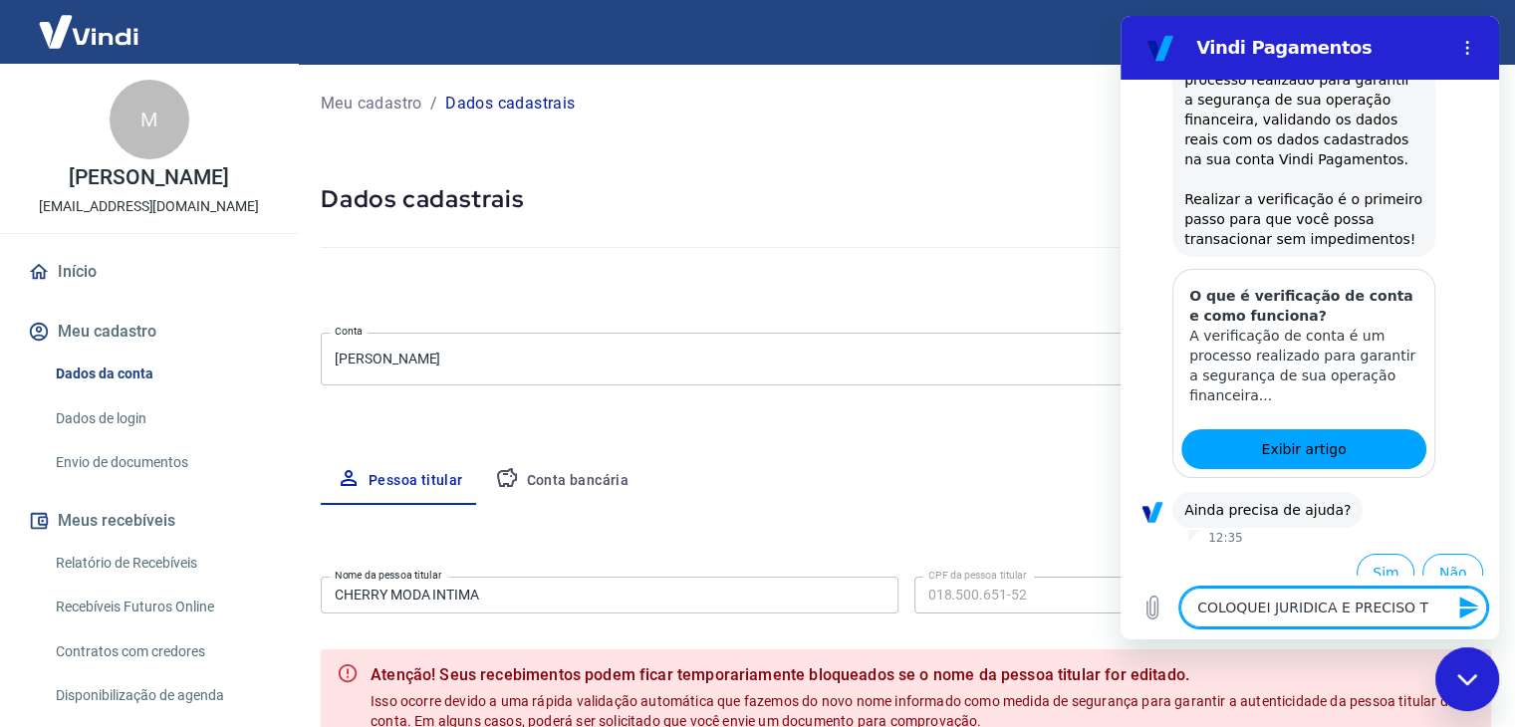
type textarea "COLOQUEI JURIDICA E PRECISO TR"
type textarea "x"
type textarea "COLOQUEI JURIDICA E PRECISO TRO"
type textarea "x"
type textarea "COLOQUEI JURIDICA E PRECISO TROC"
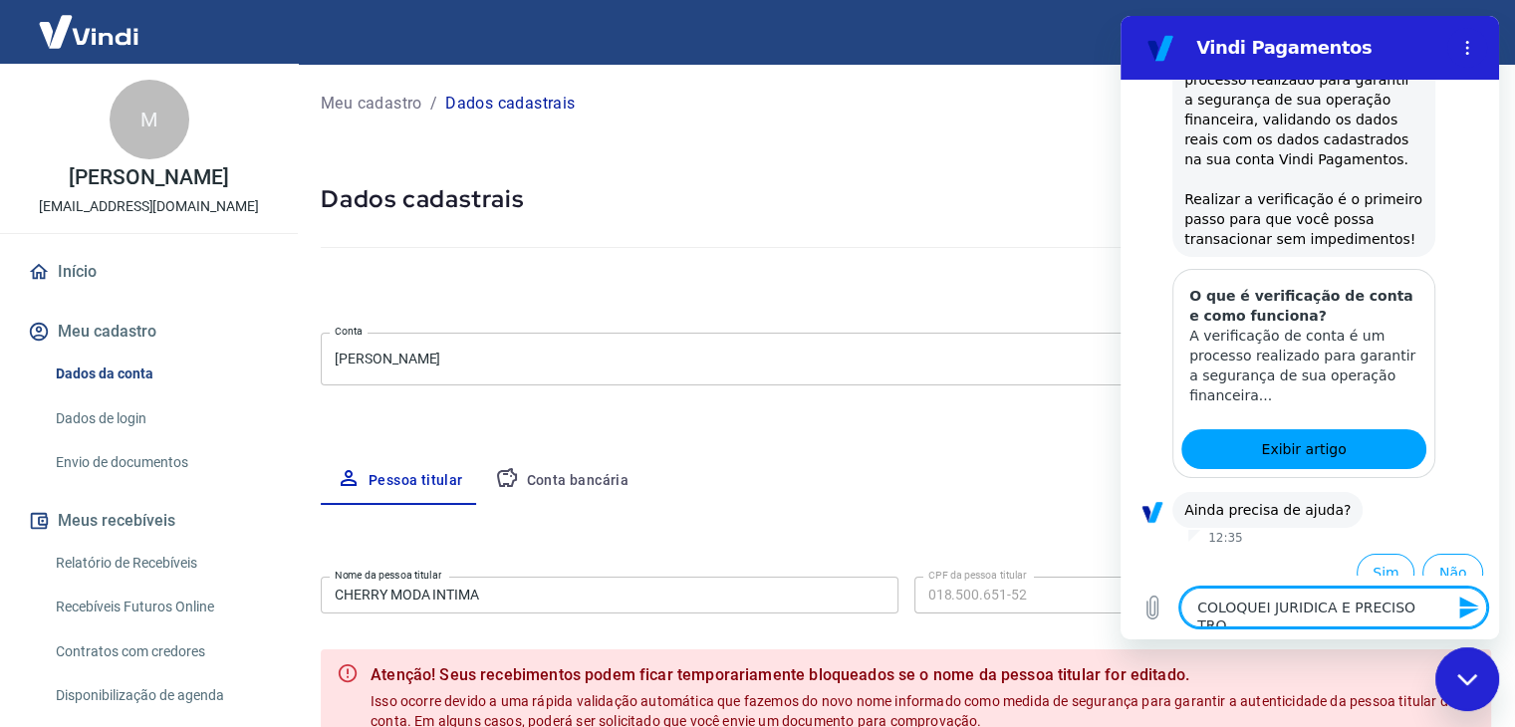
type textarea "x"
type textarea "COLOQUEI JURIDICA E PRECISO TROCA"
type textarea "x"
type textarea "COLOQUEI JURIDICA E PRECISO TROCAR"
type textarea "x"
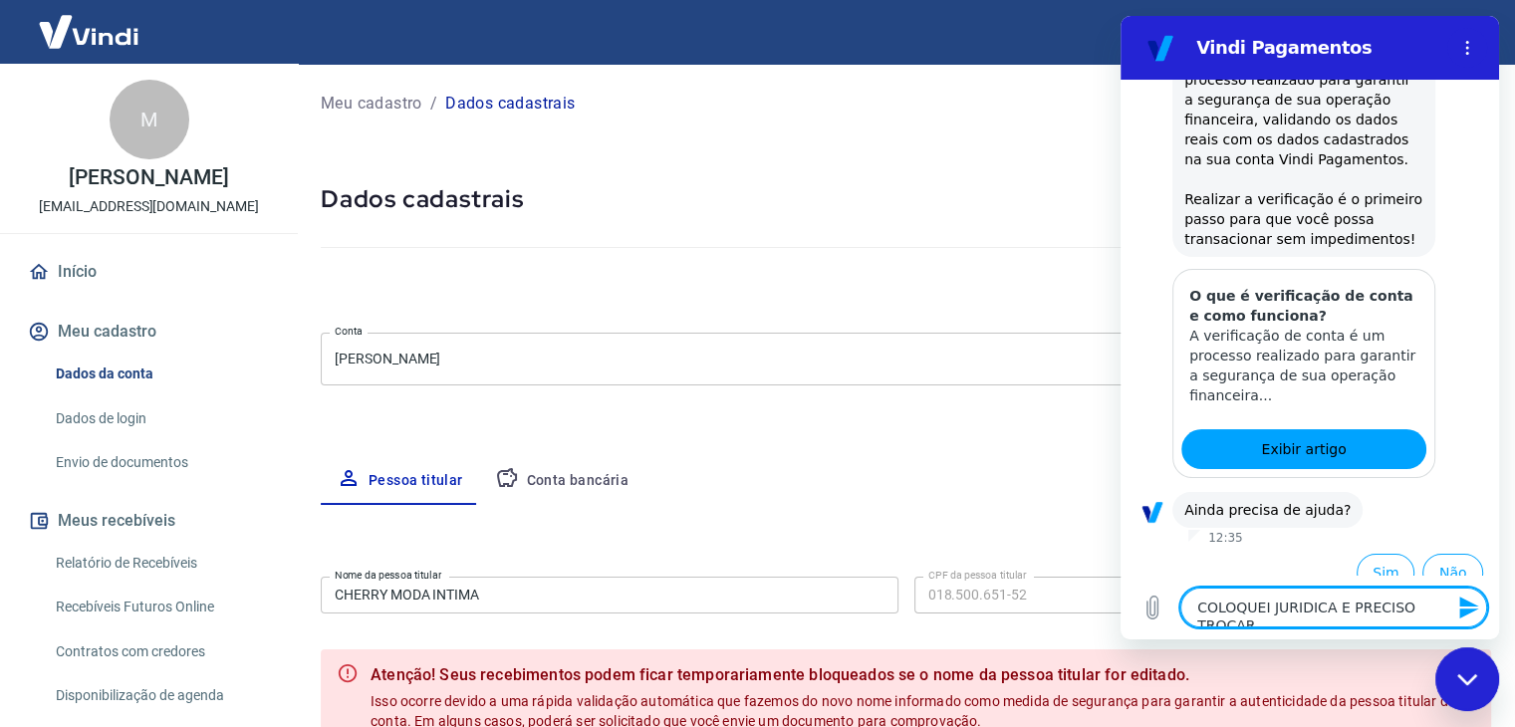
type textarea "COLOQUEI JURIDICA E PRECISO TROCAR"
type textarea "x"
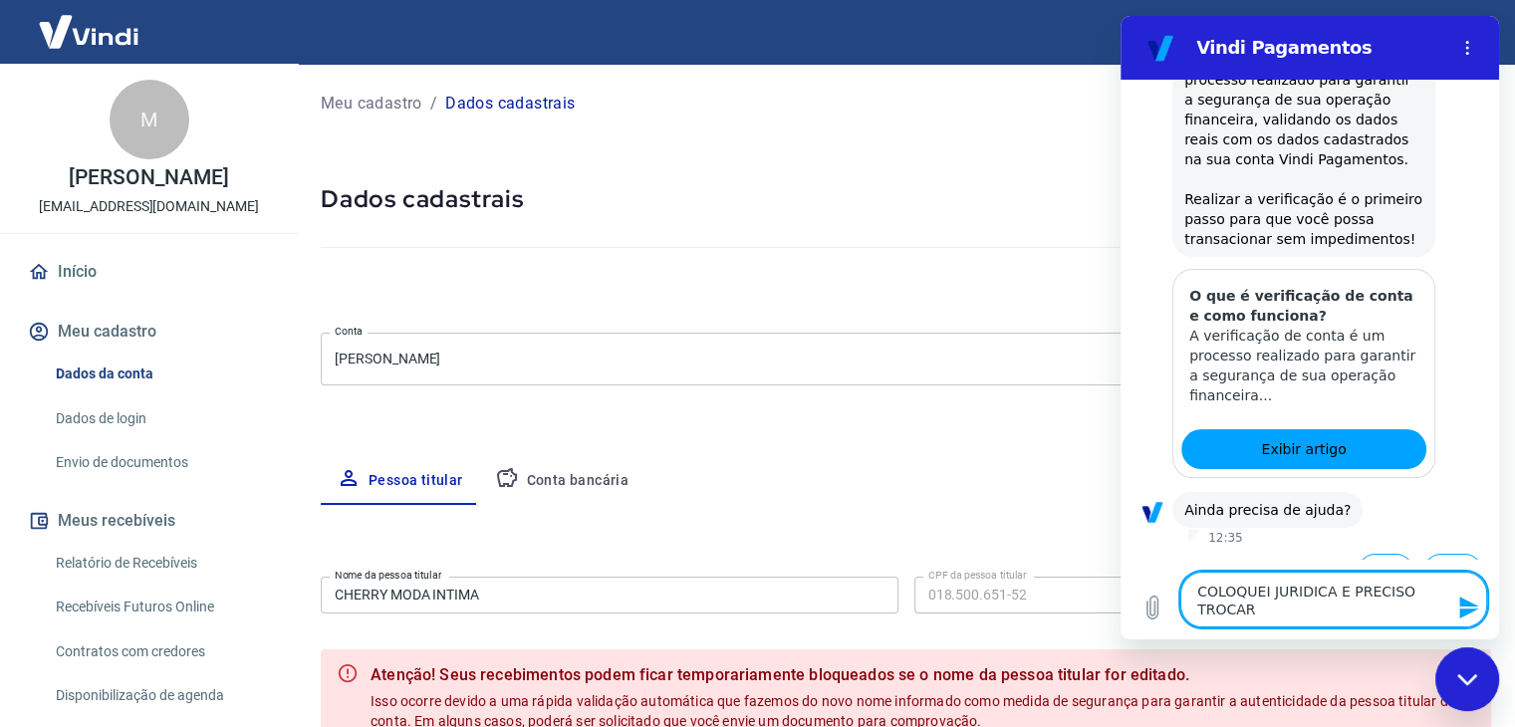
type textarea "COLOQUEI JURIDICA E PRECISO TROCAR P"
type textarea "x"
click at [1317, 585] on textarea "COLOQUEI JURIDICA E PRECISO TROCAR PARA JURIDICA" at bounding box center [1333, 600] width 307 height 56
drag, startPoint x: 1323, startPoint y: 590, endPoint x: 1269, endPoint y: 593, distance: 54.8
click at [1269, 593] on textarea "COLOQUEI JURIDICA E PRECISO TROCAR PARA JURIDICA" at bounding box center [1333, 600] width 307 height 56
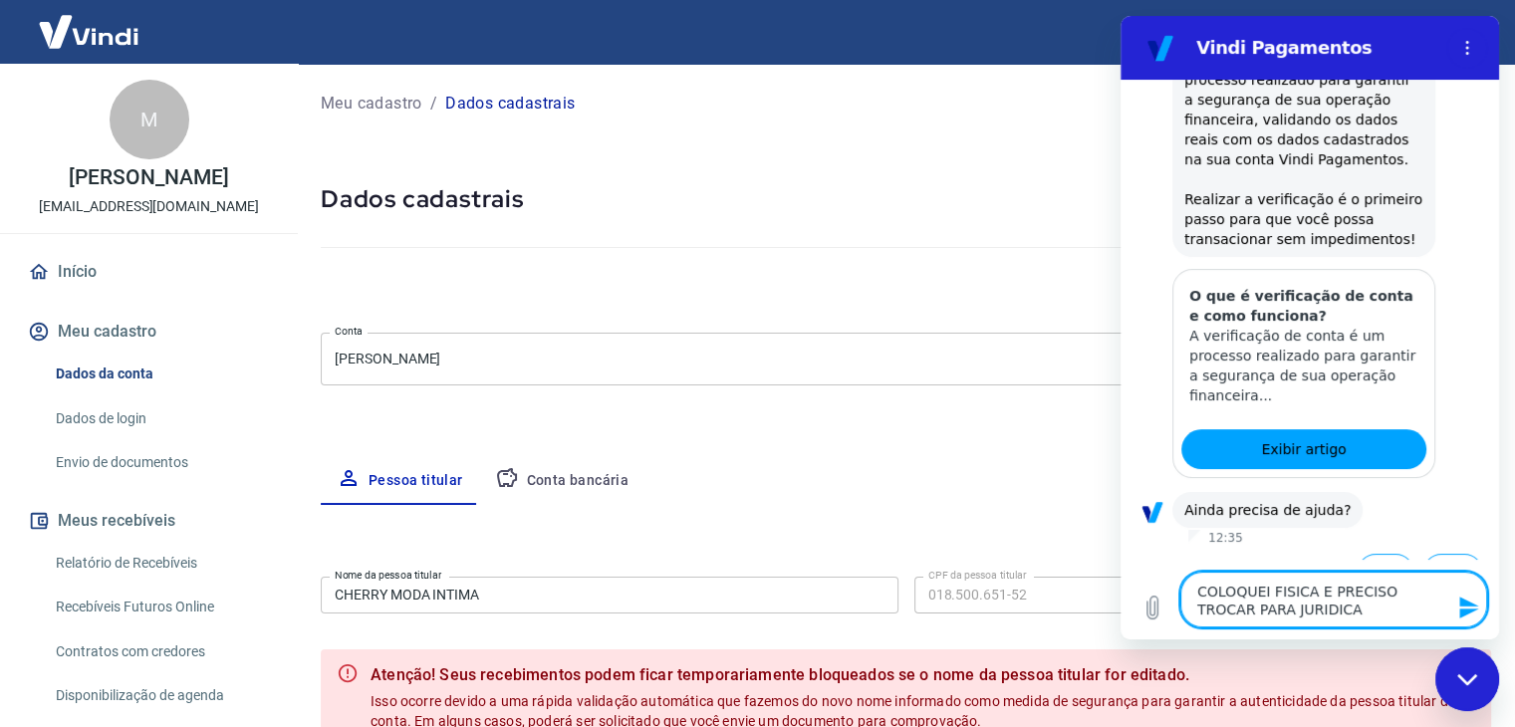
click at [1467, 604] on icon "Enviar mensagem" at bounding box center [1468, 607] width 19 height 22
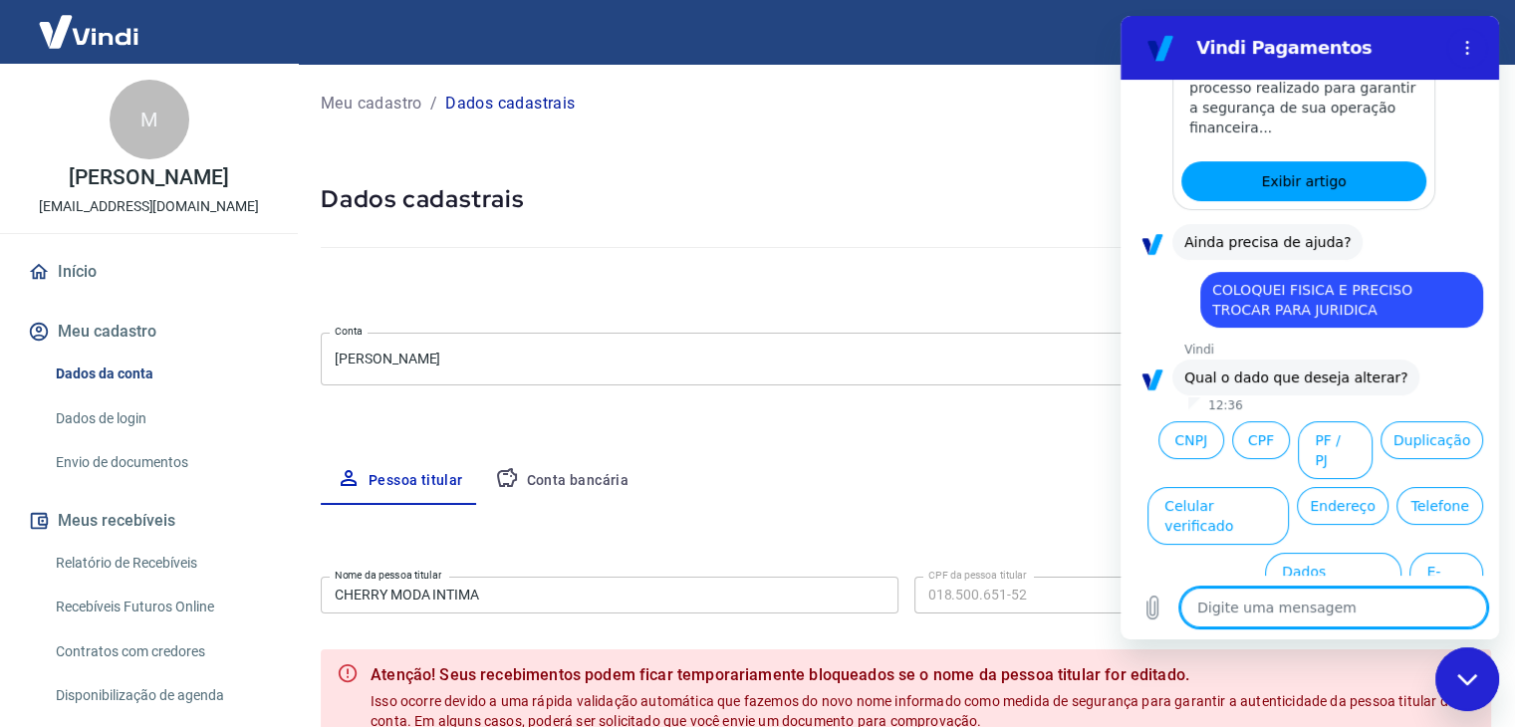
scroll to position [606, 0]
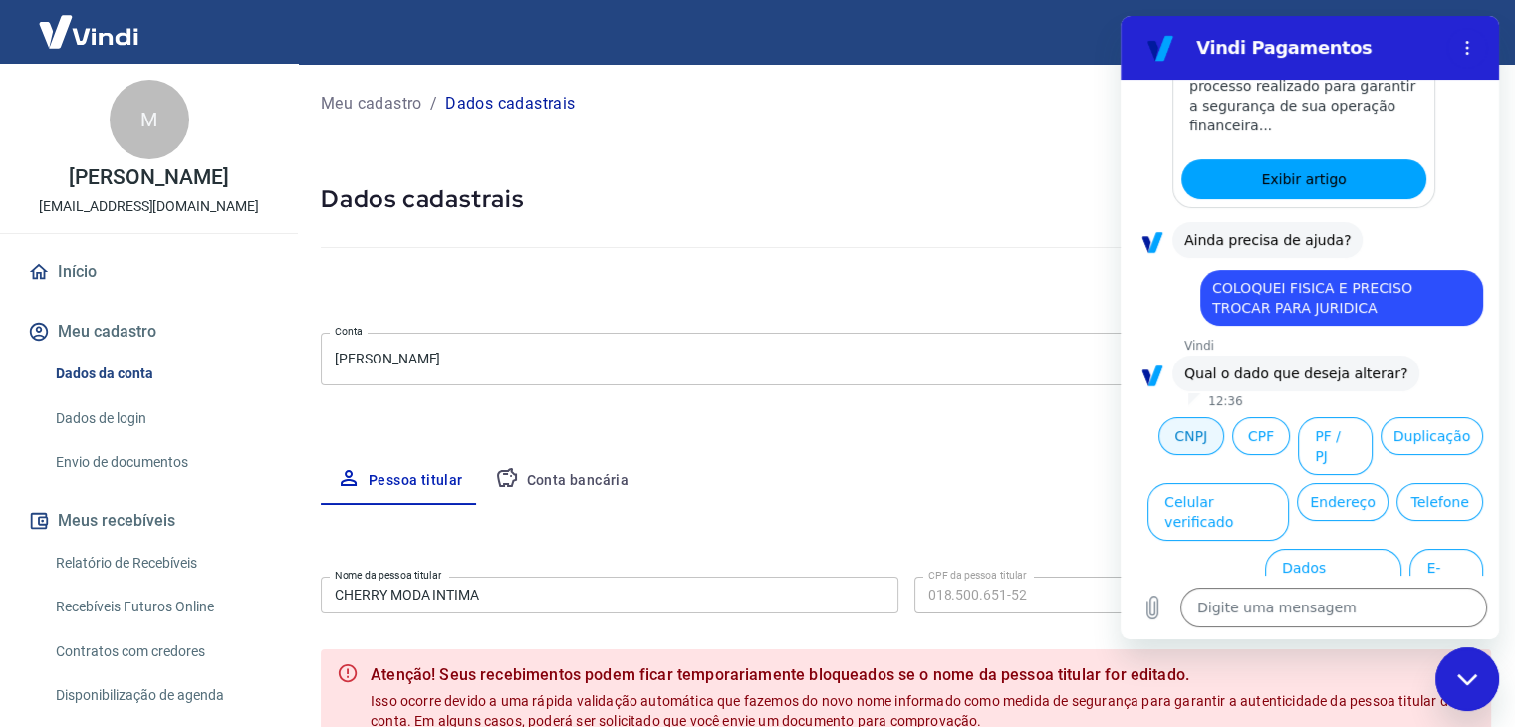
click at [1176, 417] on button "CNPJ" at bounding box center [1191, 436] width 66 height 38
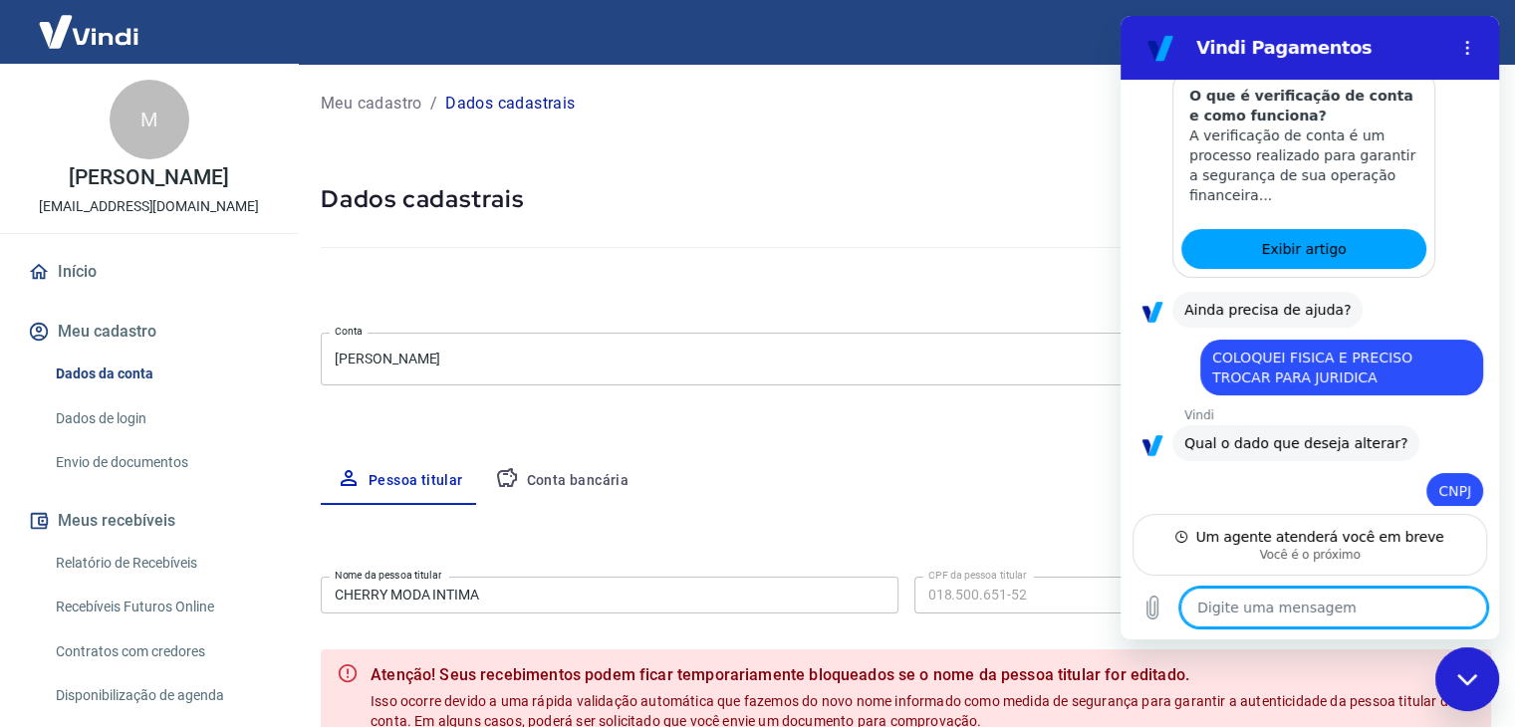
scroll to position [506, 0]
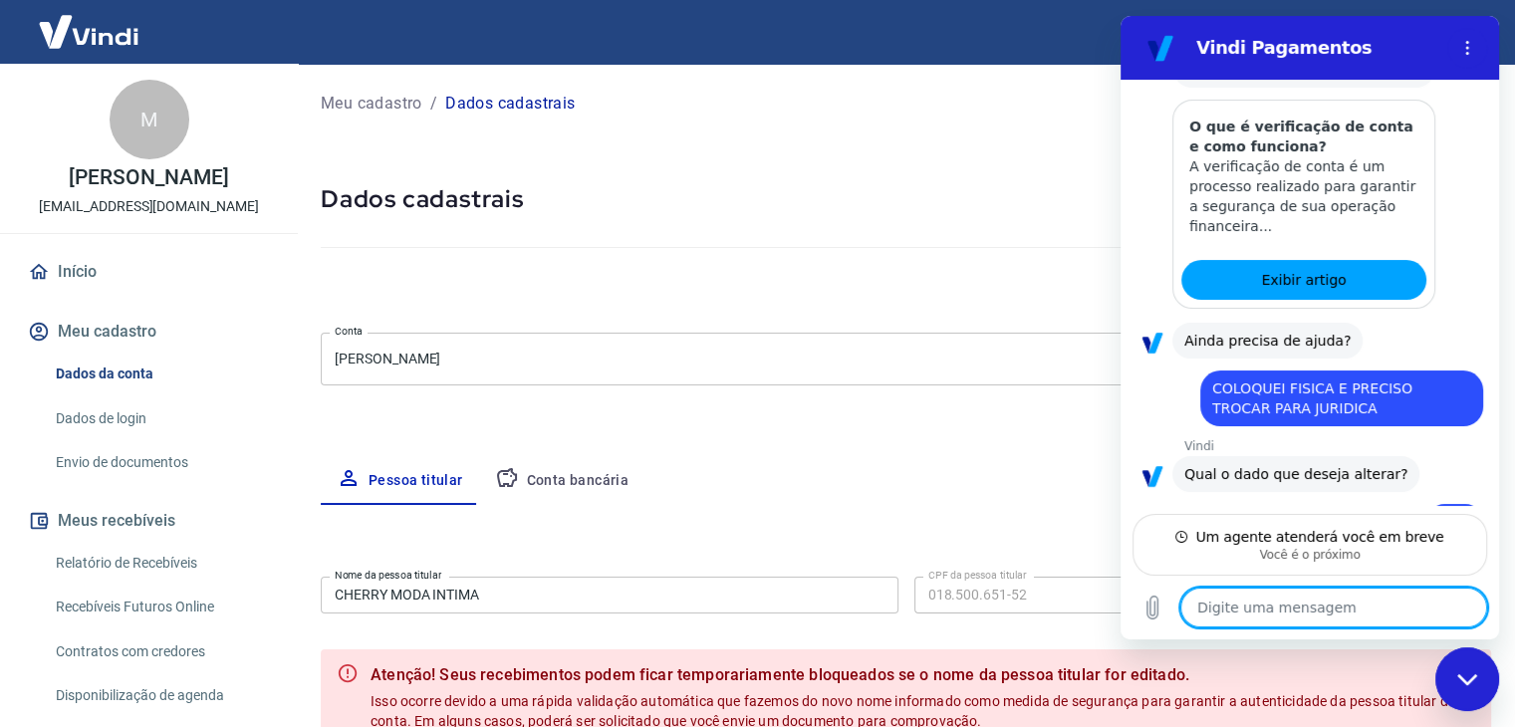
click at [1347, 382] on span "COLOQUEI FISICA E PRECISO TROCAR PARA JURIDICA" at bounding box center [1341, 398] width 259 height 40
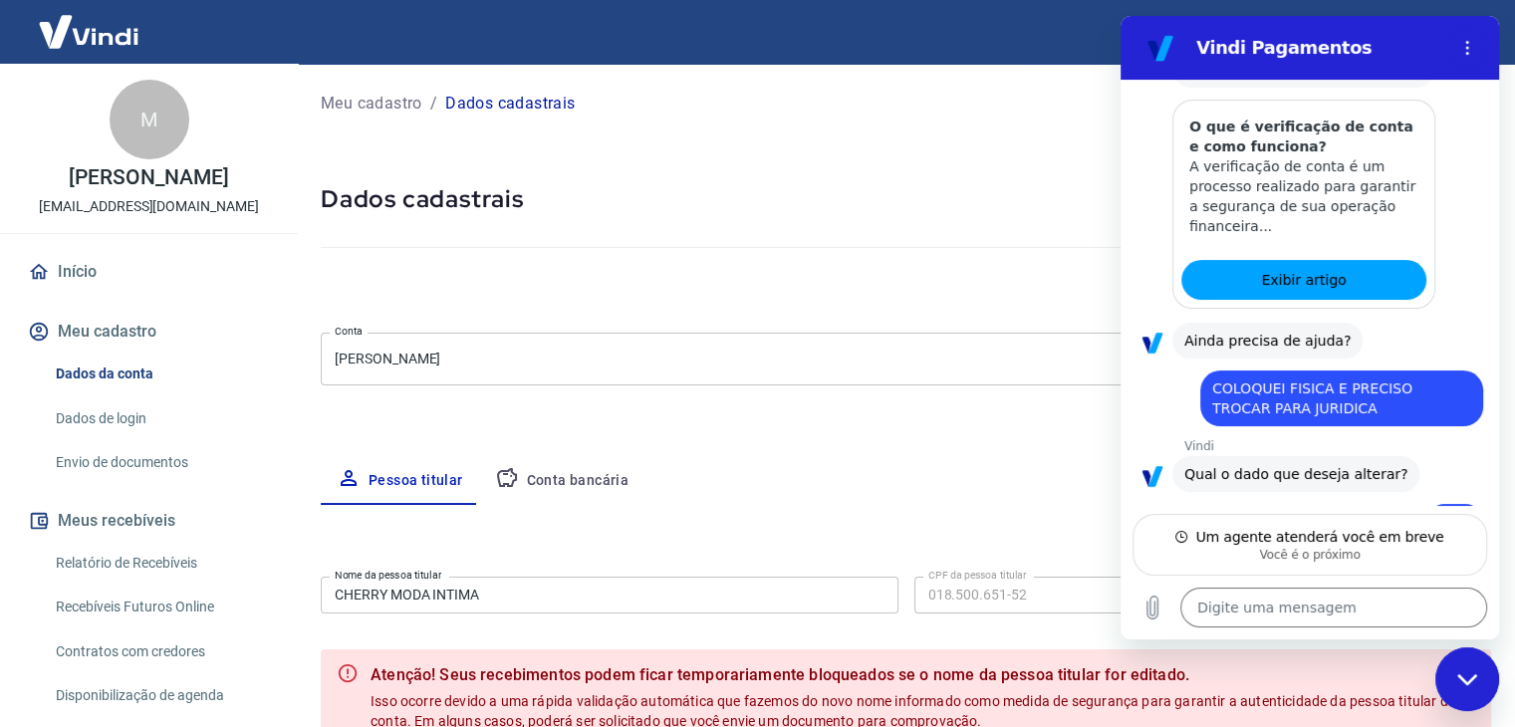
click at [1345, 383] on span "COLOQUEI FISICA E PRECISO TROCAR PARA JURIDICA" at bounding box center [1341, 398] width 259 height 40
drag, startPoint x: 1345, startPoint y: 385, endPoint x: 1408, endPoint y: 383, distance: 62.8
click at [1408, 383] on span "COLOQUEI FISICA E PRECISO TROCAR PARA JURIDICA" at bounding box center [1341, 398] width 259 height 40
click at [1319, 389] on span "COLOQUEI FISICA E PRECISO TROCAR PARA JURIDICA" at bounding box center [1341, 398] width 259 height 40
drag, startPoint x: 1311, startPoint y: 384, endPoint x: 1212, endPoint y: 369, distance: 100.7
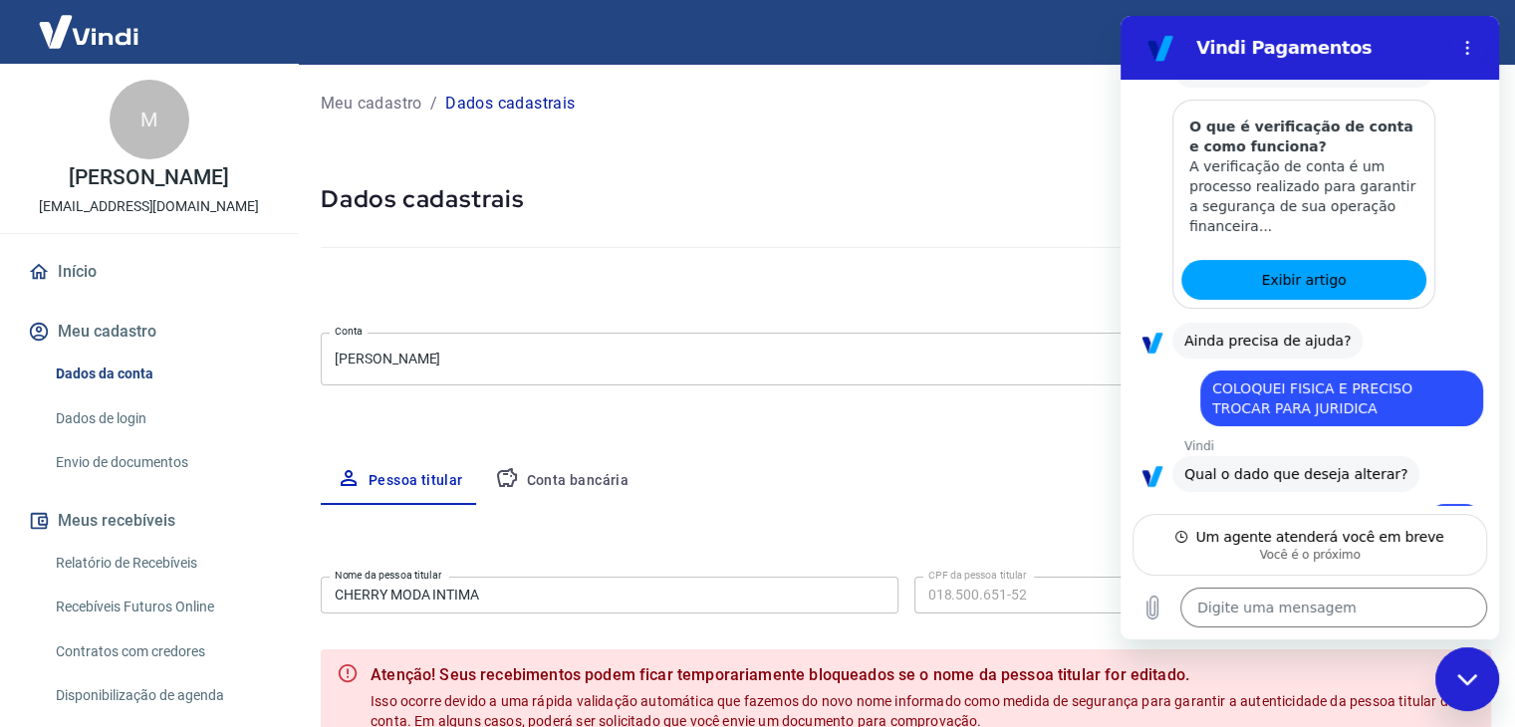
click at [1212, 378] on span "COLOQUEI FISICA E PRECISO TROCAR PARA JURIDICA" at bounding box center [1341, 398] width 259 height 40
copy span "COLOQUEI FISICA E PRECISO TROCAR PARA JURIDICA"
click at [1226, 601] on textarea at bounding box center [1333, 607] width 307 height 40
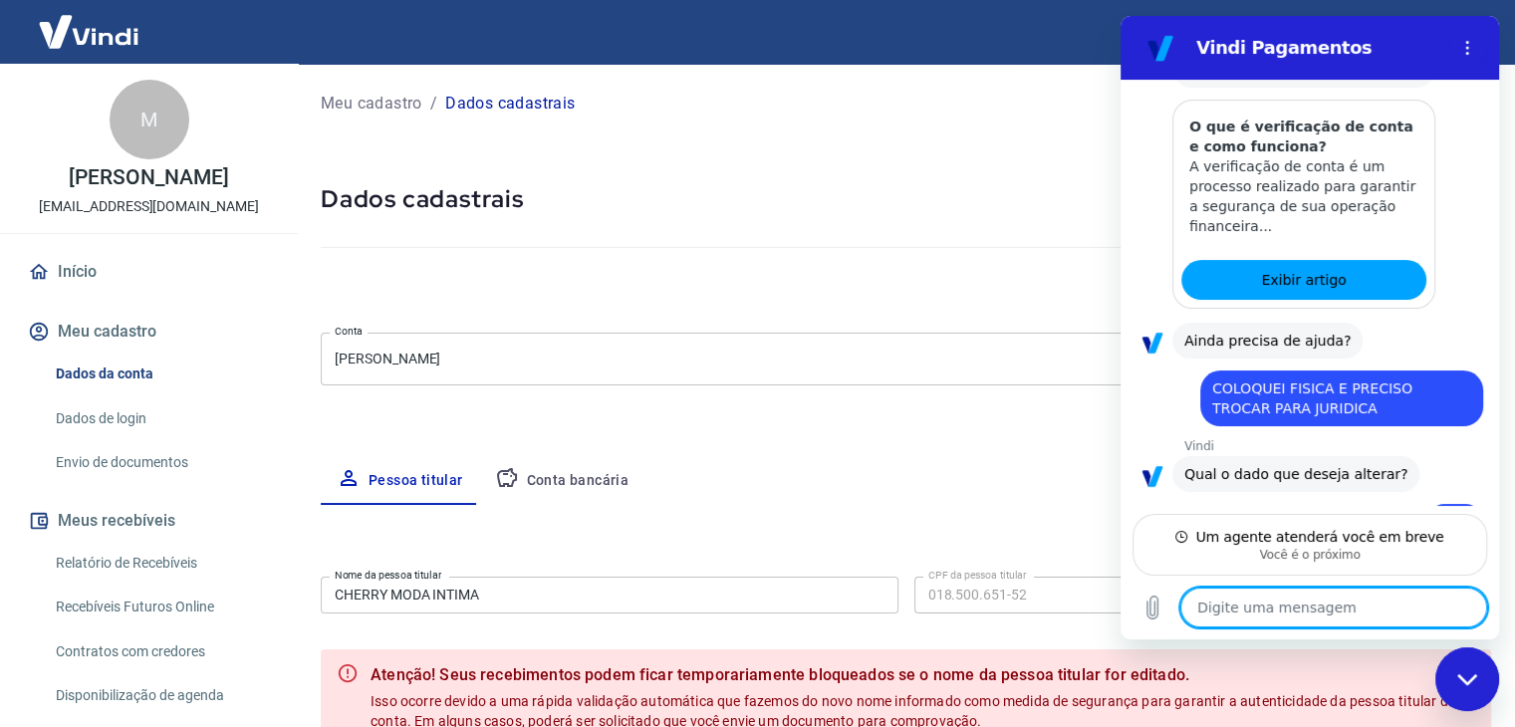
paste textarea "COLOQUEI FISICA E PRECISO TROCAR PARA JURIDICA"
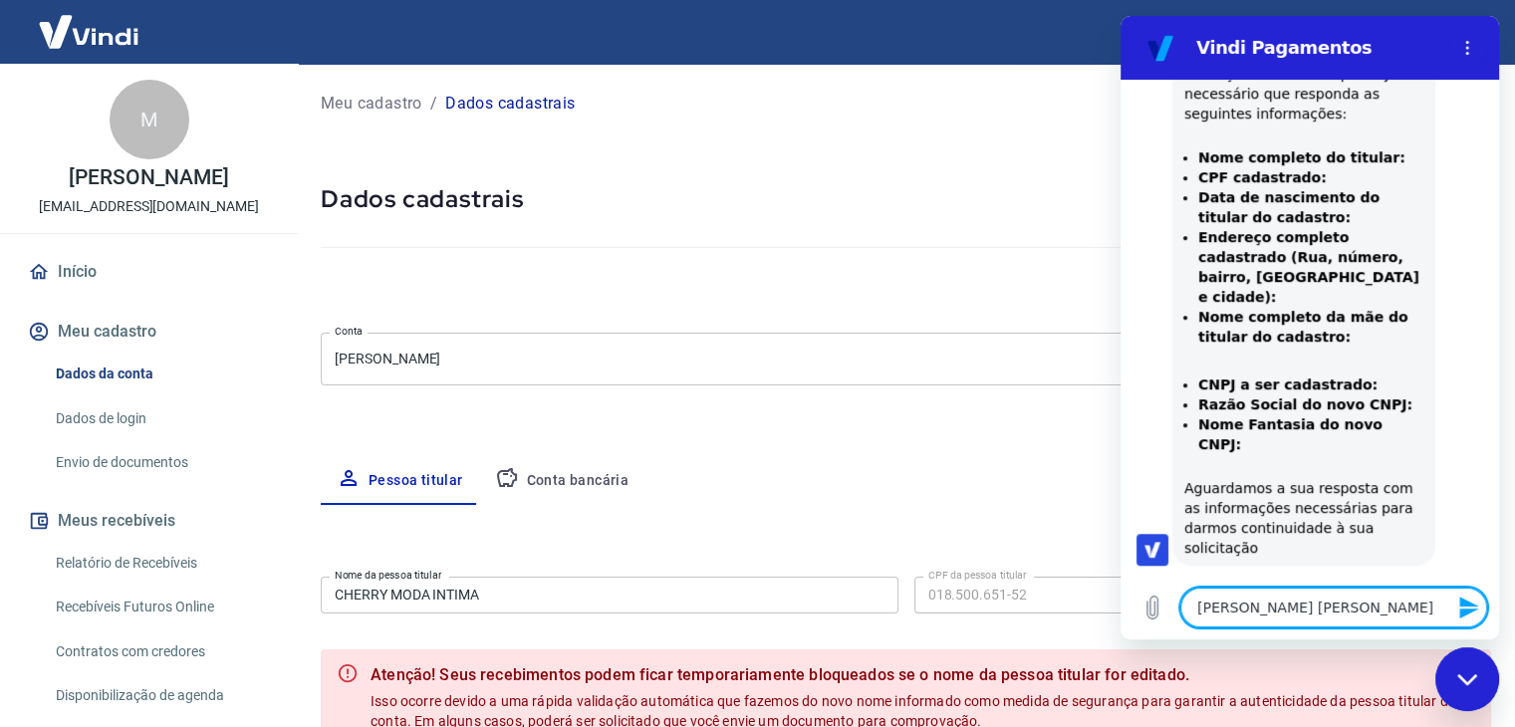
scroll to position [1437, 0]
click at [1372, 417] on strong "Nome Fantasia do novo CNPJ:" at bounding box center [1290, 435] width 184 height 36
click at [1401, 415] on li "Nome Fantasia do novo CNPJ:" at bounding box center [1310, 435] width 225 height 40
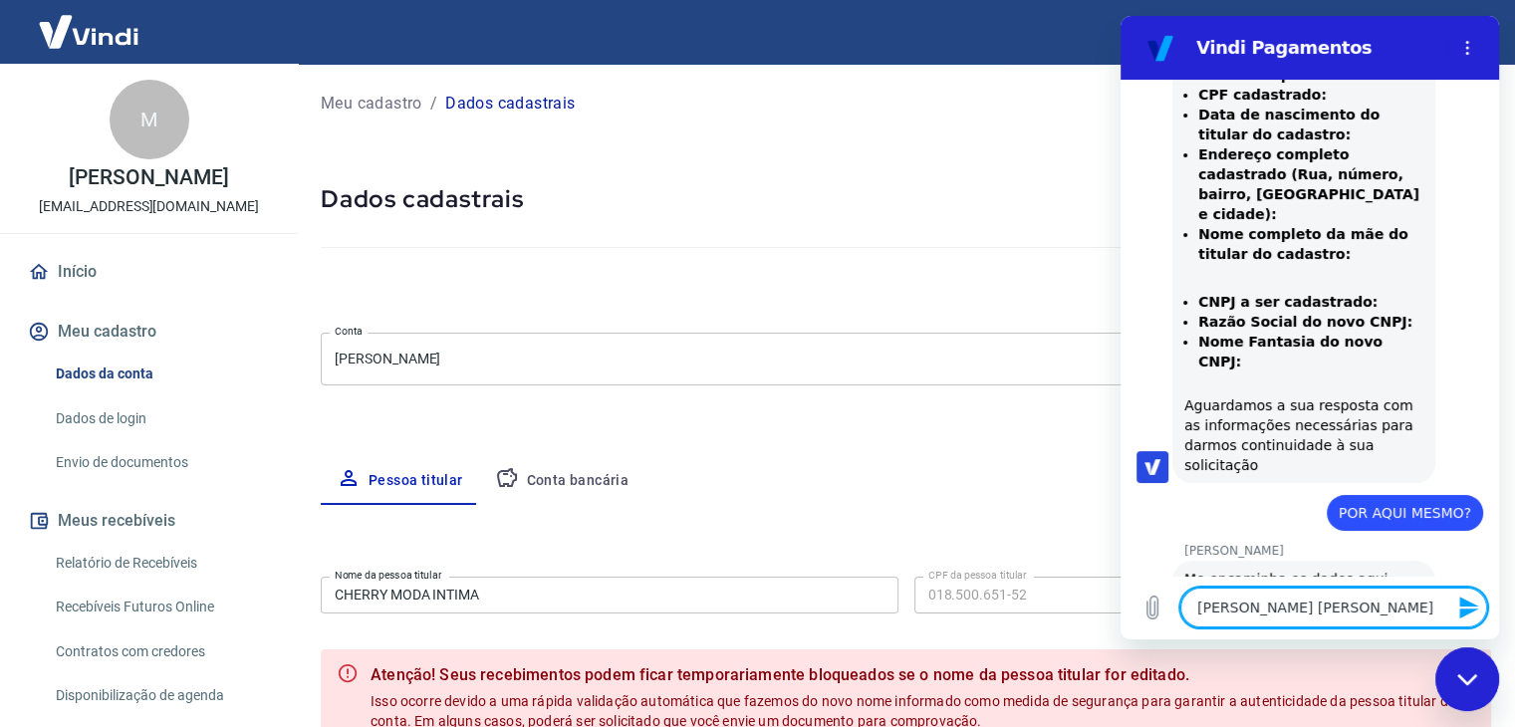
scroll to position [1524, 0]
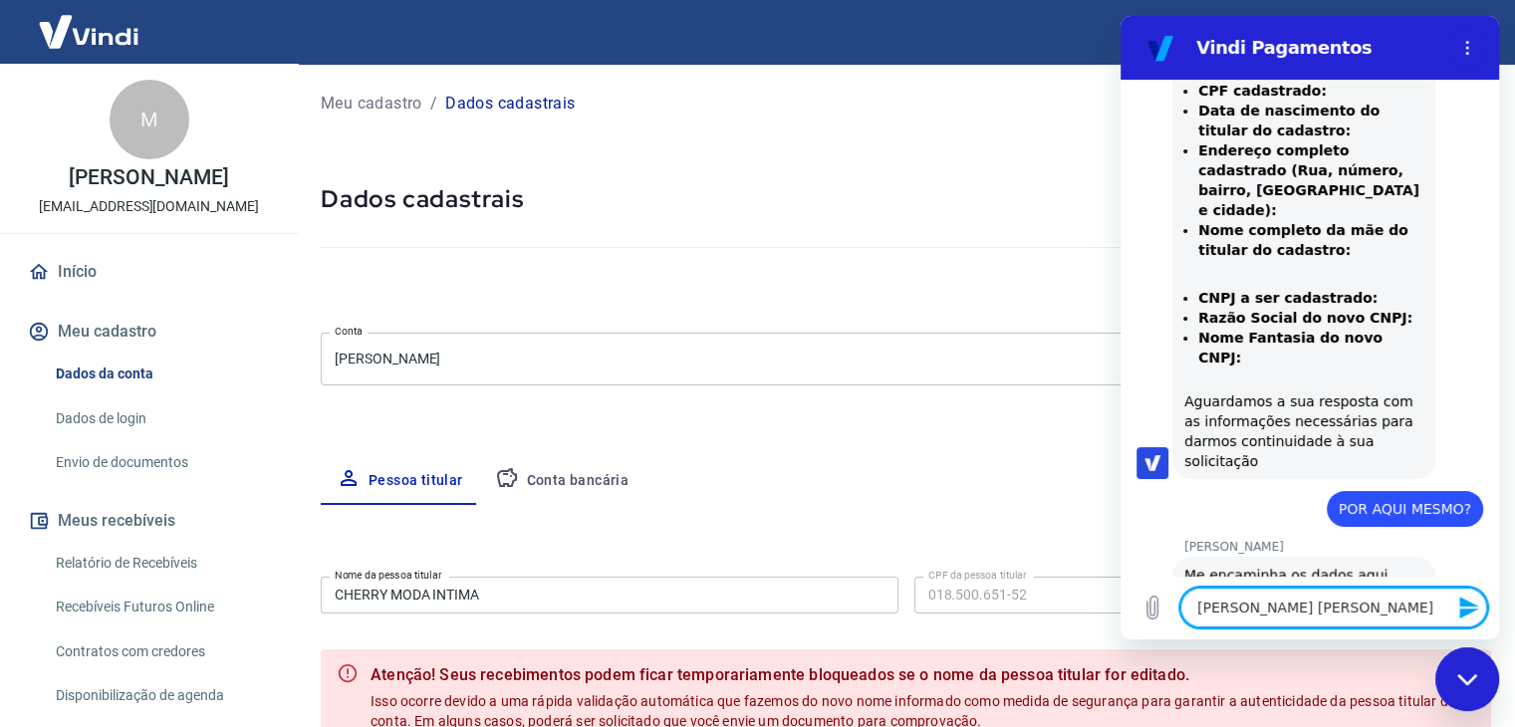
drag, startPoint x: 1396, startPoint y: 347, endPoint x: 1221, endPoint y: 217, distance: 217.9
click at [1221, 288] on ul "CNPJ a ser cadastrado: Razão Social do novo CNPJ: Nome Fantasia do novo CNPJ:" at bounding box center [1303, 328] width 239 height 80
click at [1423, 606] on textarea "[PERSON_NAME] [PERSON_NAME]" at bounding box center [1333, 607] width 307 height 40
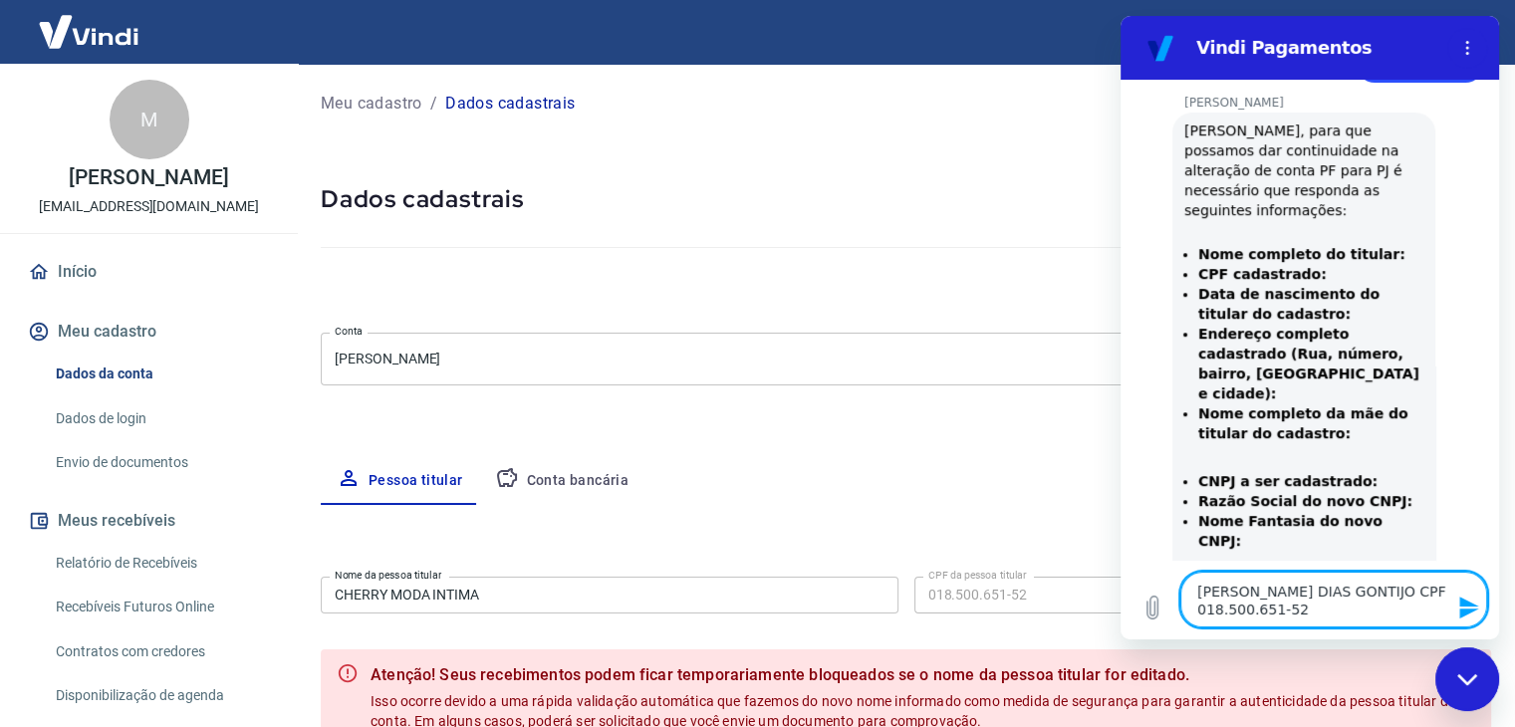
scroll to position [1441, 0]
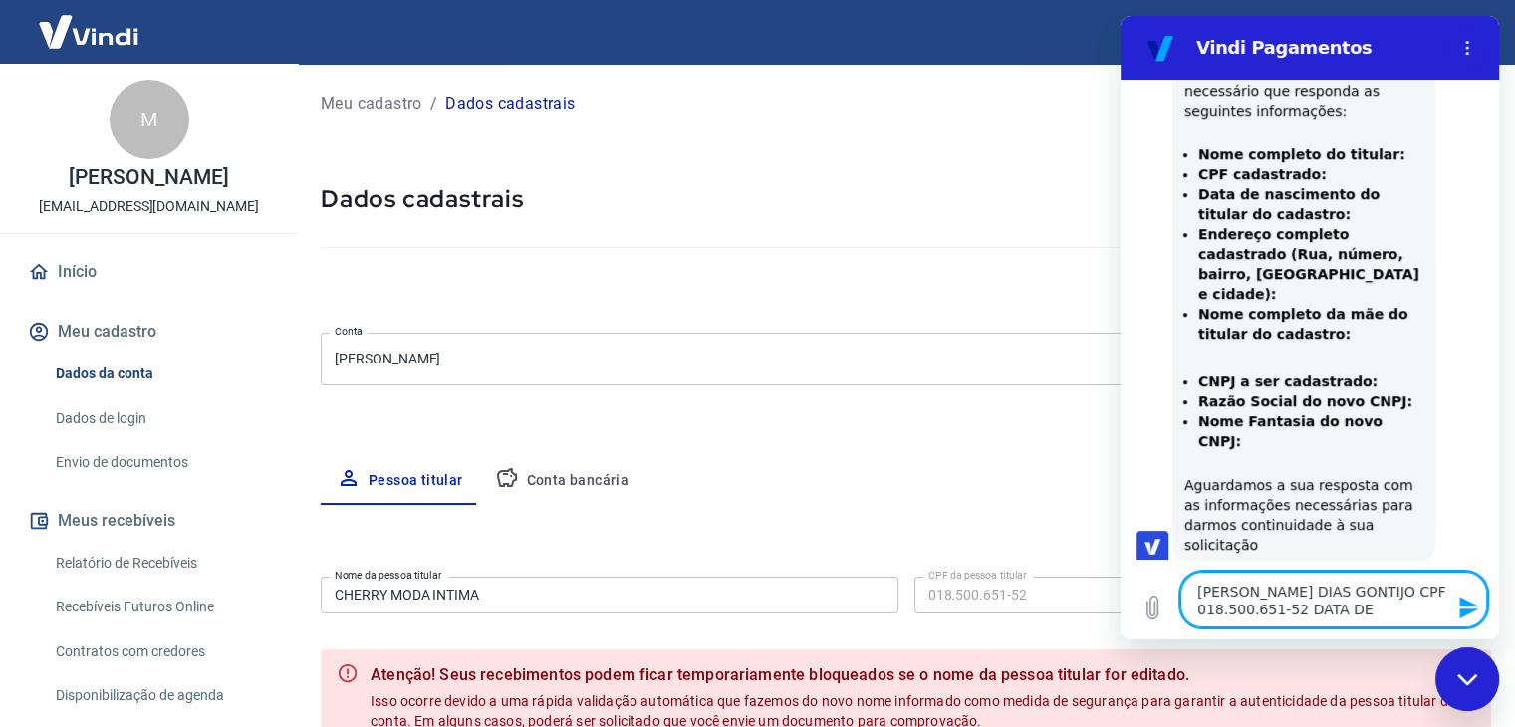
click at [1291, 617] on textarea "[PERSON_NAME] DIAS GONTIJO CPF 018.500.651-52 DATA DE" at bounding box center [1333, 600] width 307 height 56
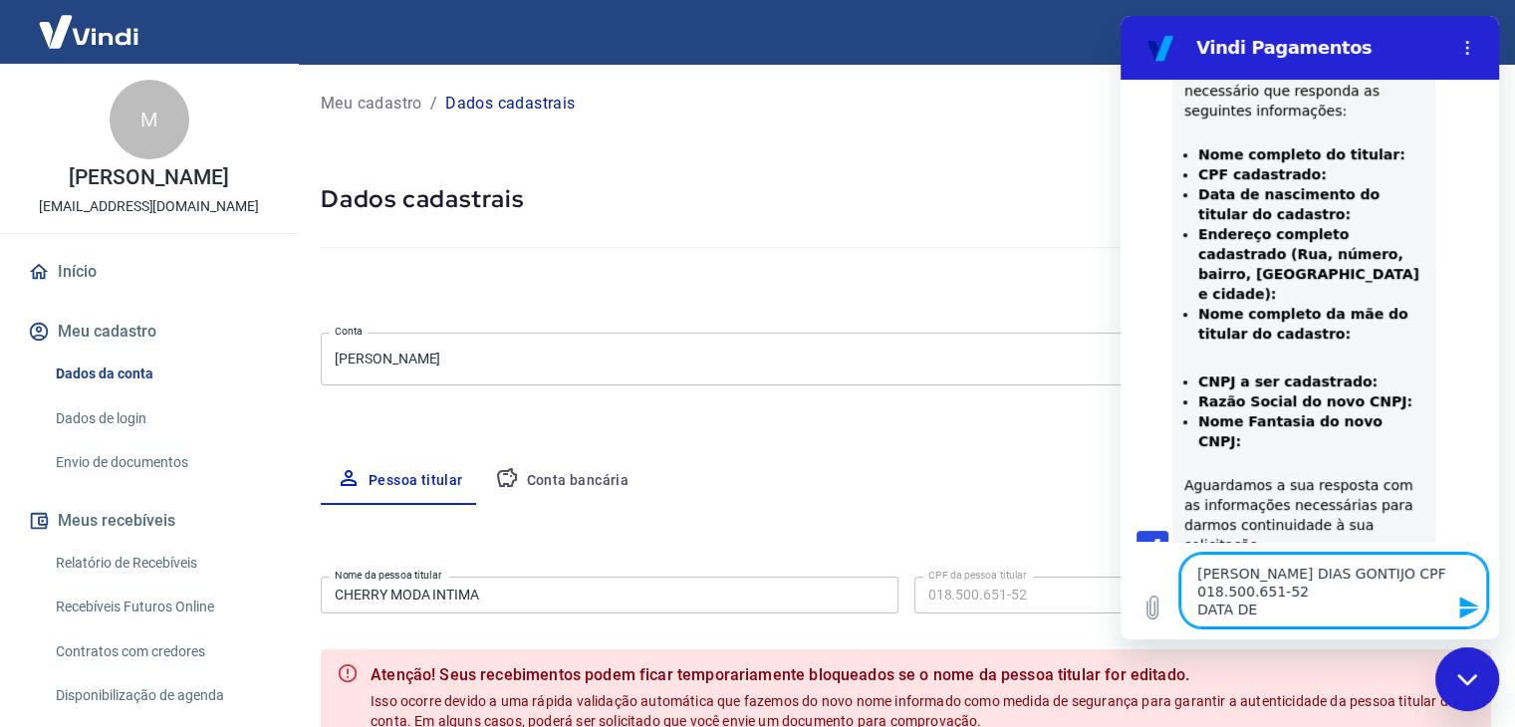
click at [1279, 584] on textarea "[PERSON_NAME] DIAS GONTIJO CPF 018.500.651-52 DATA DE" at bounding box center [1333, 591] width 307 height 74
click at [1270, 610] on textarea "[PERSON_NAME] DIAS GONTIJO CPF 018.500.651-52 DATA DE" at bounding box center [1333, 591] width 307 height 74
click at [1252, 610] on textarea "[PERSON_NAME] DIAS GONTIJO CPF 018.500.651-52 DATA DE" at bounding box center [1333, 591] width 307 height 74
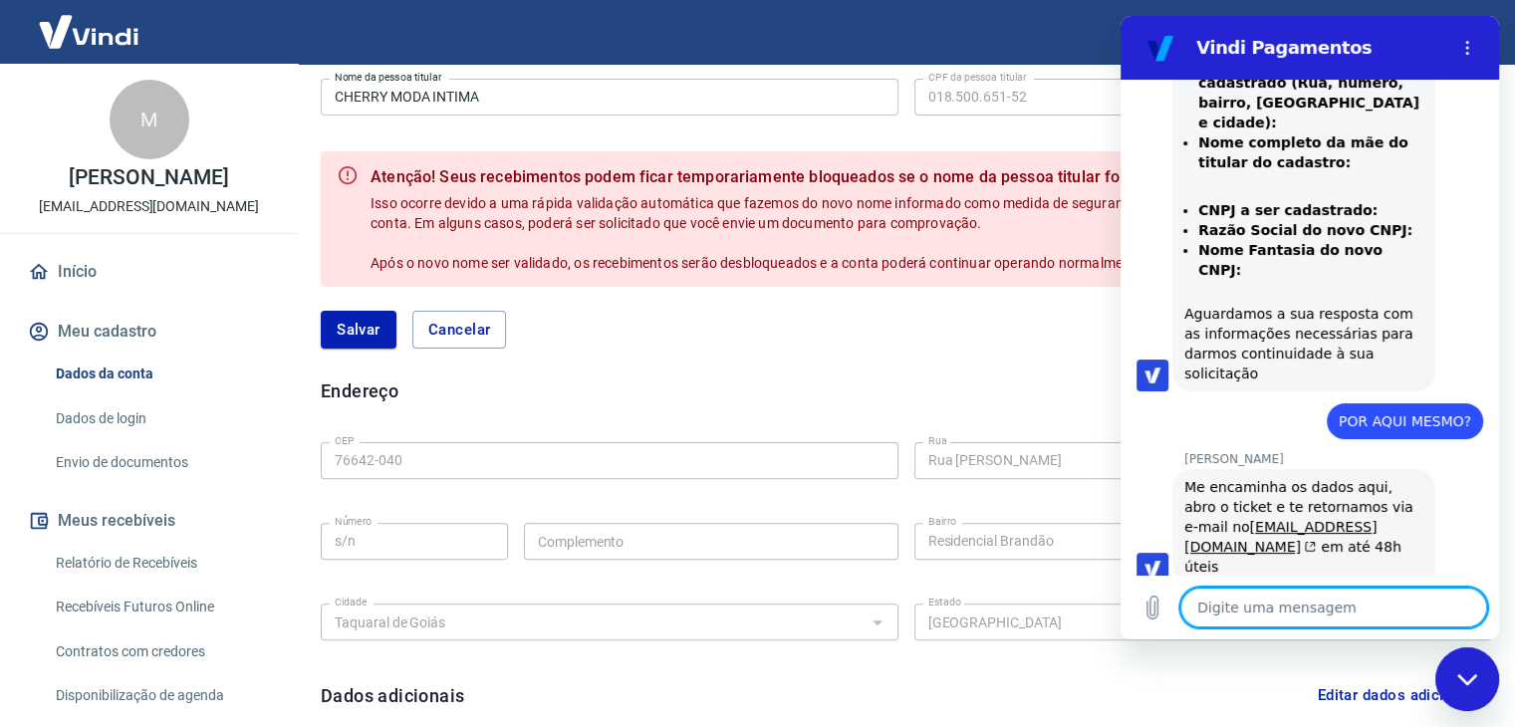
scroll to position [597, 0]
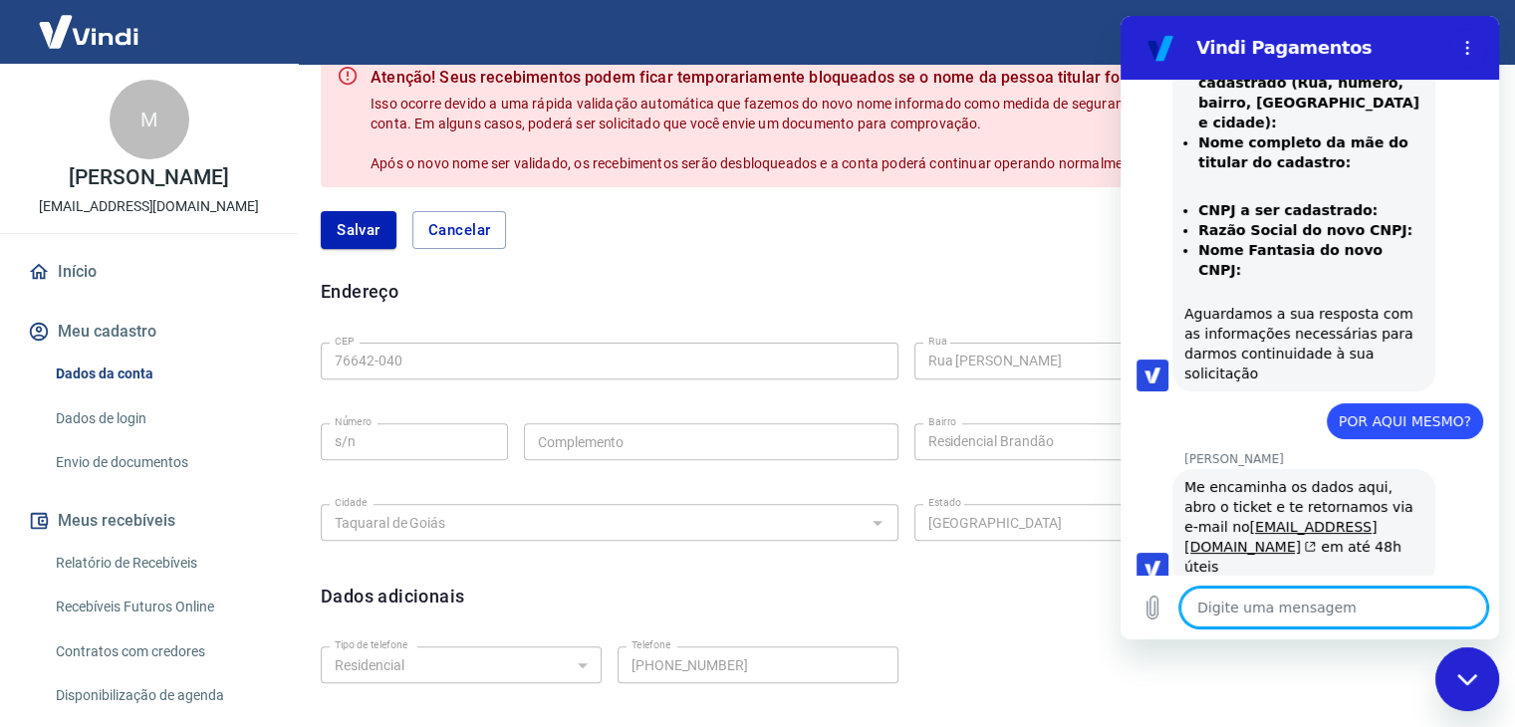
click at [1216, 587] on textarea at bounding box center [1333, 607] width 307 height 40
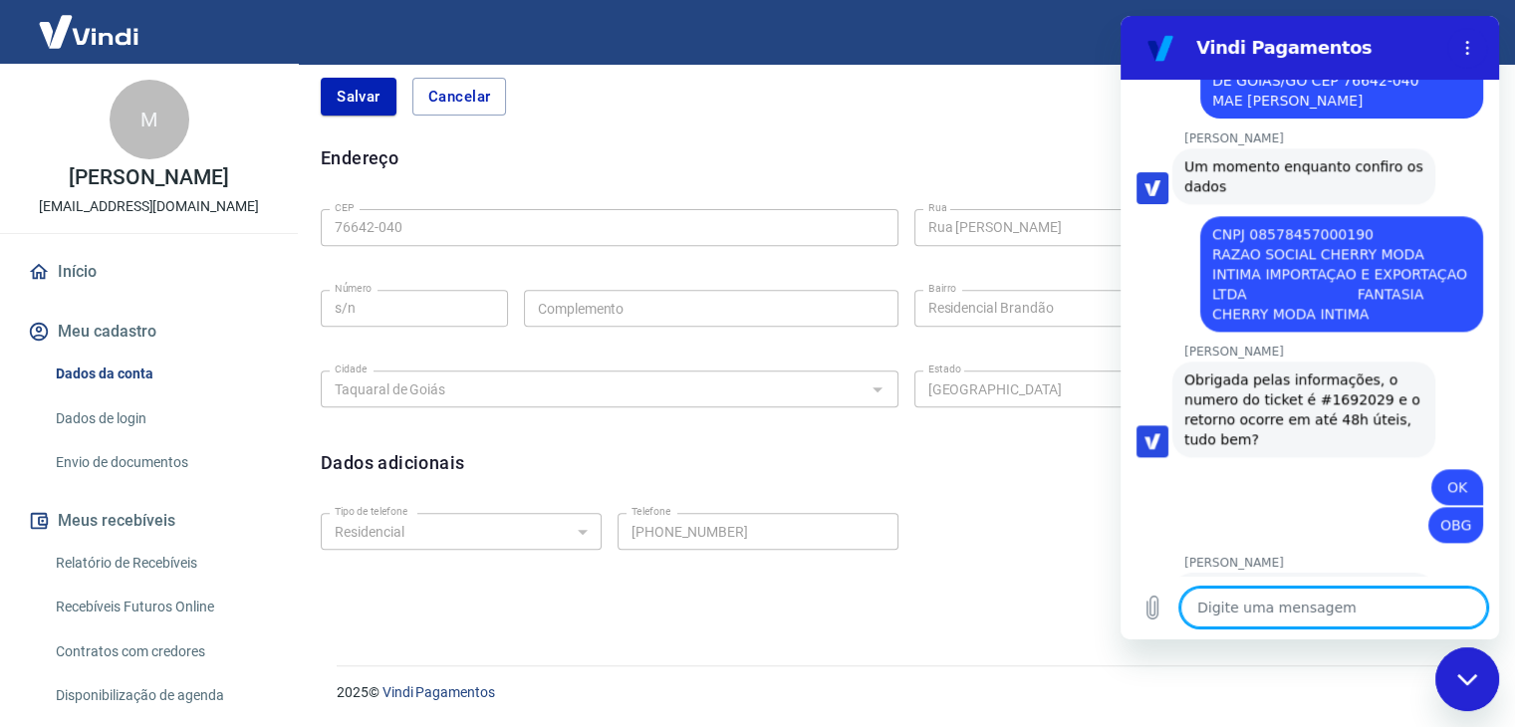
scroll to position [2269, 0]
